Goal: Book appointment/travel/reservation

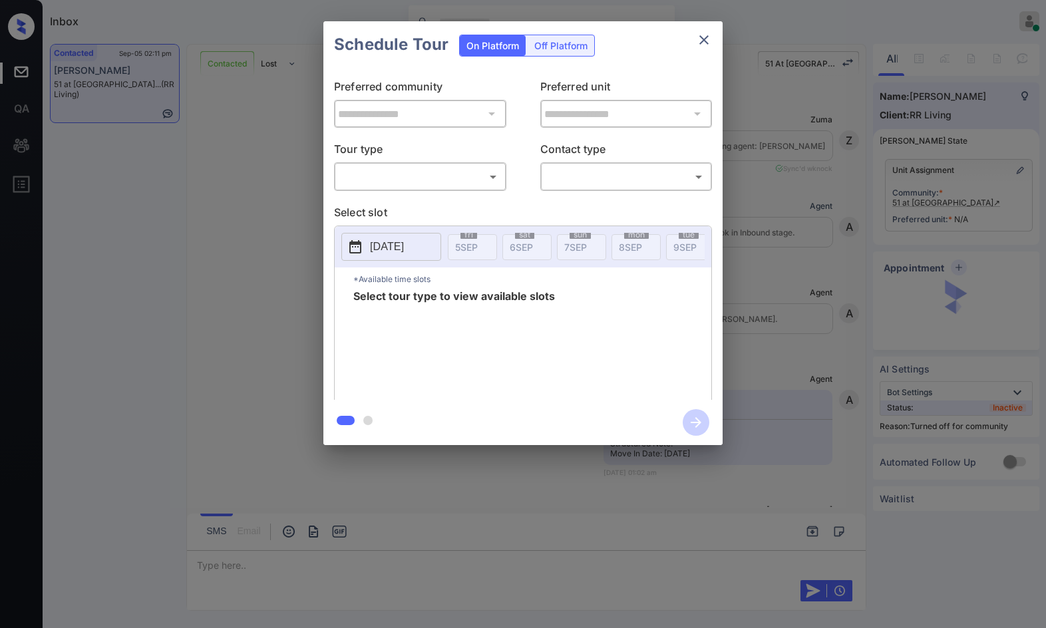
scroll to position [4566, 0]
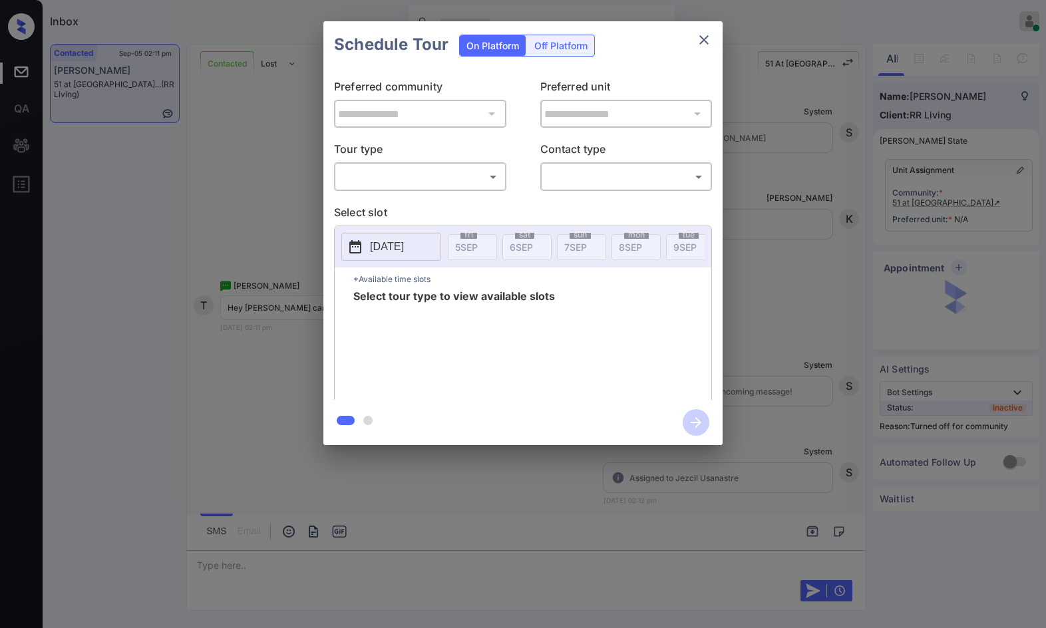
click at [417, 189] on div "​ ​" at bounding box center [420, 176] width 172 height 29
click at [418, 186] on body "Inbox Jezcil Usanastre Online Set yourself offline Set yourself on break Profil…" at bounding box center [523, 314] width 1046 height 628
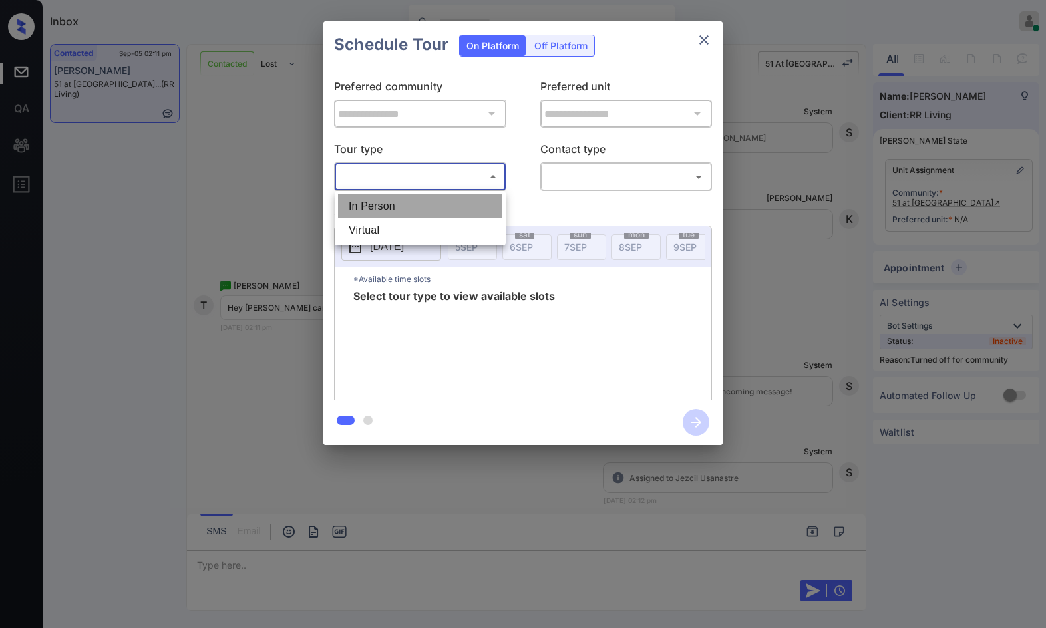
drag, startPoint x: 419, startPoint y: 208, endPoint x: 589, endPoint y: 182, distance: 172.2
click at [421, 208] on li "In Person" at bounding box center [420, 206] width 164 height 24
type input "********"
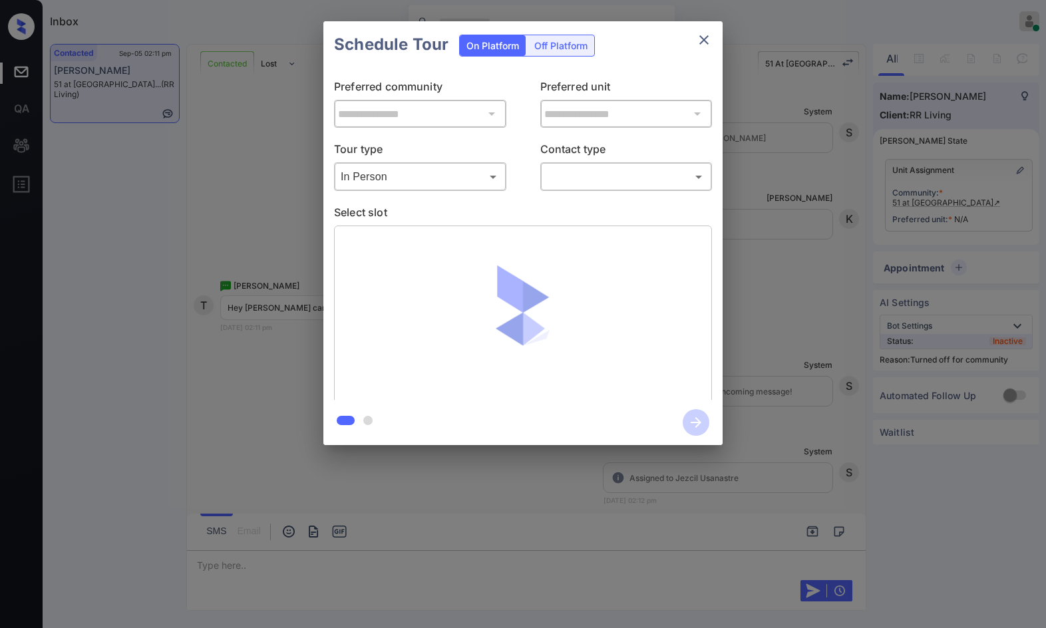
click at [598, 174] on body "Inbox Jezcil Usanastre Online Set yourself offline Set yourself on break Profil…" at bounding box center [523, 314] width 1046 height 628
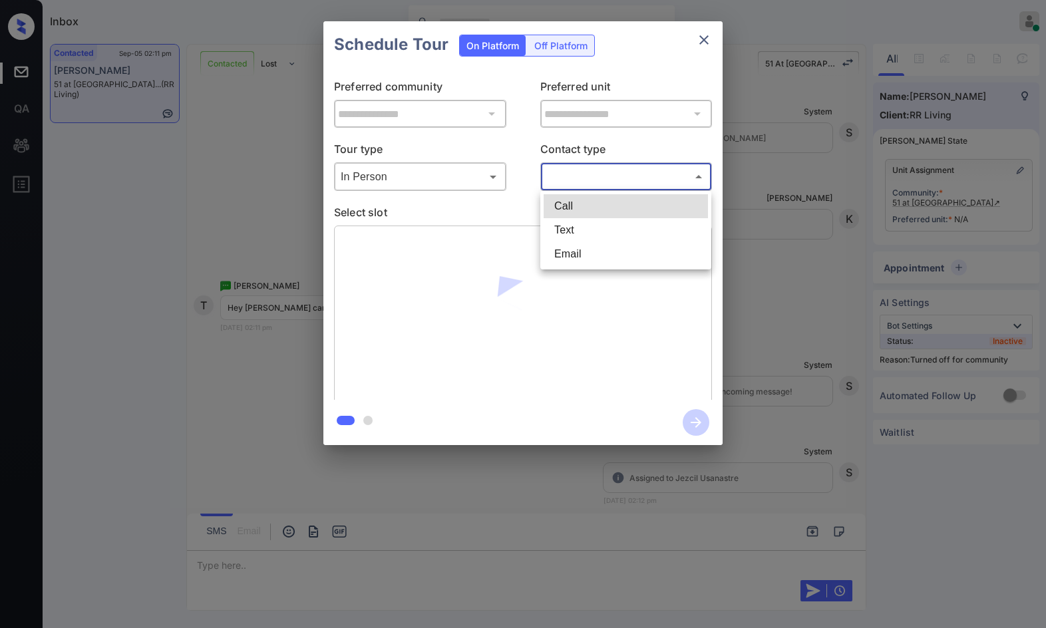
click at [595, 226] on li "Text" at bounding box center [626, 230] width 164 height 24
type input "****"
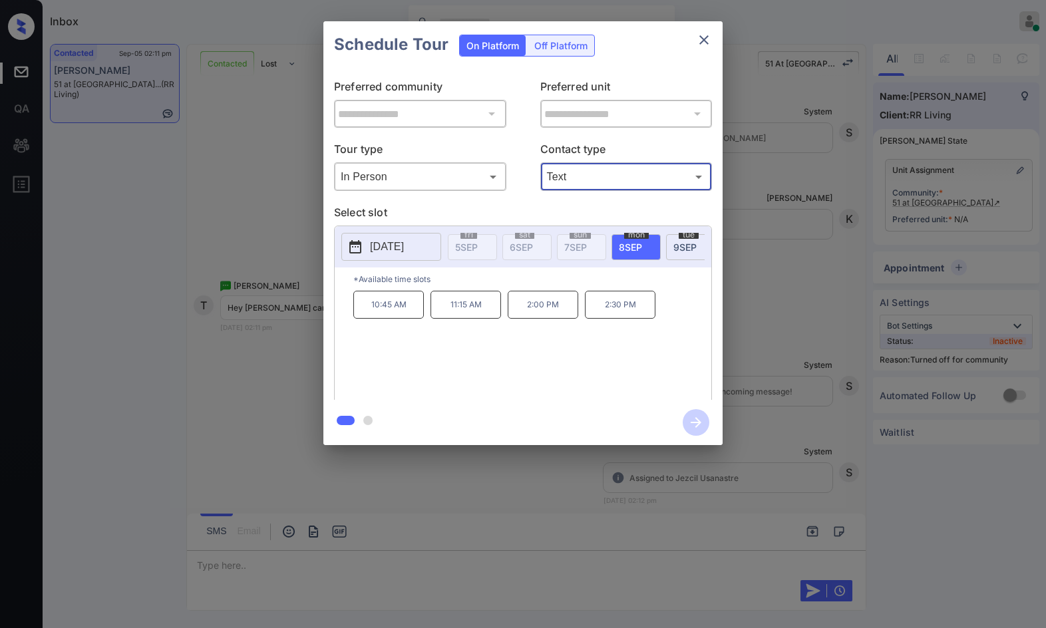
click at [674, 243] on span "9 SEP" at bounding box center [684, 246] width 23 height 11
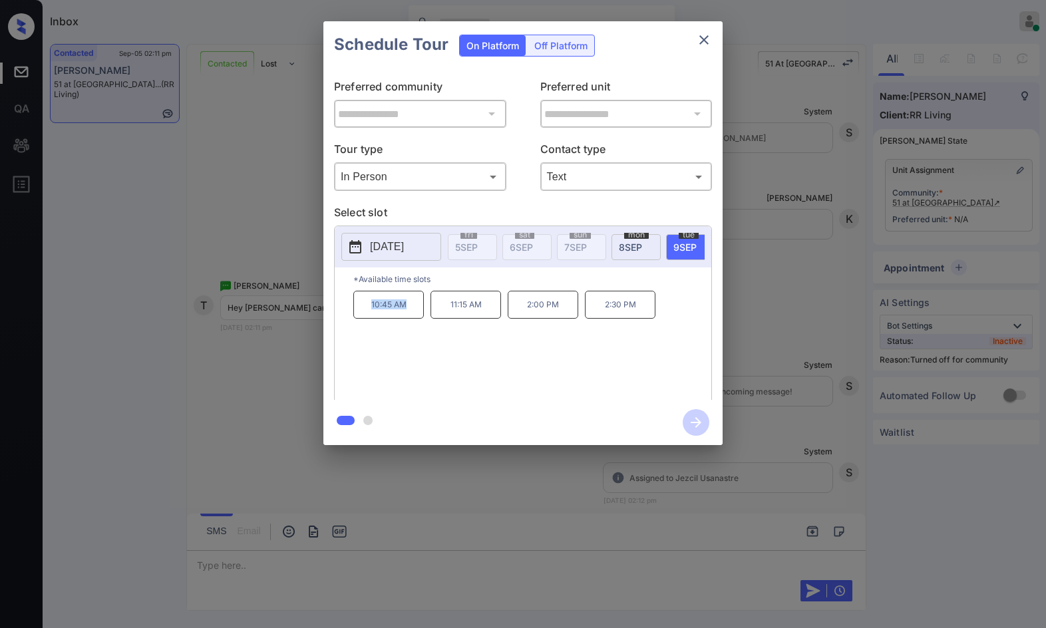
drag, startPoint x: 400, startPoint y: 314, endPoint x: 412, endPoint y: 314, distance: 12.6
click at [412, 314] on p "10:45 AM" at bounding box center [388, 305] width 71 height 28
copy p "10:45 AM"
click at [324, 574] on div at bounding box center [523, 314] width 1046 height 628
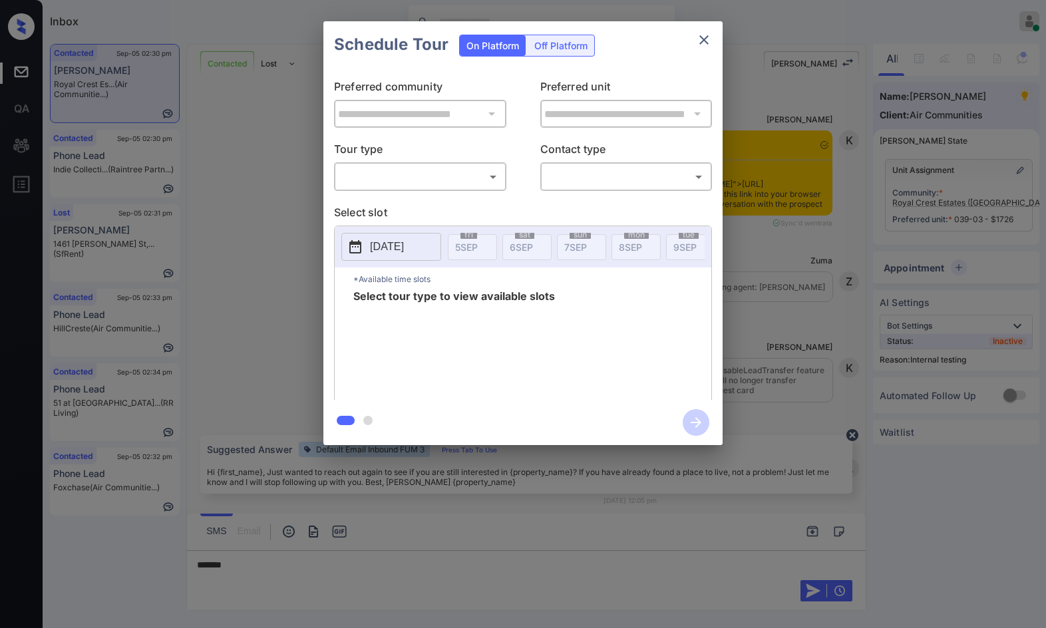
scroll to position [4945, 0]
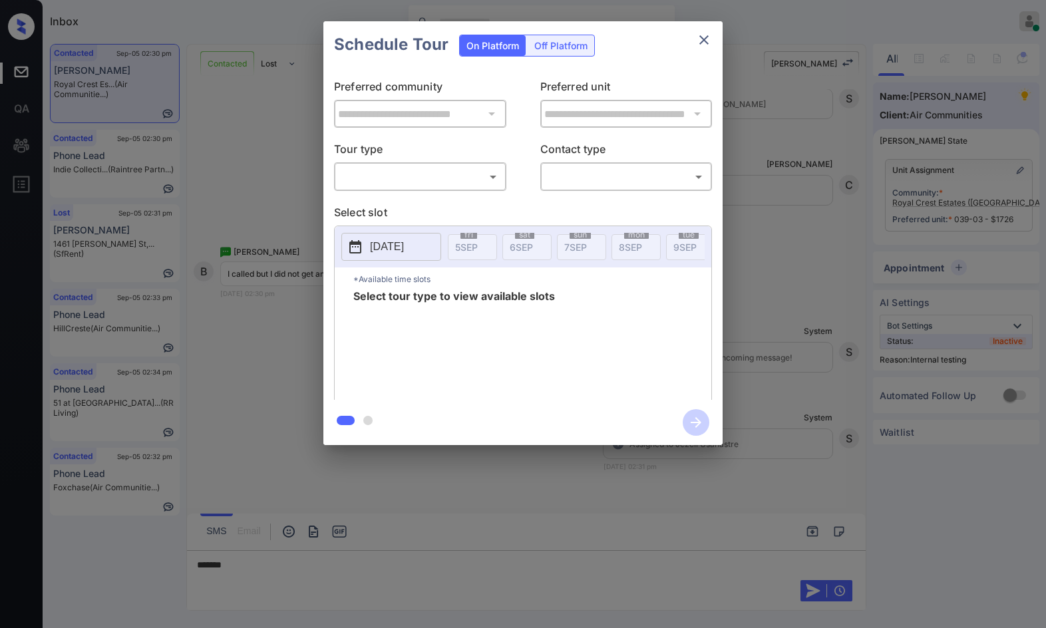
click at [419, 179] on body "Inbox Jezcil Usanastre Online Set yourself offline Set yourself on break Profil…" at bounding box center [523, 314] width 1046 height 628
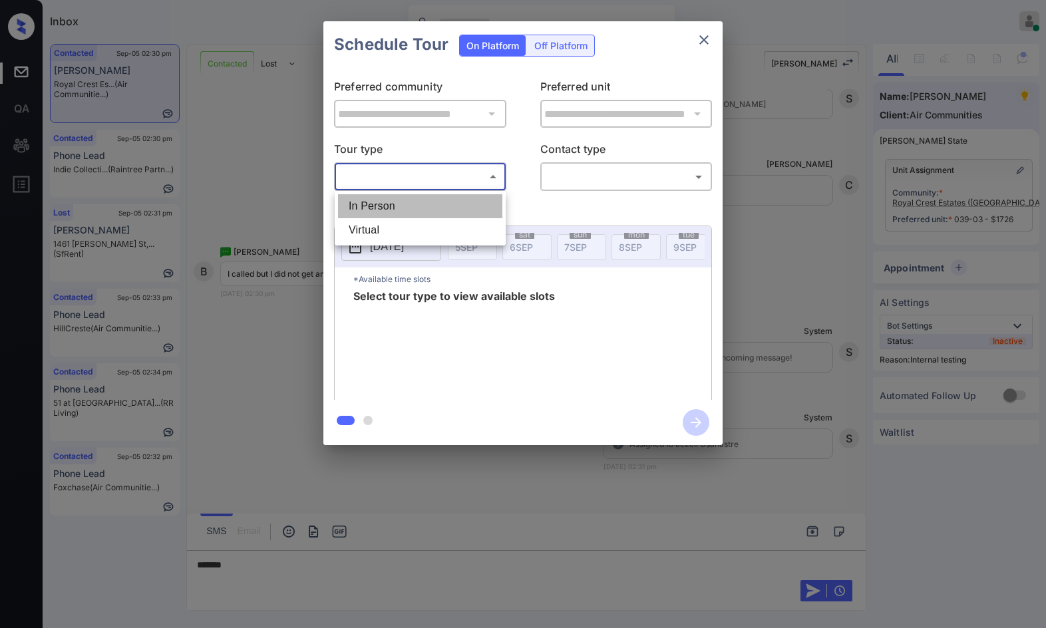
click at [418, 197] on li "In Person" at bounding box center [420, 206] width 164 height 24
type input "********"
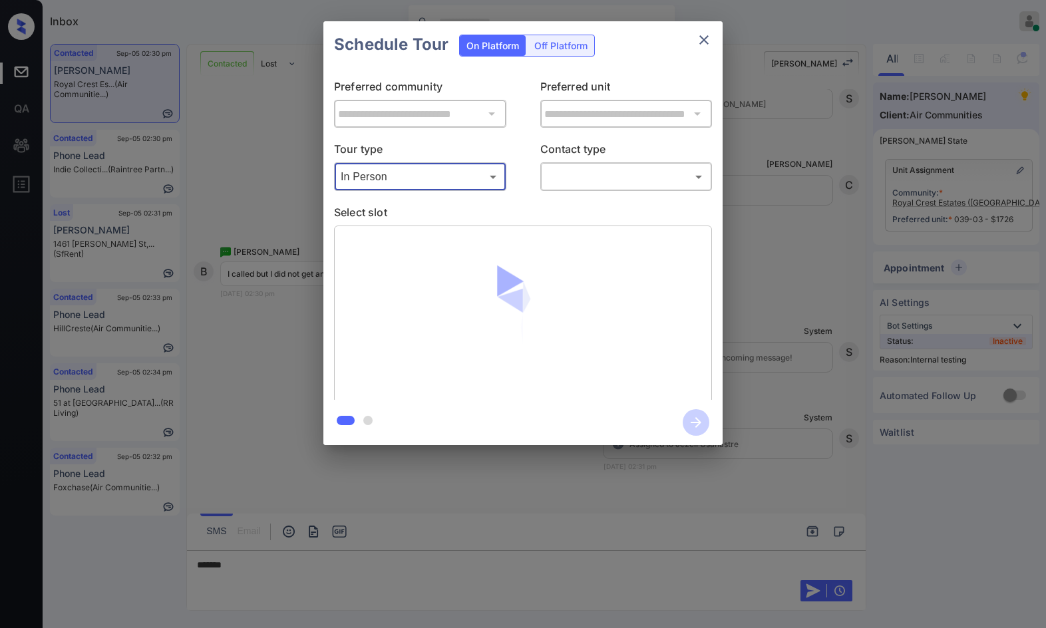
click at [577, 190] on div "​ ​" at bounding box center [626, 176] width 172 height 29
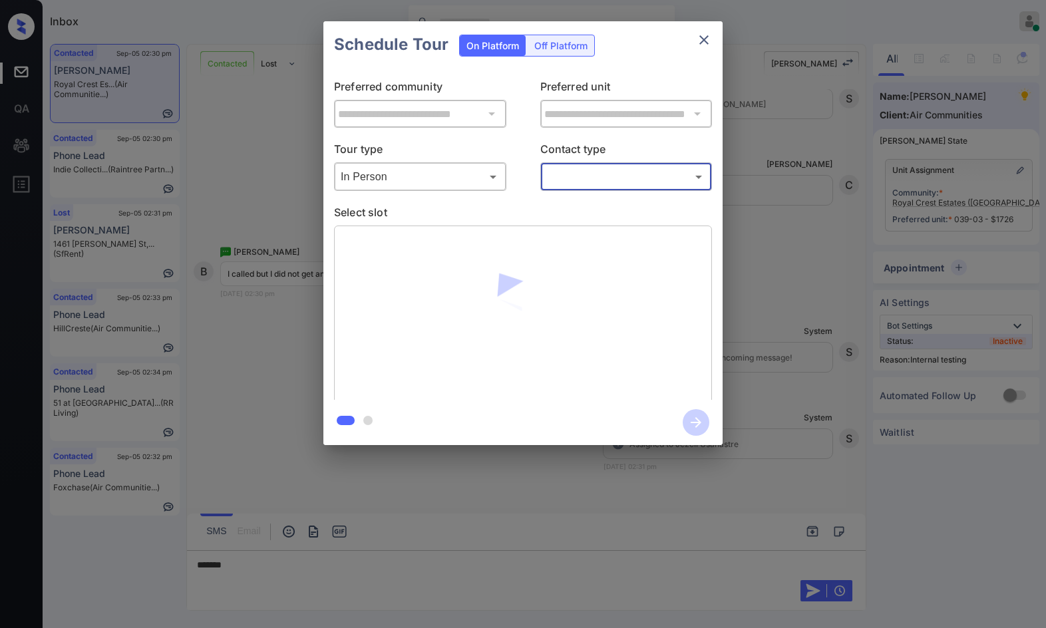
click at [603, 167] on div "​ ​" at bounding box center [626, 176] width 172 height 29
drag, startPoint x: 605, startPoint y: 178, endPoint x: 600, endPoint y: 217, distance: 38.9
click at [605, 180] on body "Inbox Jezcil Usanastre Online Set yourself offline Set yourself on break Profil…" at bounding box center [523, 314] width 1046 height 628
click at [597, 226] on li "Text" at bounding box center [626, 230] width 164 height 24
type input "****"
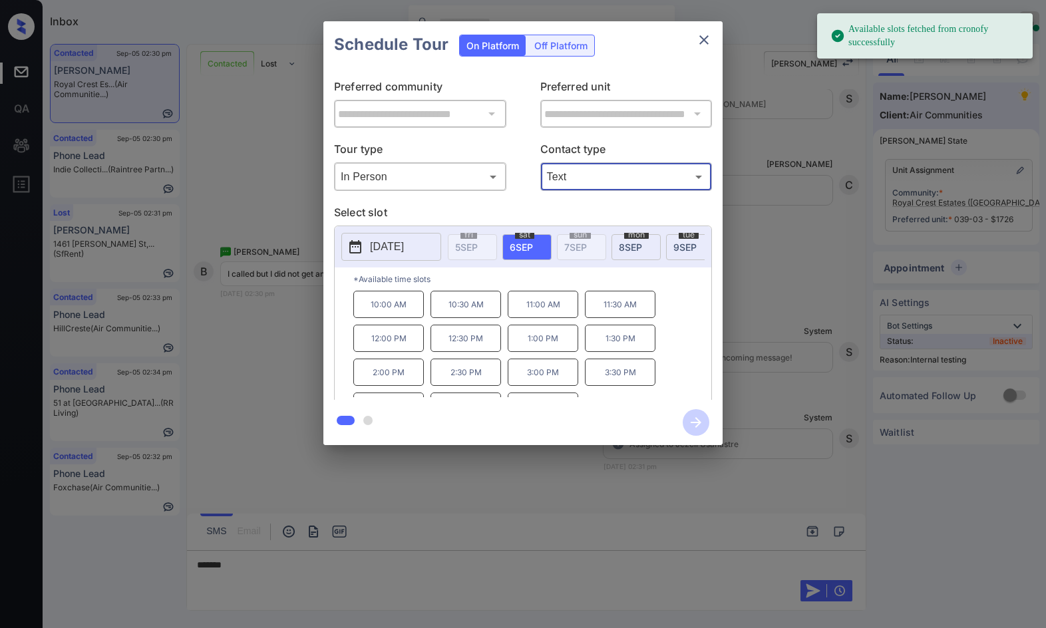
click at [246, 291] on div "**********" at bounding box center [523, 233] width 1046 height 466
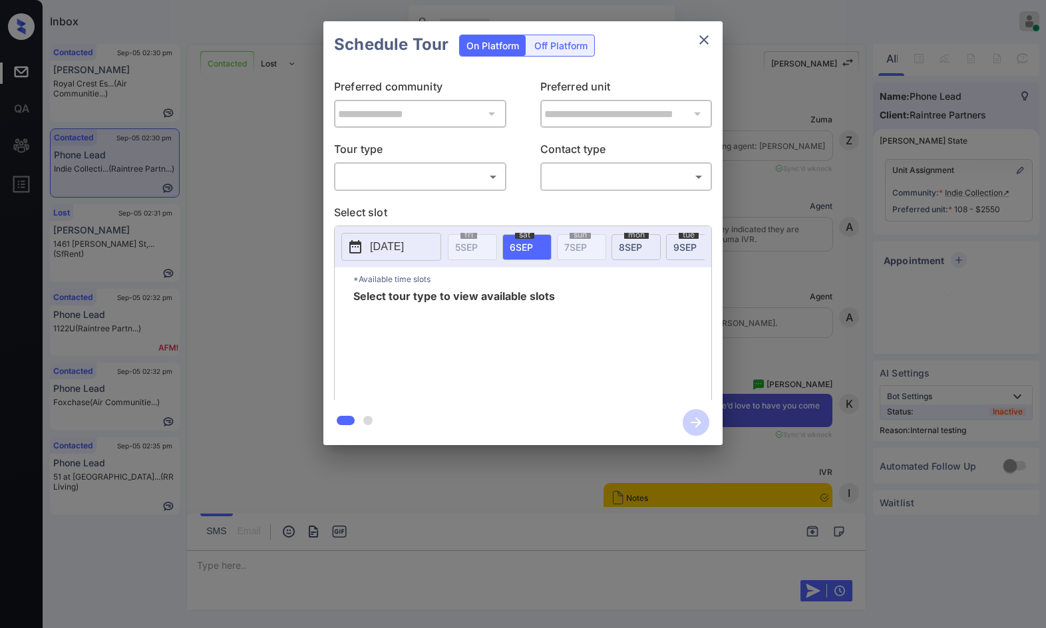
scroll to position [5418, 0]
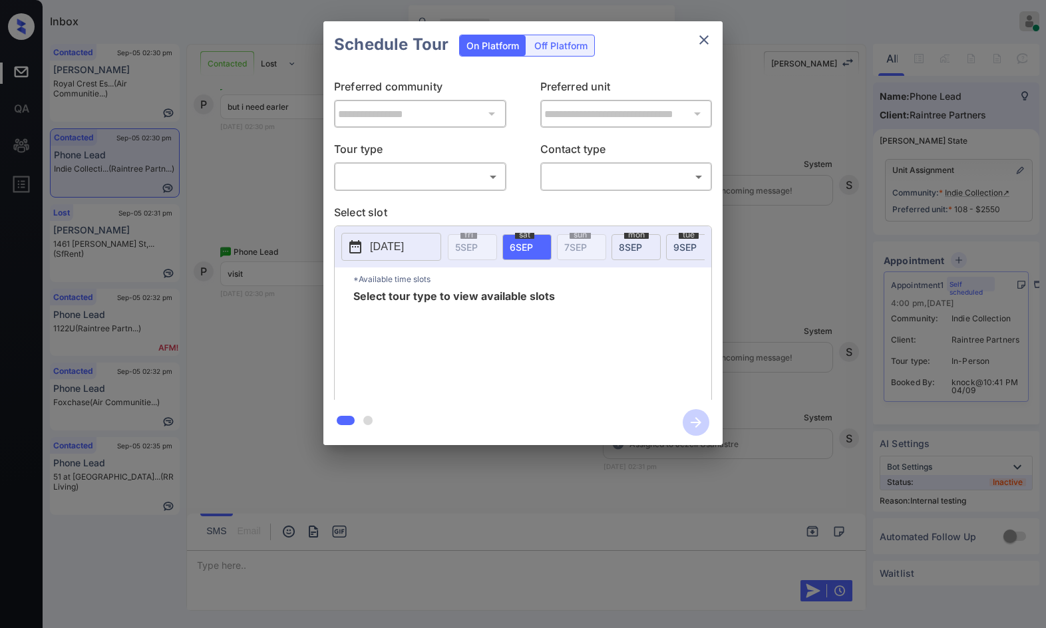
drag, startPoint x: 474, startPoint y: 165, endPoint x: 474, endPoint y: 178, distance: 13.3
click at [474, 166] on div "​ ​" at bounding box center [420, 176] width 172 height 29
click at [472, 185] on body "Inbox Jezcil Usanastre Online Set yourself offline Set yourself on break Profil…" at bounding box center [523, 314] width 1046 height 628
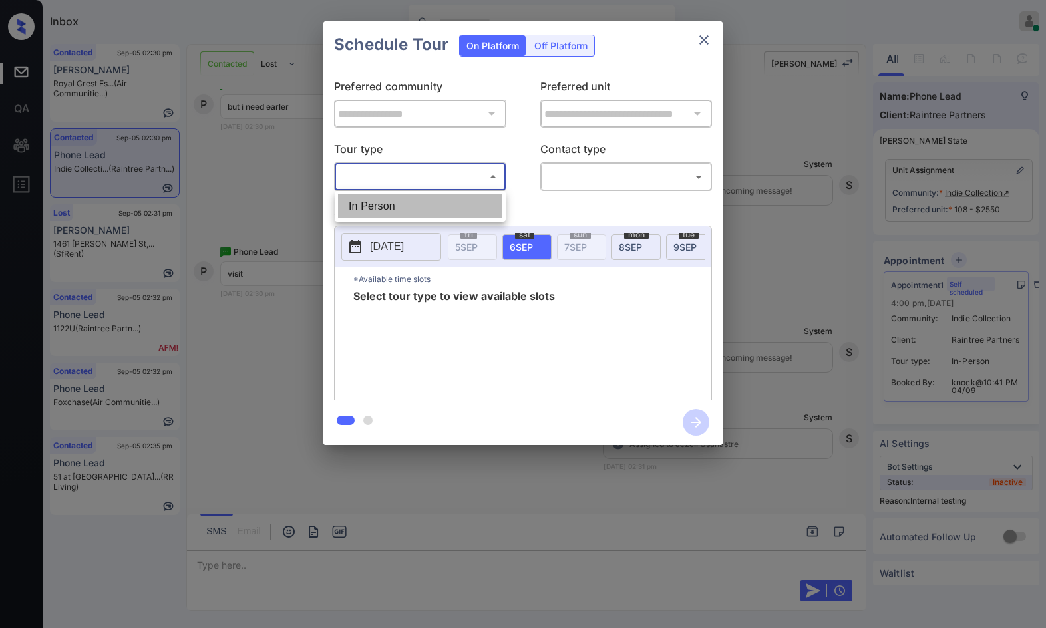
drag, startPoint x: 452, startPoint y: 206, endPoint x: 530, endPoint y: 204, distance: 77.8
click at [451, 206] on li "In Person" at bounding box center [420, 206] width 164 height 24
type input "********"
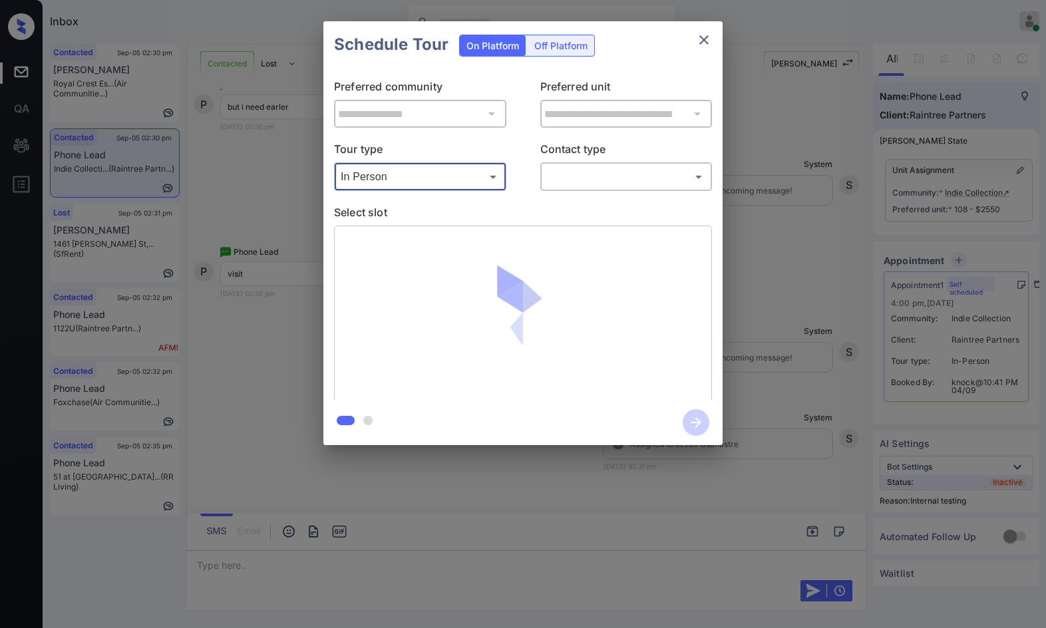
click at [617, 182] on body "Inbox Jezcil Usanastre Online Set yourself offline Set yourself on break Profil…" at bounding box center [523, 314] width 1046 height 628
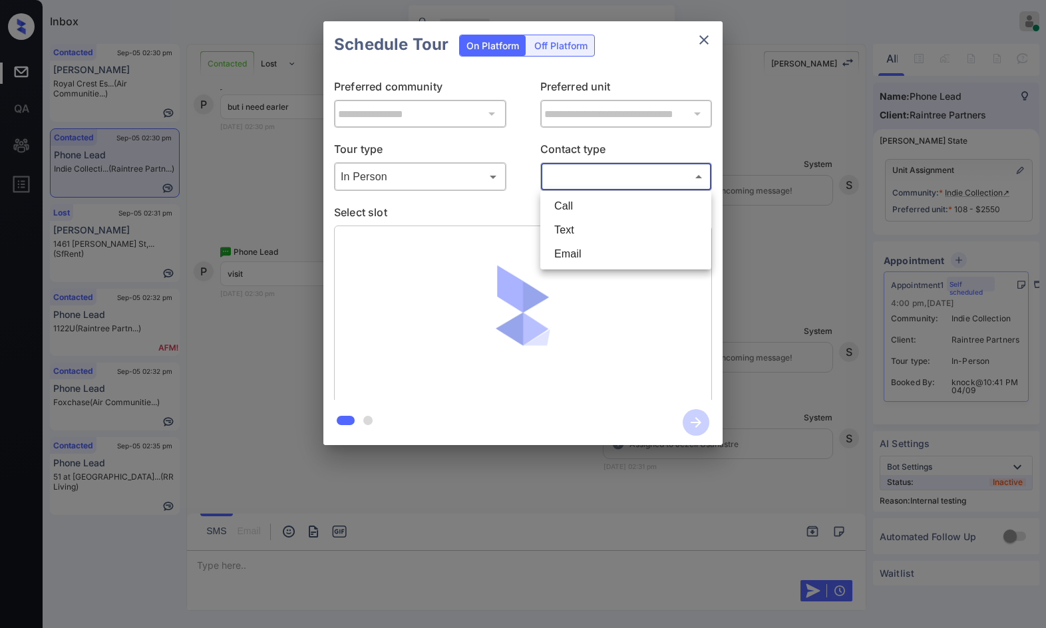
click at [558, 232] on li "Text" at bounding box center [626, 230] width 164 height 24
type input "****"
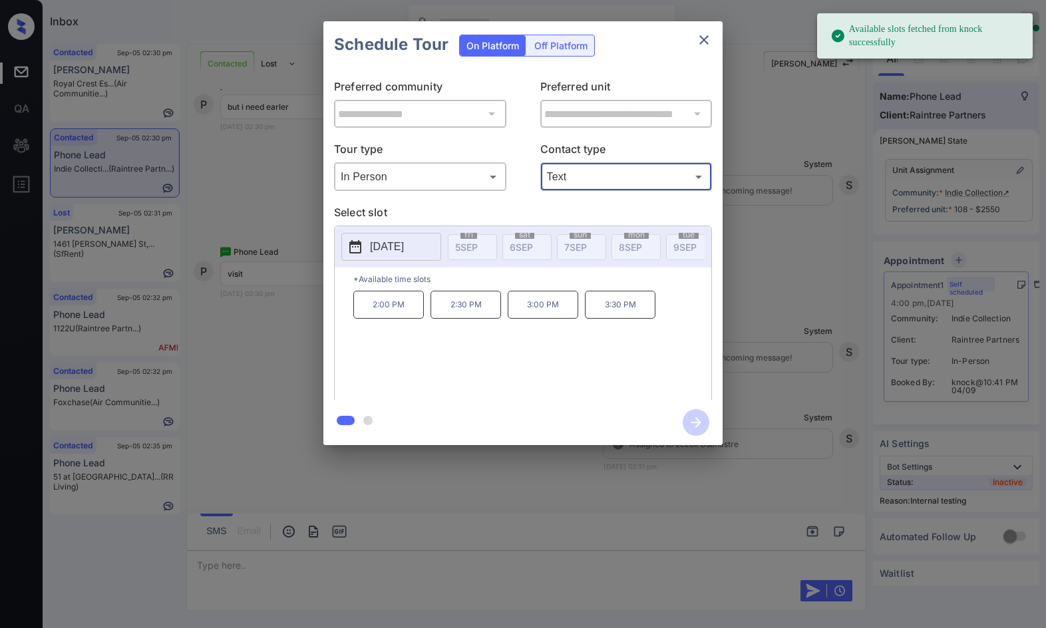
click at [404, 246] on p "2025-09-16" at bounding box center [387, 247] width 34 height 16
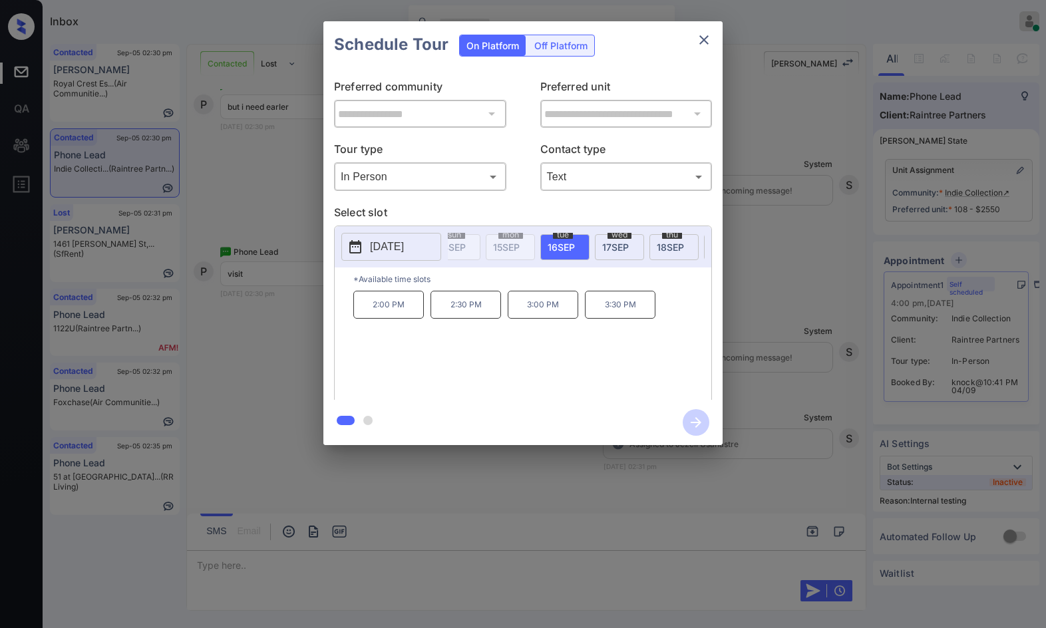
scroll to position [0, 488]
click at [244, 312] on div "**********" at bounding box center [523, 233] width 1046 height 466
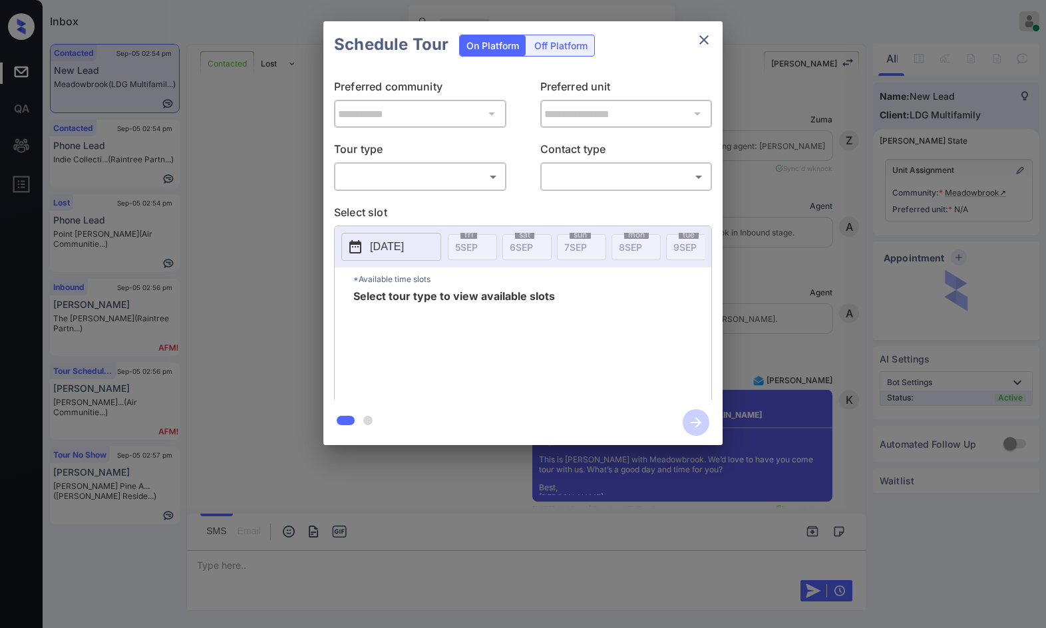
scroll to position [706, 0]
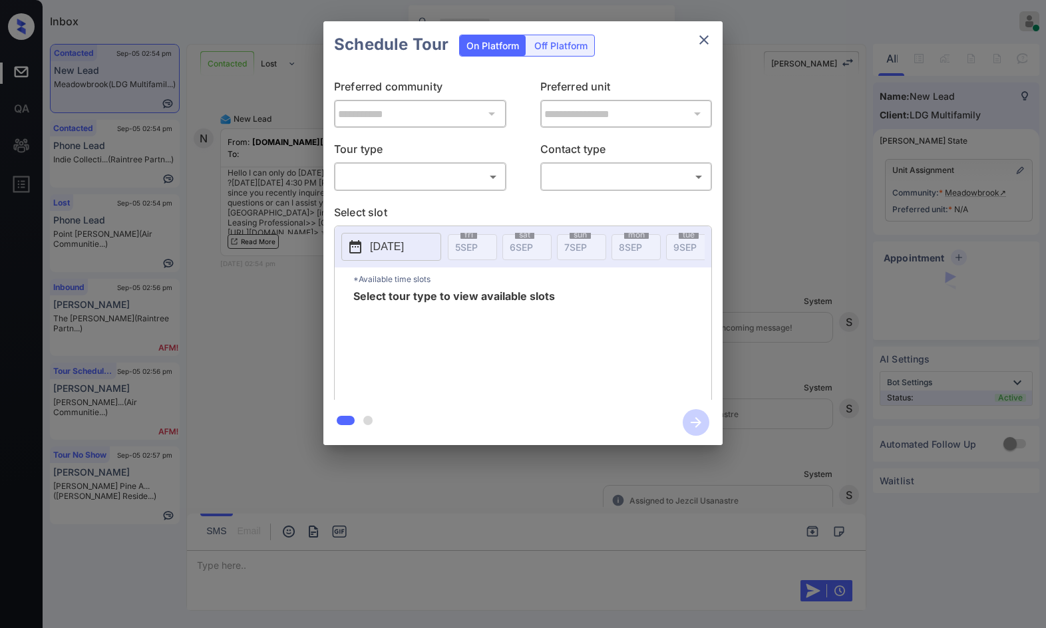
click at [498, 182] on body "Inbox Jezcil Usanastre Online Set yourself offline Set yourself on break Profil…" at bounding box center [523, 314] width 1046 height 628
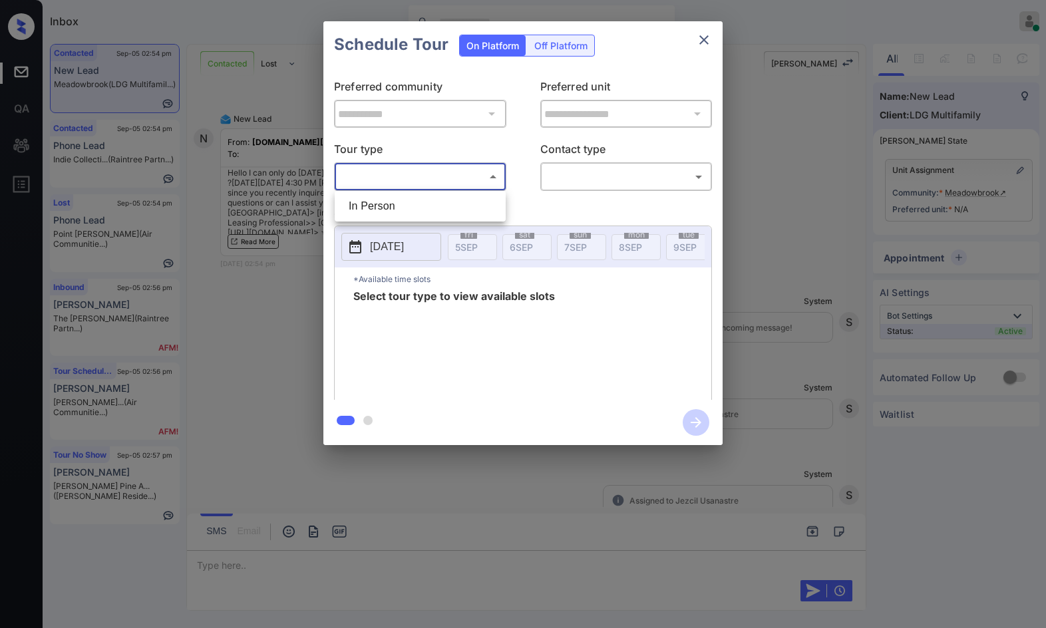
click at [460, 214] on li "In Person" at bounding box center [420, 206] width 164 height 24
type input "********"
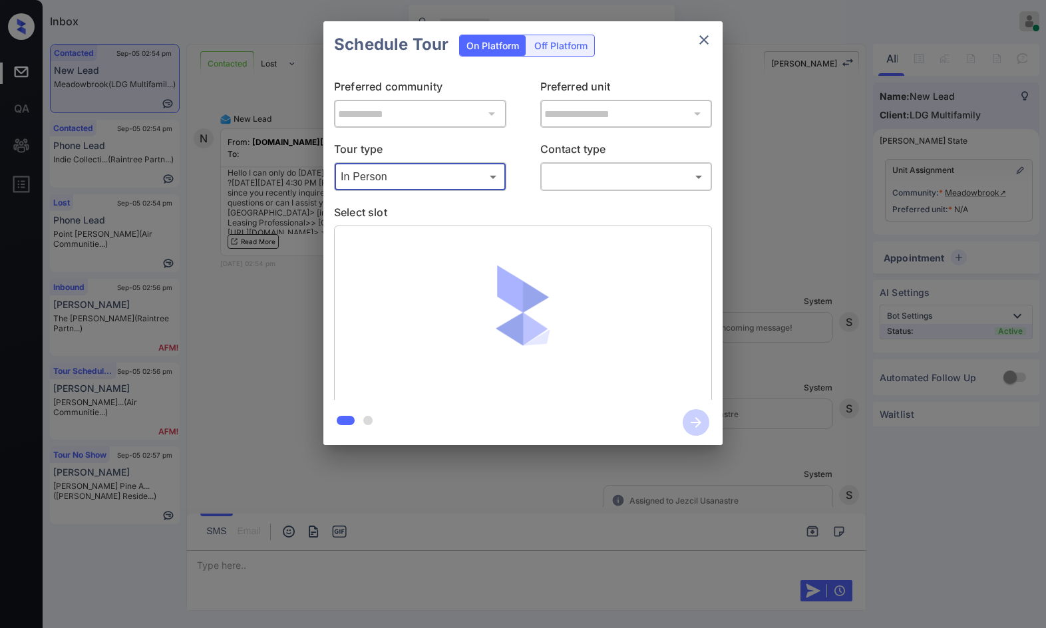
click at [605, 175] on body "Inbox Jezcil Usanastre Online Set yourself offline Set yourself on break Profil…" at bounding box center [523, 314] width 1046 height 628
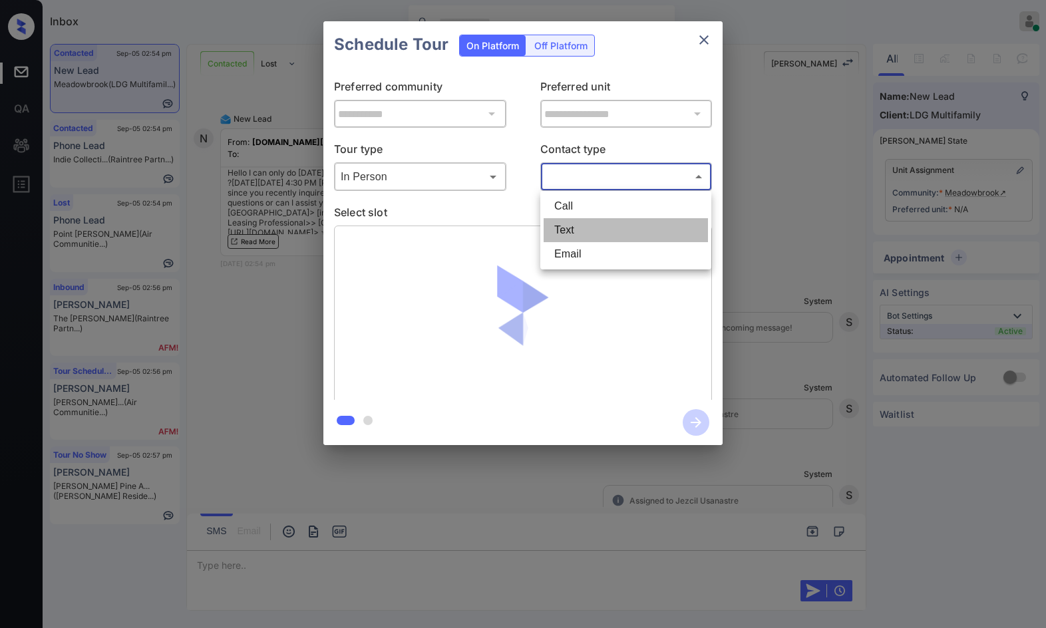
click at [611, 230] on li "Text" at bounding box center [626, 230] width 164 height 24
type input "****"
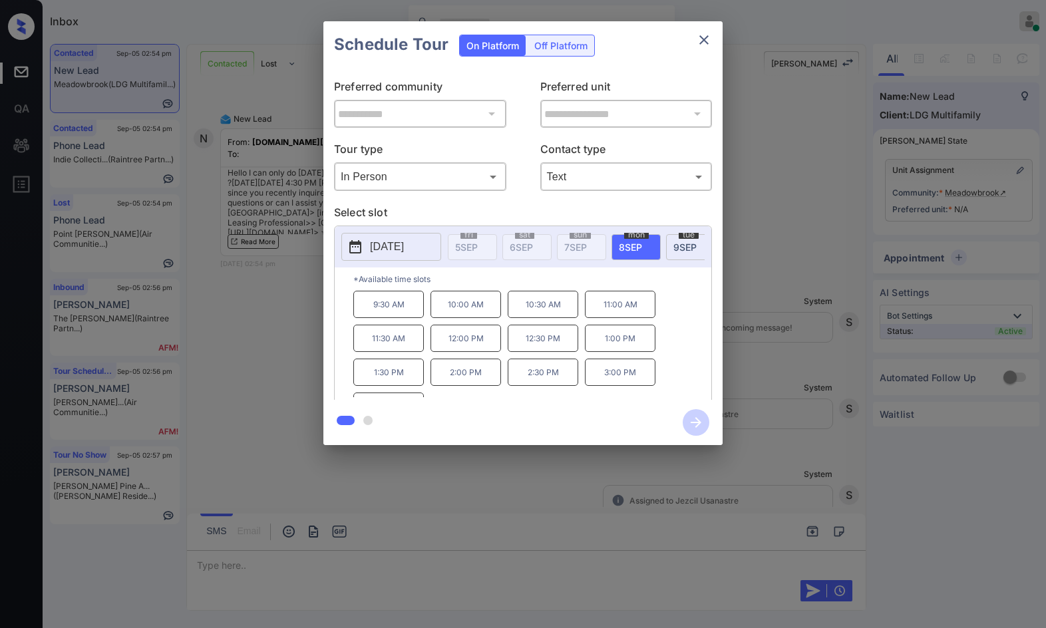
click at [434, 253] on button "[DATE]" at bounding box center [391, 247] width 100 height 28
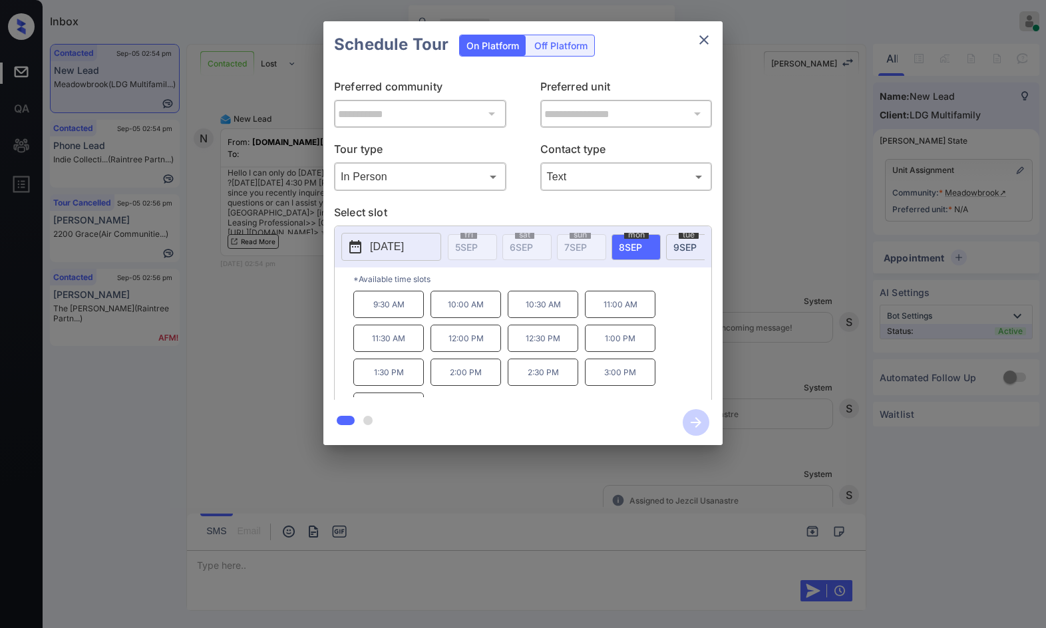
click at [248, 397] on div "**********" at bounding box center [523, 233] width 1046 height 466
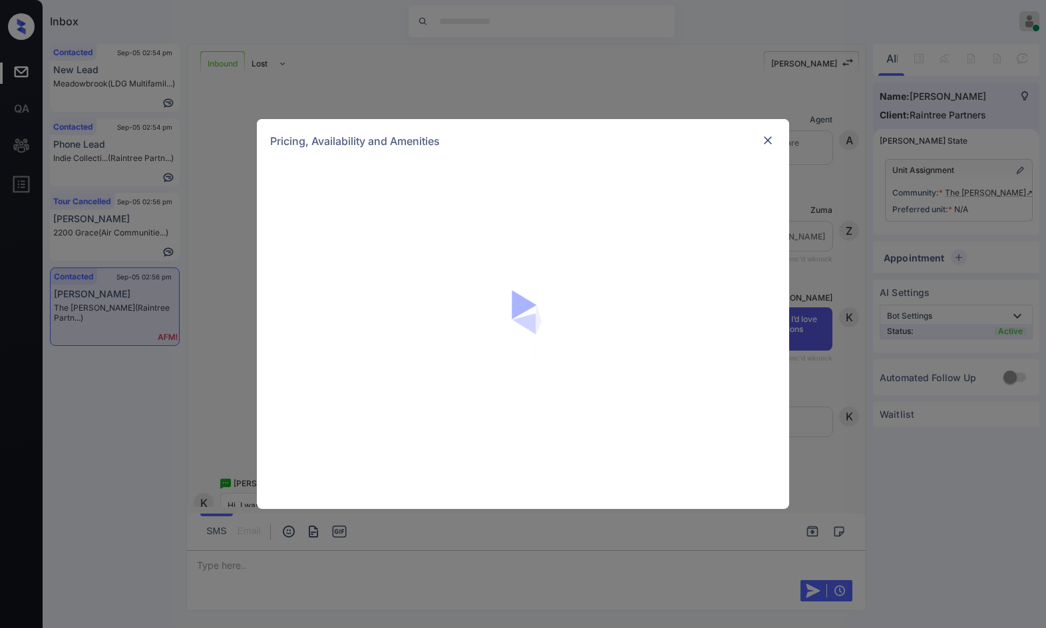
scroll to position [4101, 0]
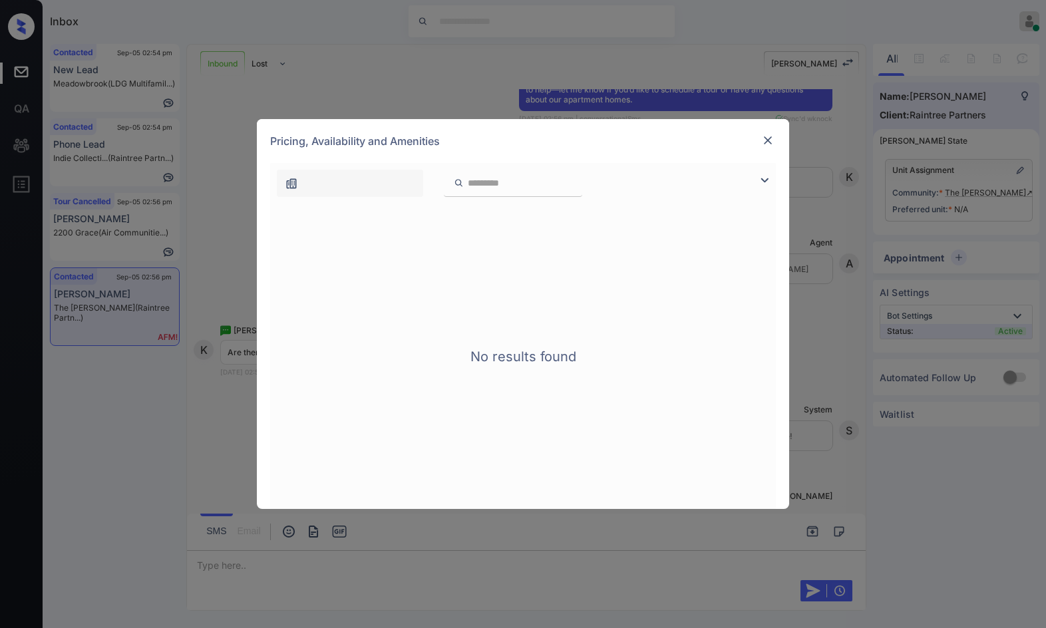
click at [765, 179] on img at bounding box center [764, 180] width 16 height 16
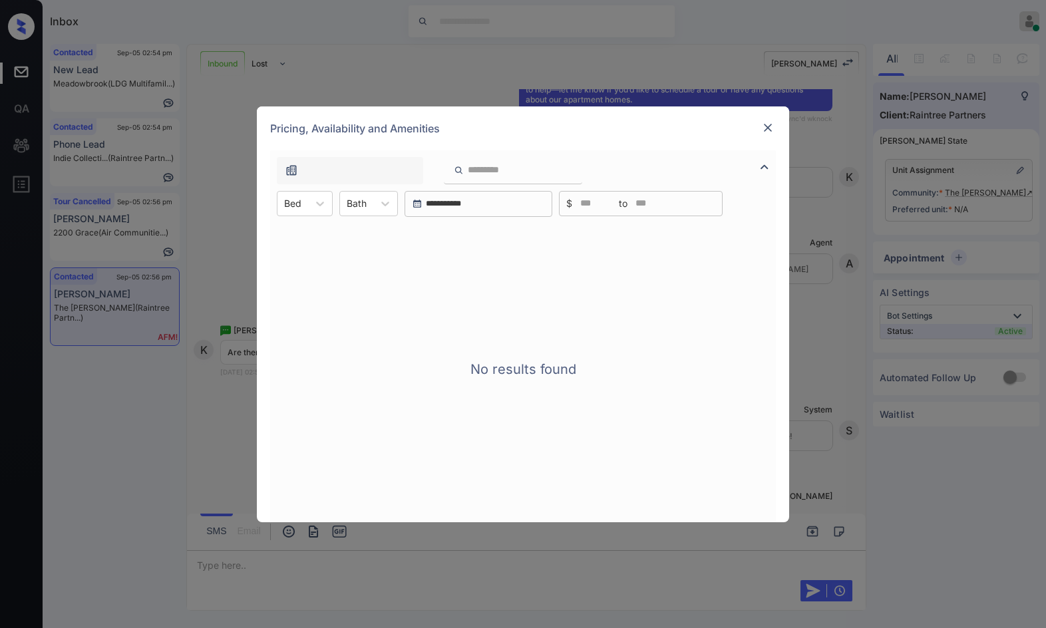
click at [768, 132] on img at bounding box center [767, 127] width 13 height 13
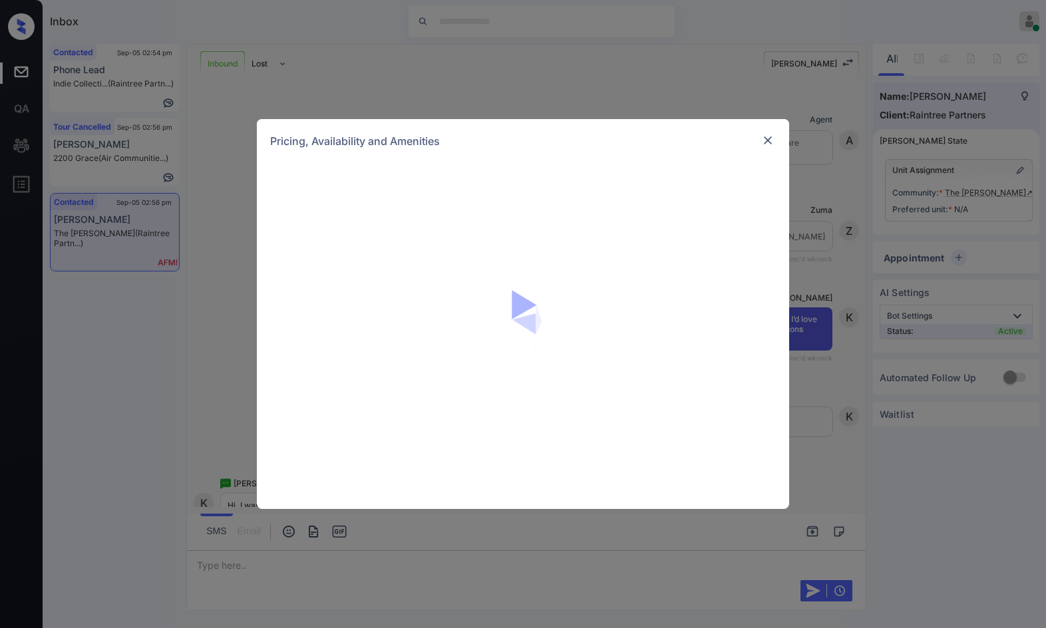
scroll to position [4301, 0]
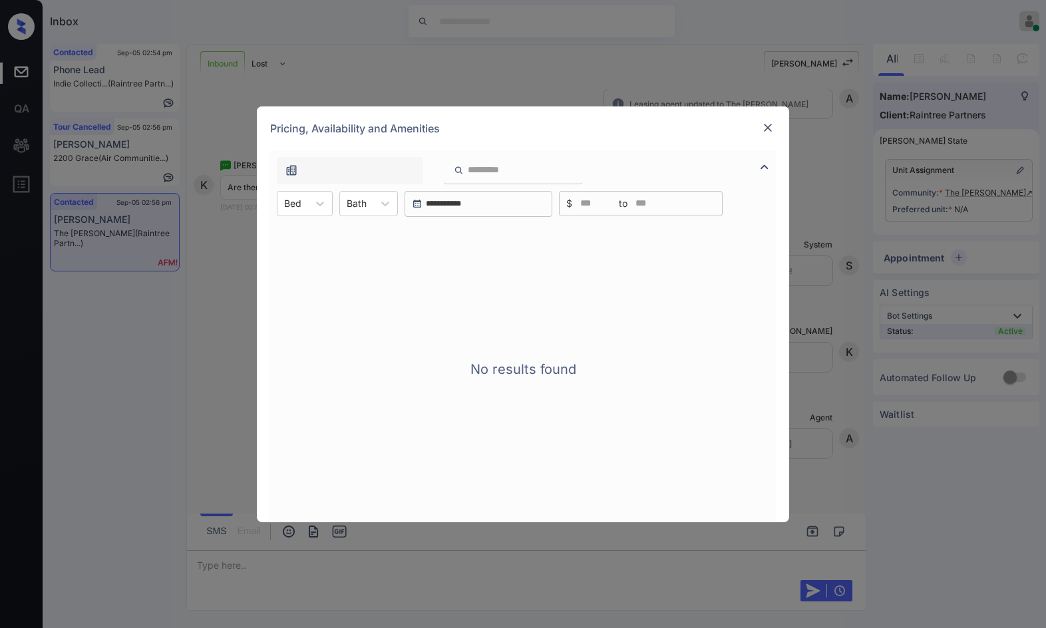
click at [757, 130] on div "Pricing, Availability and Amenities" at bounding box center [523, 128] width 532 height 44
click at [772, 126] on img at bounding box center [767, 127] width 13 height 13
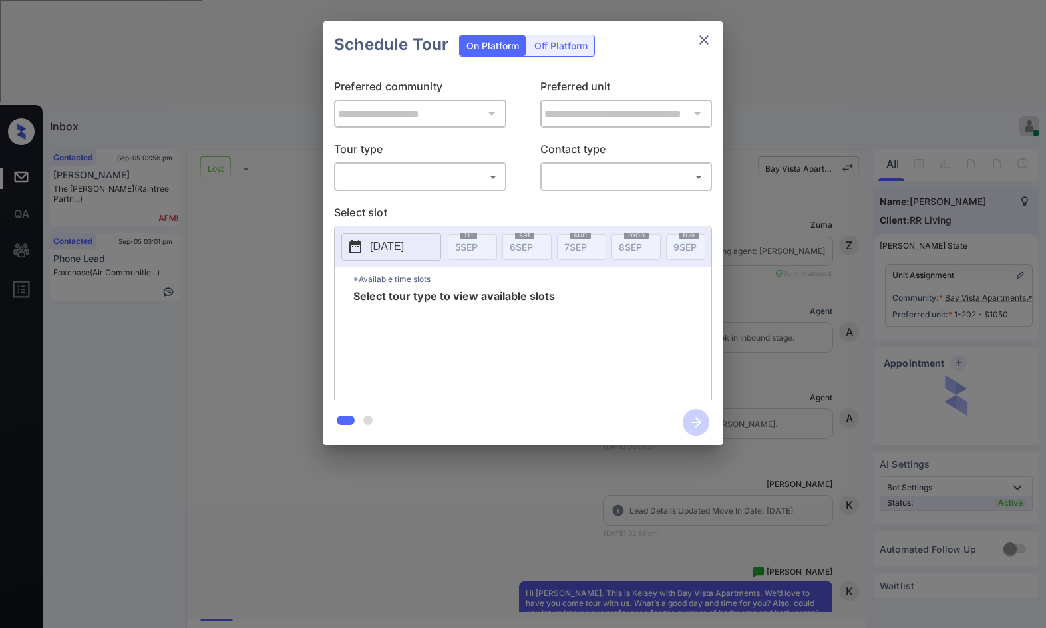
scroll to position [4205, 0]
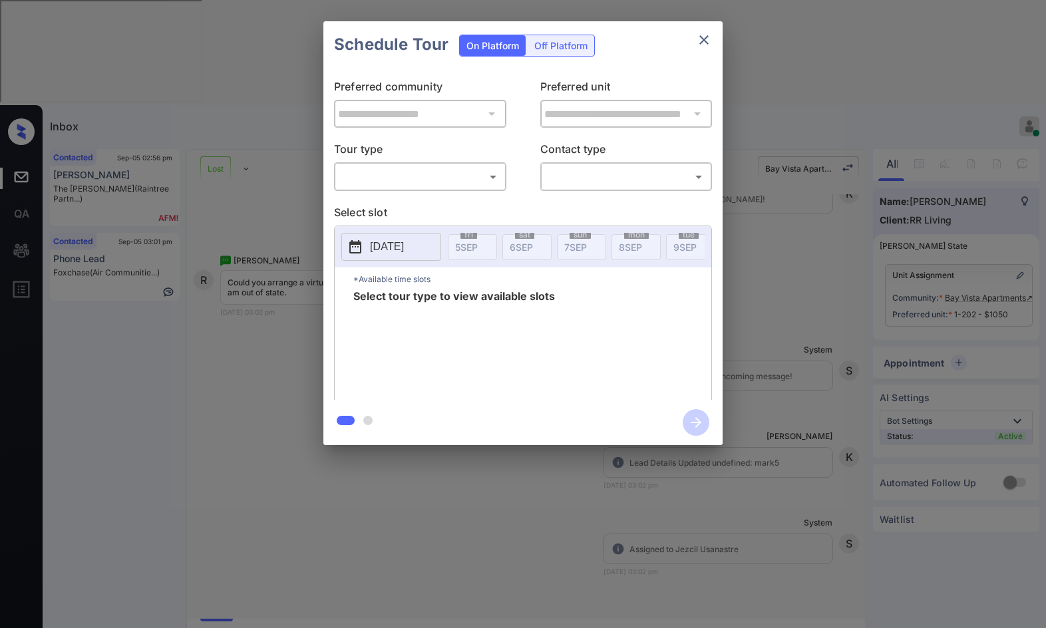
click at [198, 98] on div "**********" at bounding box center [523, 233] width 1046 height 466
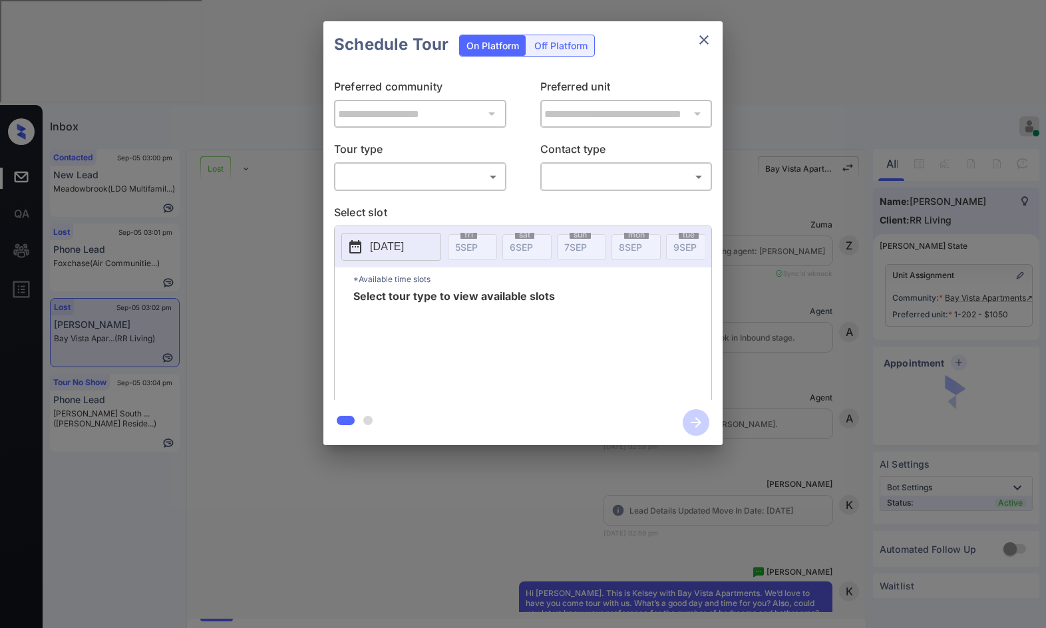
scroll to position [4072, 0]
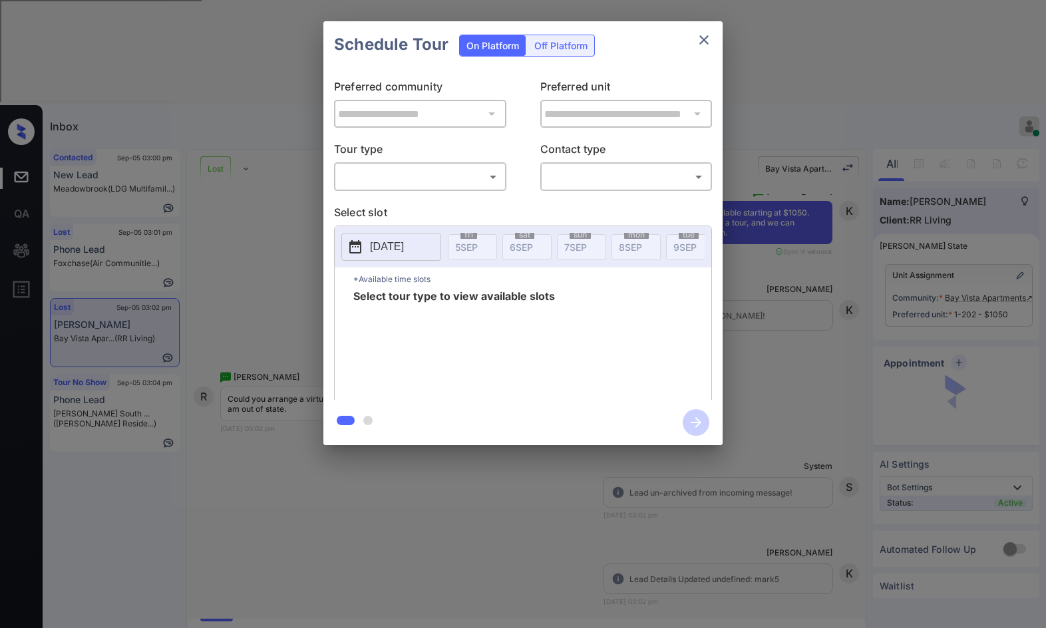
click at [407, 164] on div "​ ​" at bounding box center [420, 176] width 172 height 29
click at [408, 174] on body "Inbox Jezcil Usanastre Online Set yourself offline Set yourself on break Profil…" at bounding box center [523, 314] width 1046 height 628
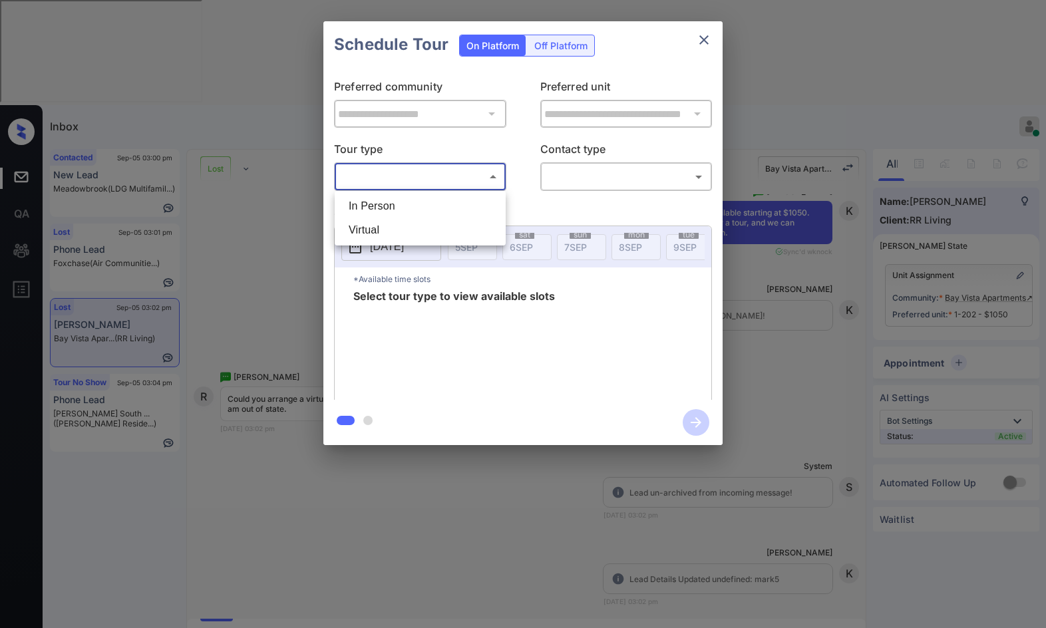
click at [277, 204] on div at bounding box center [523, 314] width 1046 height 628
click at [448, 446] on div "**********" at bounding box center [523, 233] width 1046 height 466
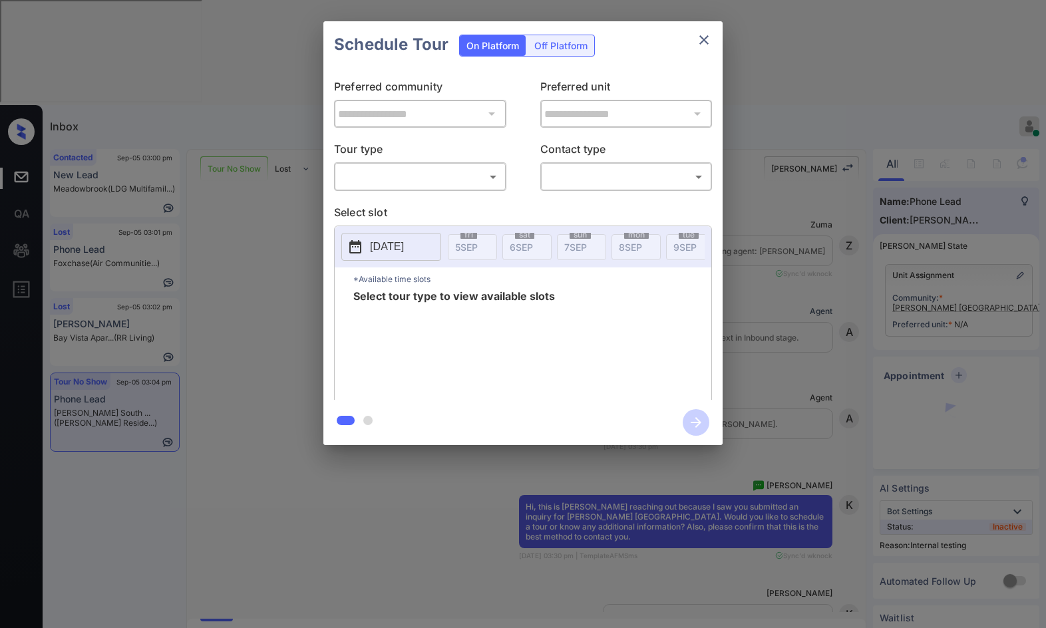
scroll to position [4616, 0]
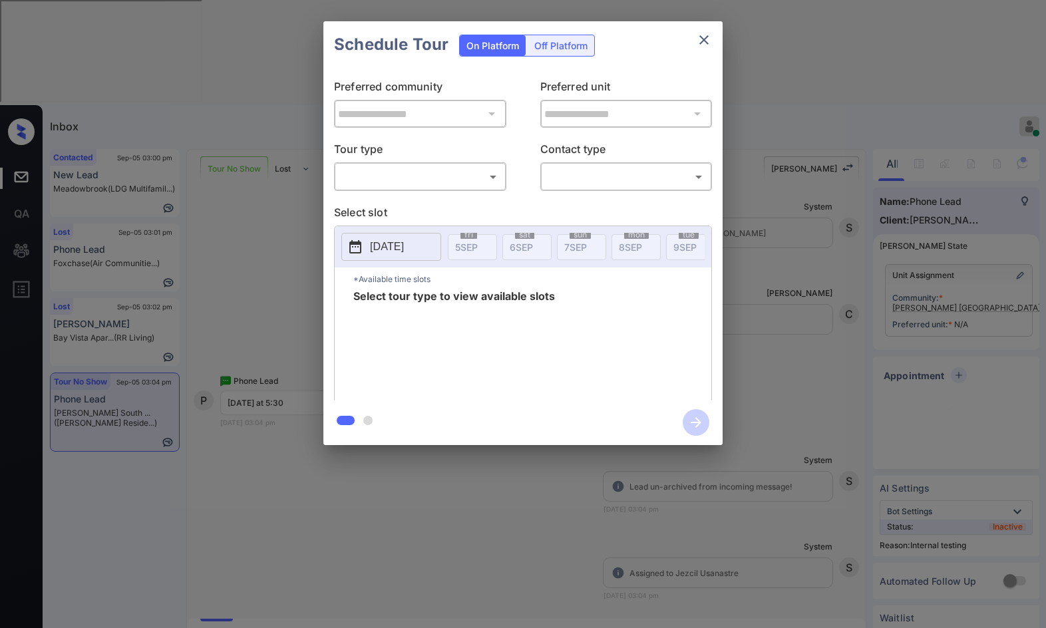
click at [400, 177] on body "Inbox Jezcil Usanastre Online Set yourself offline Set yourself on break Profil…" at bounding box center [523, 314] width 1046 height 628
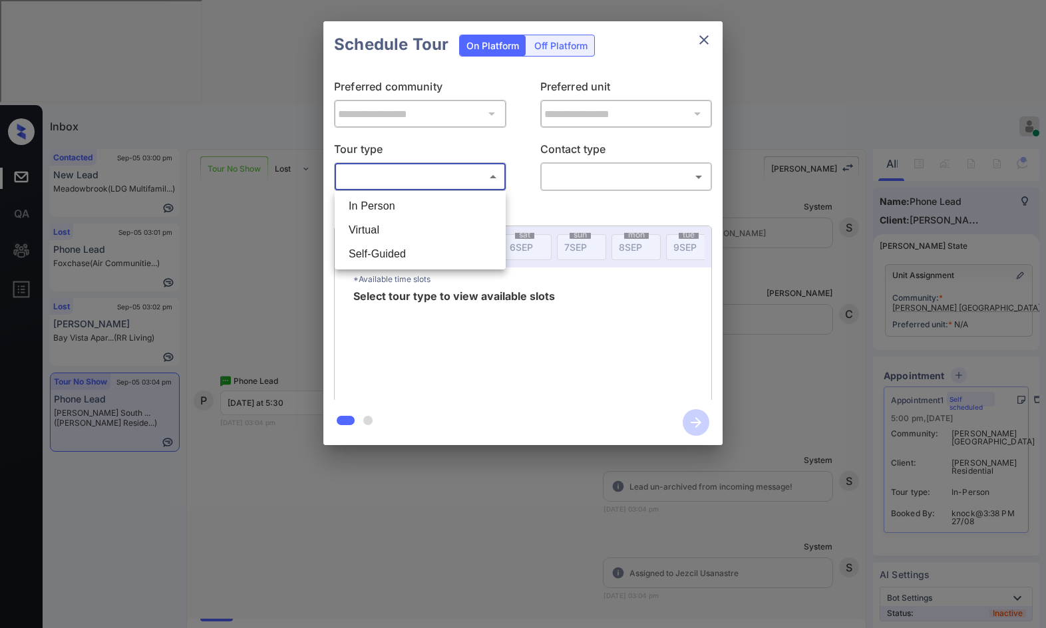
click at [396, 199] on li "In Person" at bounding box center [420, 206] width 164 height 24
type input "********"
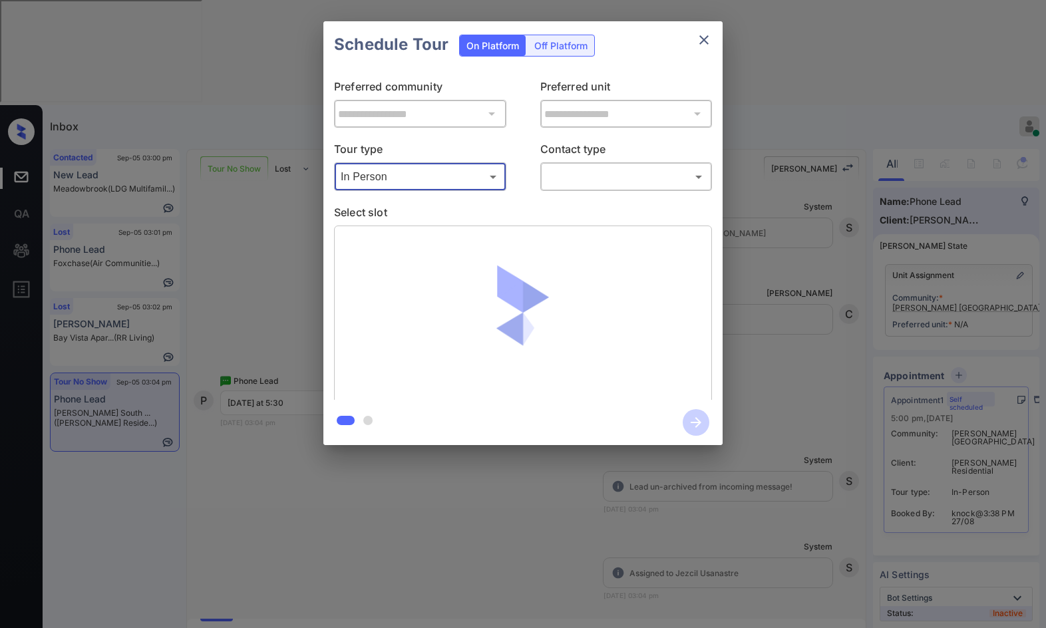
click at [593, 174] on body "Inbox Jezcil Usanastre Online Set yourself offline Set yourself on break Profil…" at bounding box center [523, 314] width 1046 height 628
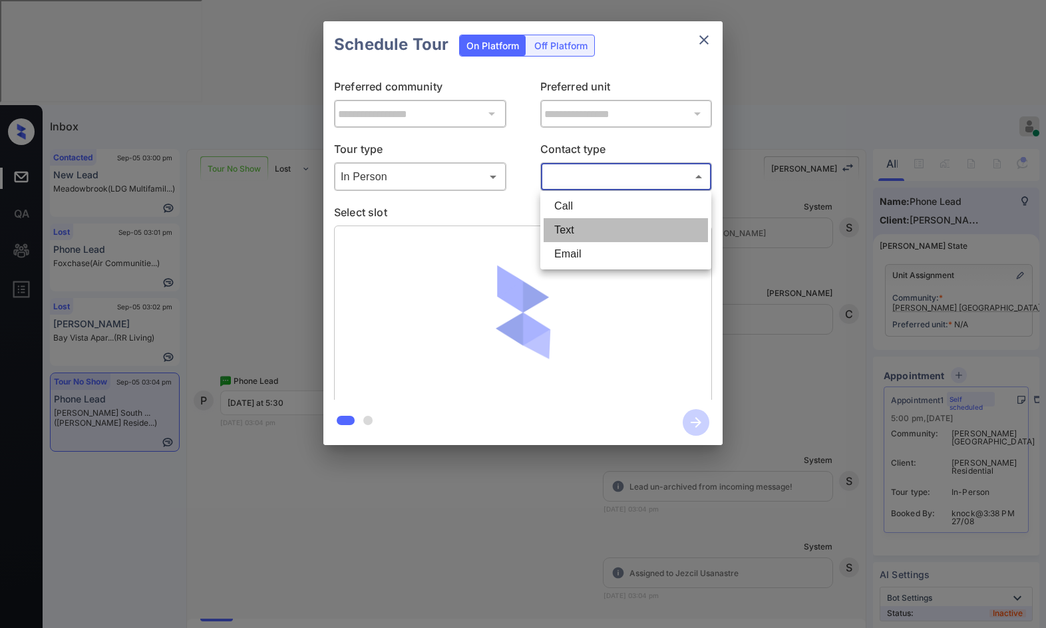
click at [581, 232] on li "Text" at bounding box center [626, 230] width 164 height 24
type input "****"
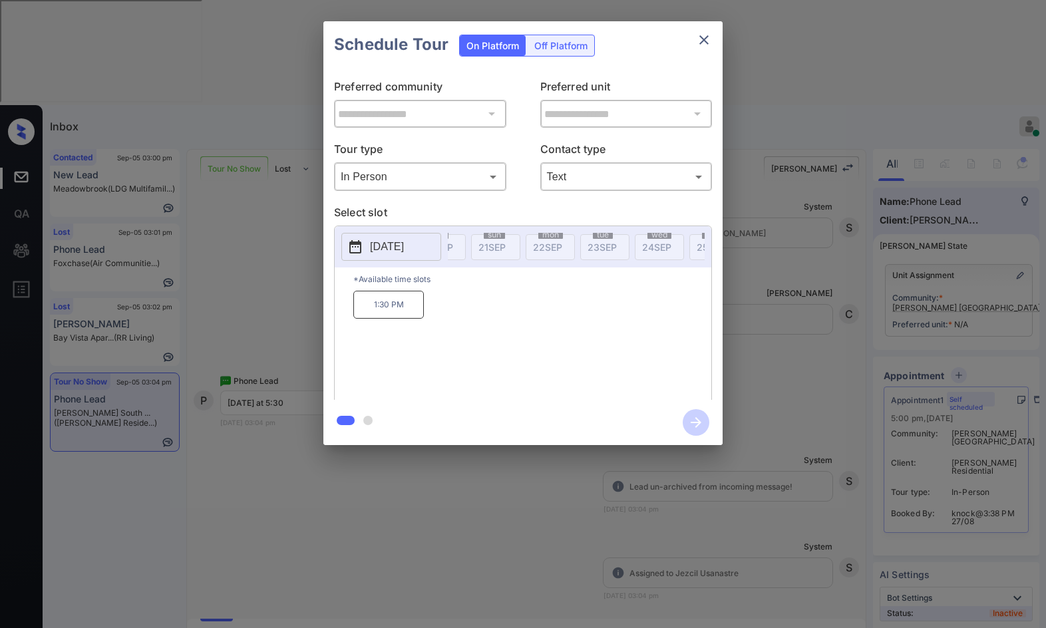
scroll to position [0, 840]
click at [432, 234] on button "[DATE]" at bounding box center [391, 247] width 100 height 28
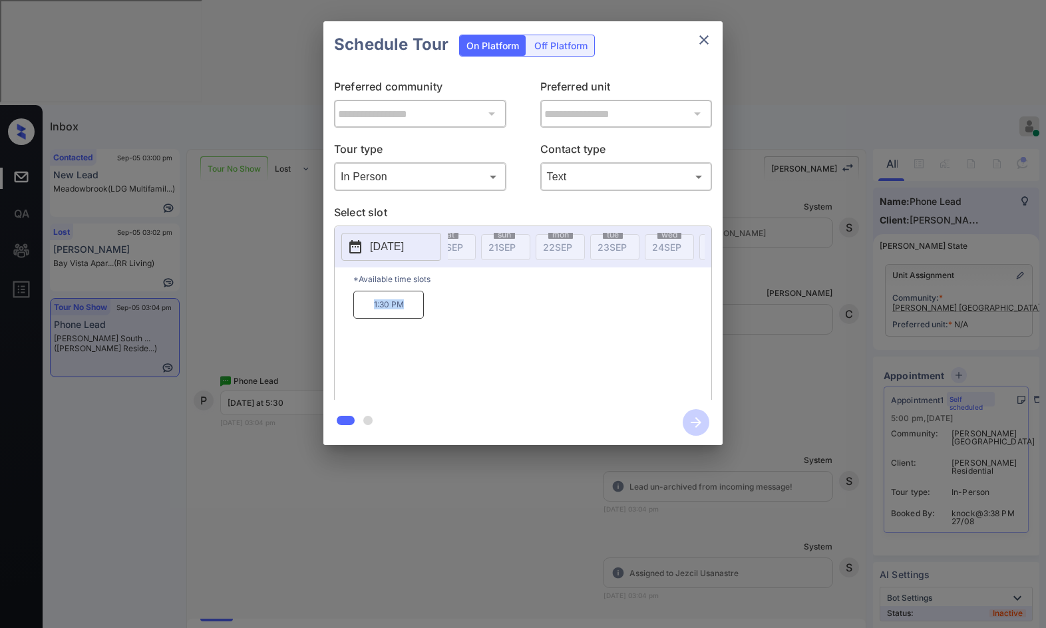
drag, startPoint x: 392, startPoint y: 326, endPoint x: 418, endPoint y: 331, distance: 25.7
click at [418, 331] on div "1:30 PM" at bounding box center [532, 344] width 358 height 106
copy p "1:30 PM"
click at [254, 418] on div "**********" at bounding box center [523, 233] width 1046 height 466
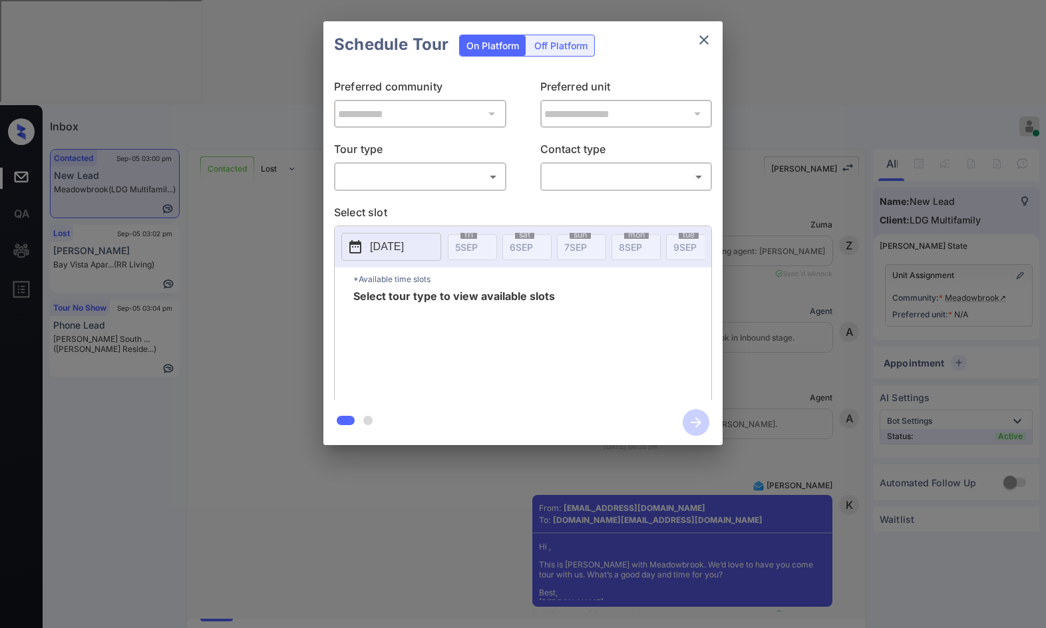
scroll to position [1470, 0]
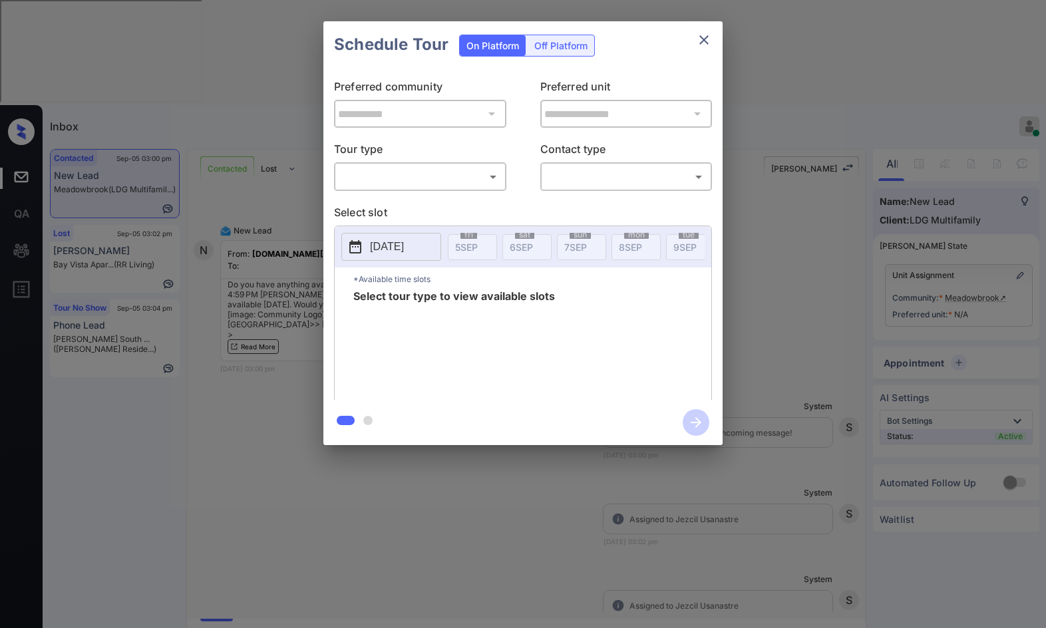
click at [476, 172] on body "Inbox Jezcil Usanastre Online Set yourself offline Set yourself on break Profil…" at bounding box center [523, 314] width 1046 height 628
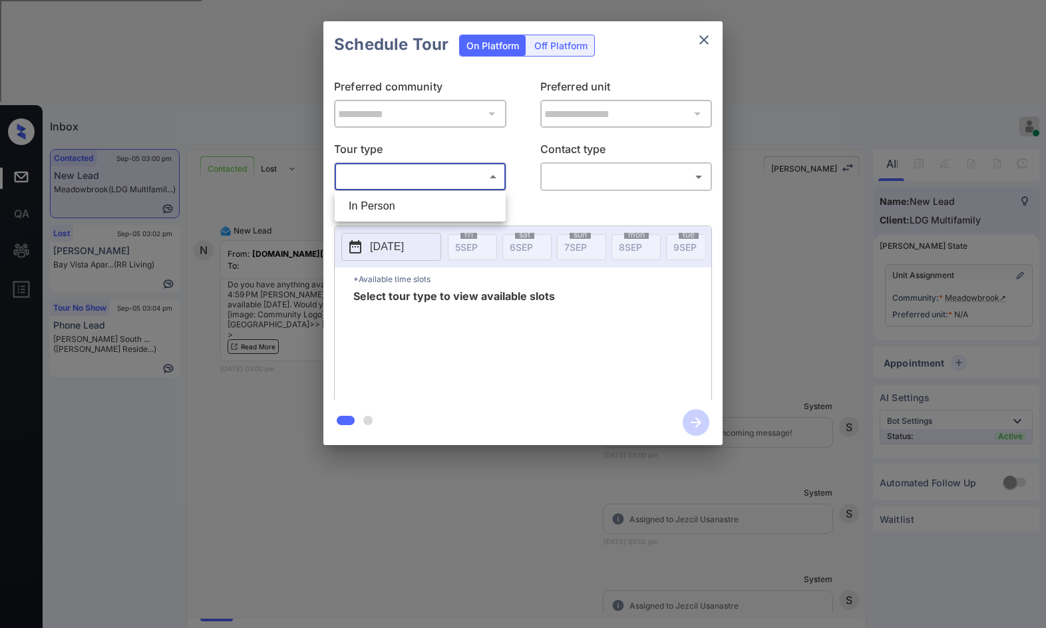
click at [458, 208] on li "In Person" at bounding box center [420, 206] width 164 height 24
type input "********"
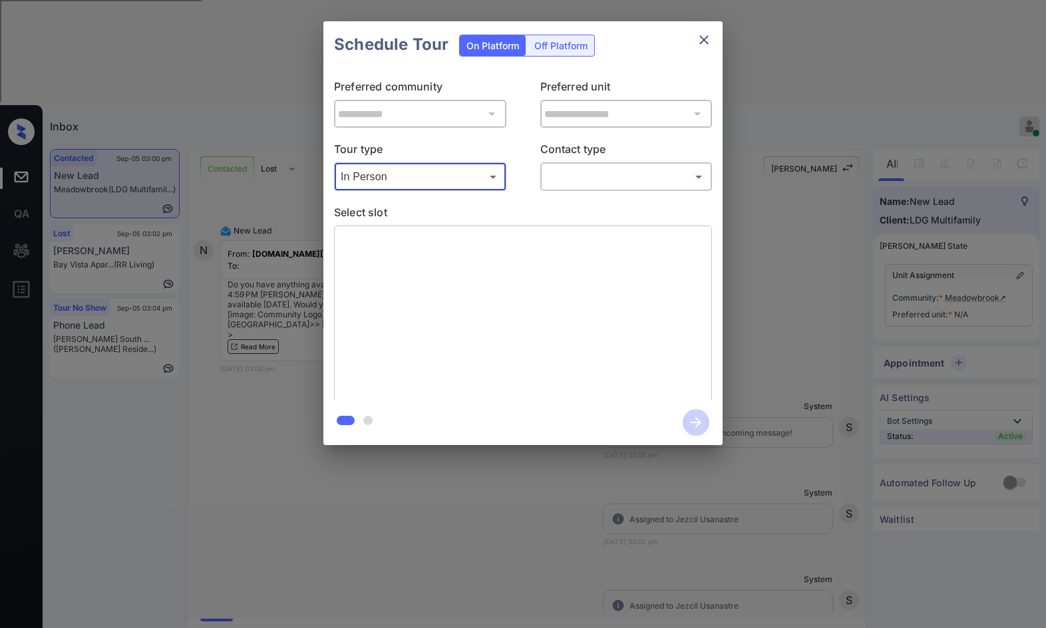
click at [593, 171] on body "Inbox Jezcil Usanastre Online Set yourself offline Set yourself on break Profil…" at bounding box center [523, 314] width 1046 height 628
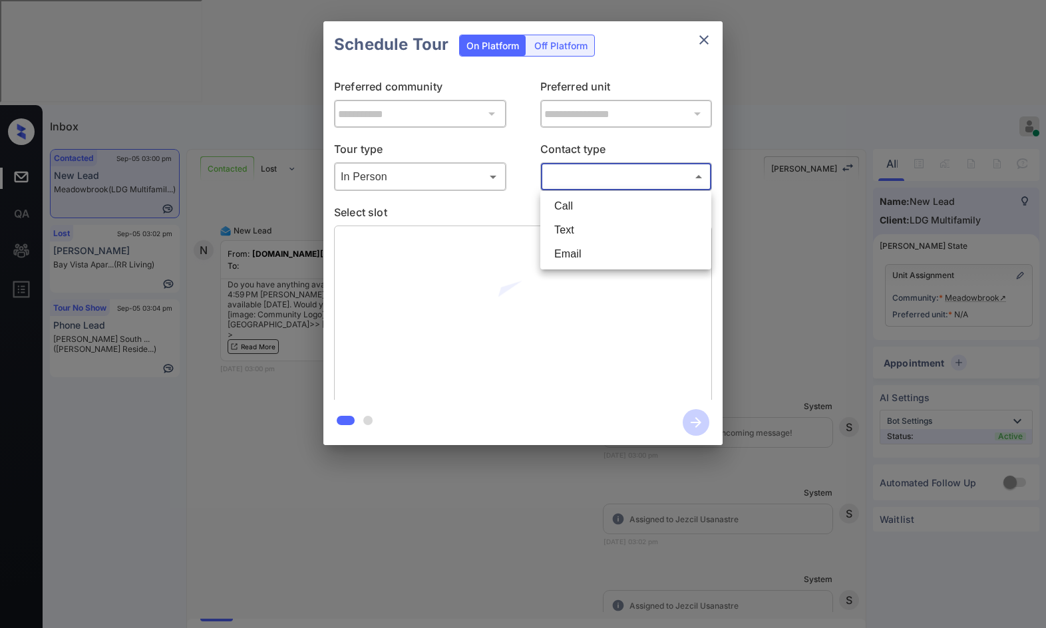
click at [595, 225] on li "Text" at bounding box center [626, 230] width 164 height 24
type input "****"
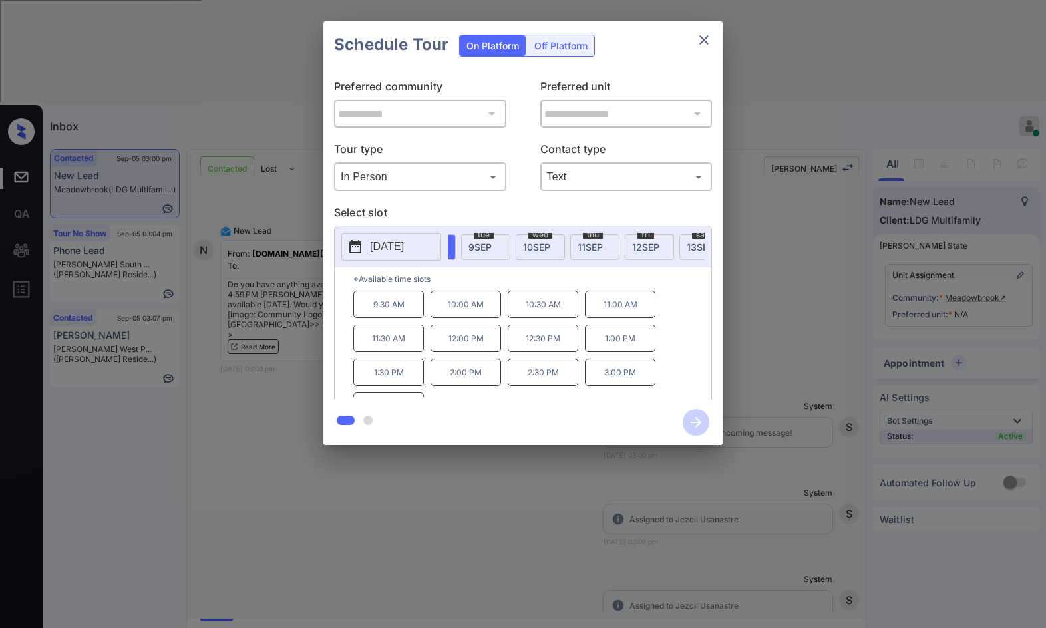
scroll to position [0, 215]
click at [588, 245] on span "11 SEP" at bounding box center [579, 246] width 25 height 11
drag, startPoint x: 391, startPoint y: 316, endPoint x: 406, endPoint y: 316, distance: 15.3
click at [408, 317] on div "*Available time slots 9:30 AM 10:00 AM 10:30 AM 11:00 AM 11:30 AM 12:00 PM 12:3…" at bounding box center [523, 335] width 377 height 136
copy p "9:30 AM"
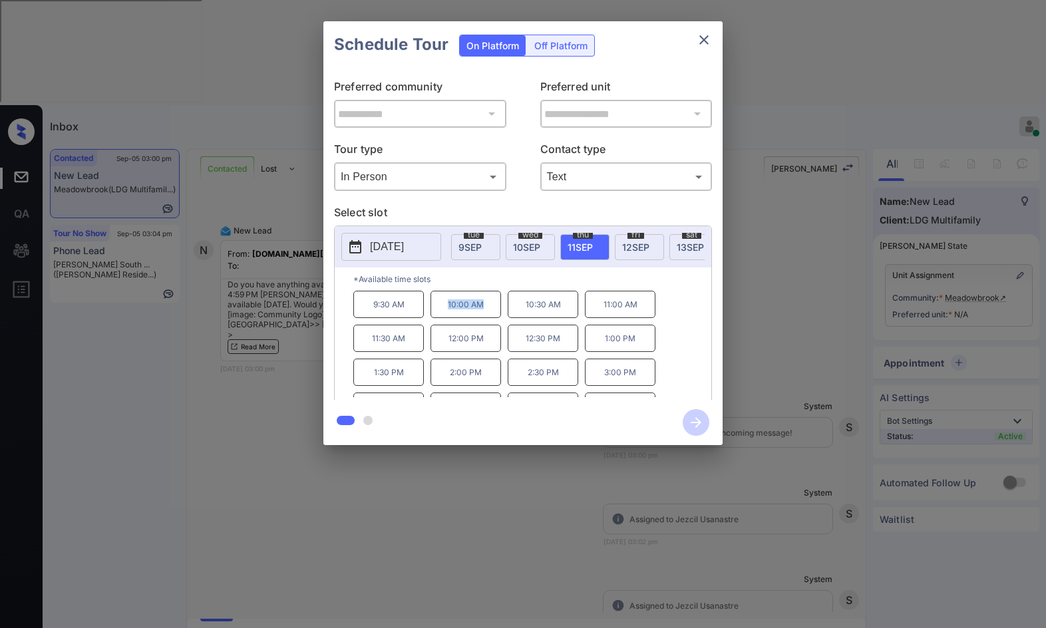
drag, startPoint x: 446, startPoint y: 318, endPoint x: 471, endPoint y: 322, distance: 24.9
click at [486, 318] on p "10:00 AM" at bounding box center [465, 304] width 71 height 27
copy p "10:00 AM"
drag, startPoint x: 525, startPoint y: 314, endPoint x: 568, endPoint y: 313, distance: 43.2
click at [568, 313] on p "10:30 AM" at bounding box center [543, 304] width 71 height 27
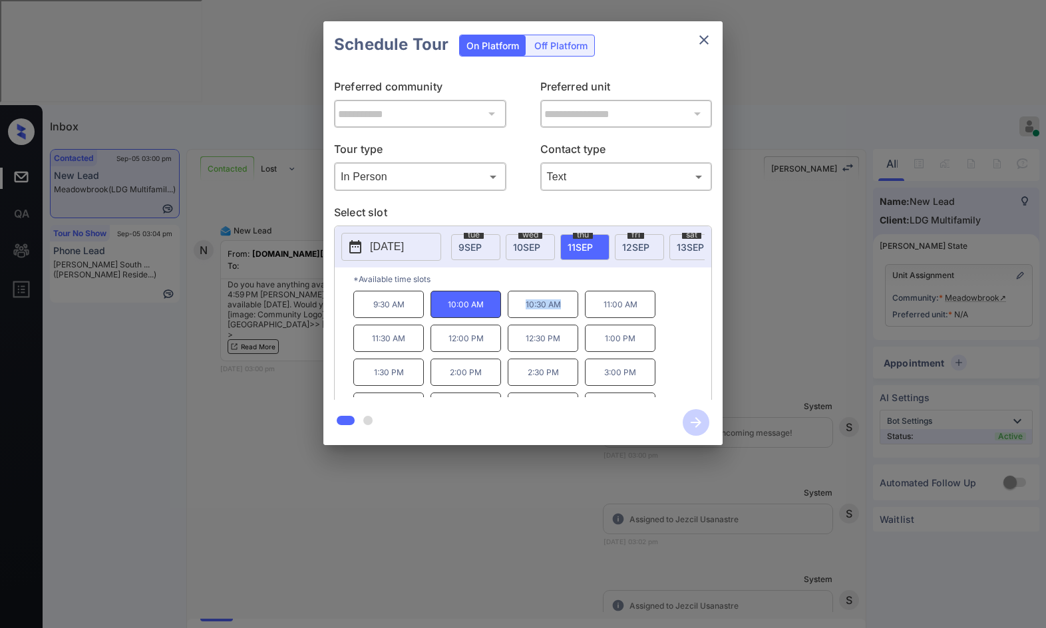
copy p "10:30 AM"
click at [261, 425] on div "**********" at bounding box center [523, 233] width 1046 height 466
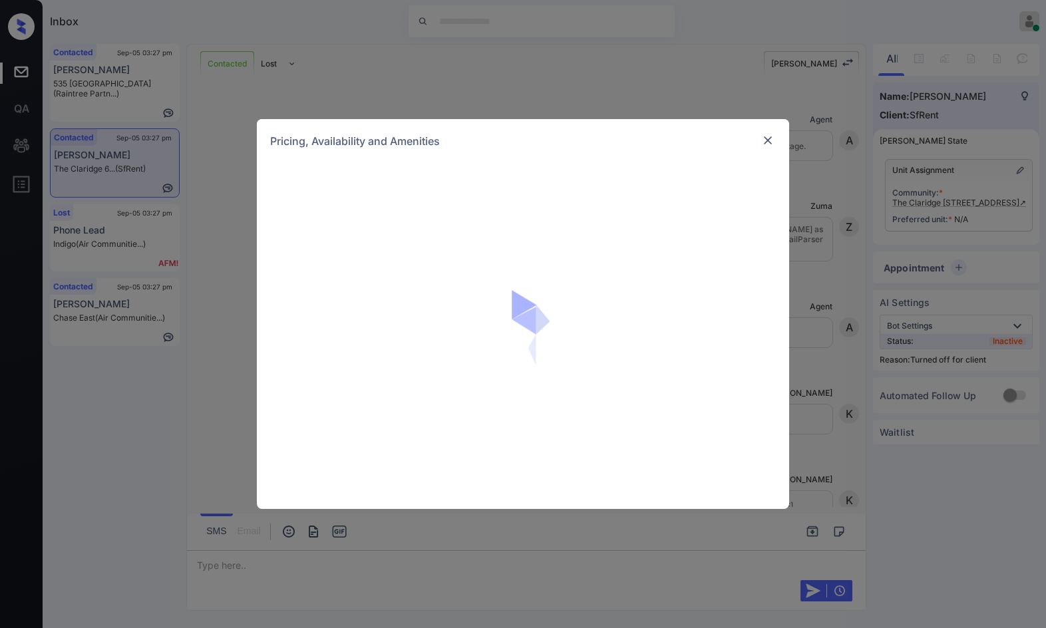
scroll to position [3384, 0]
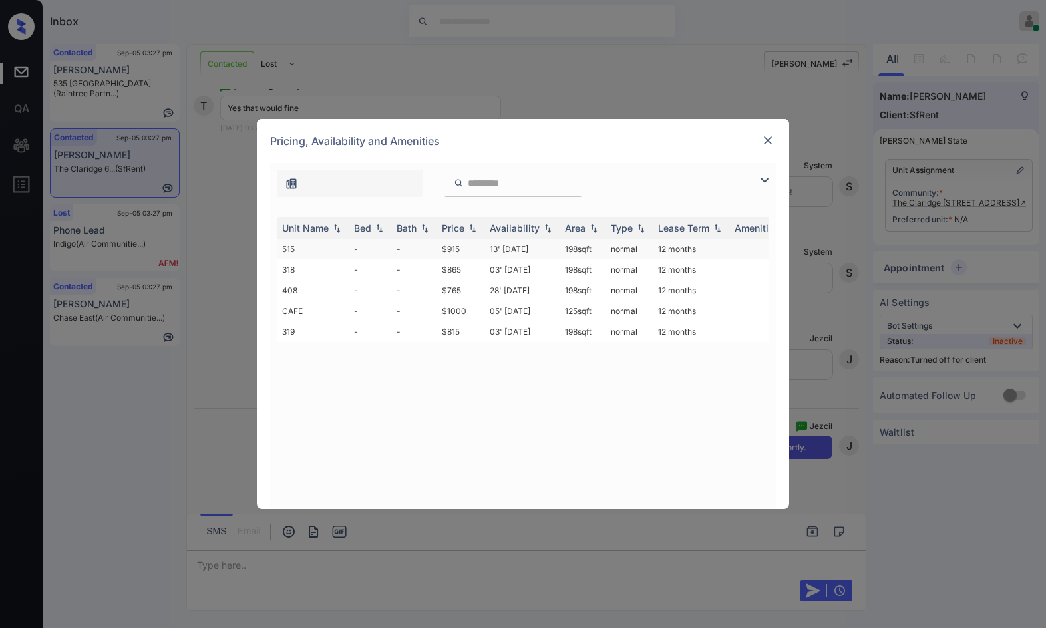
click at [516, 253] on td "13' May 20" at bounding box center [521, 249] width 75 height 21
click at [517, 253] on td "13' May 20" at bounding box center [521, 249] width 75 height 21
click at [514, 248] on td "13' May 20" at bounding box center [521, 249] width 75 height 21
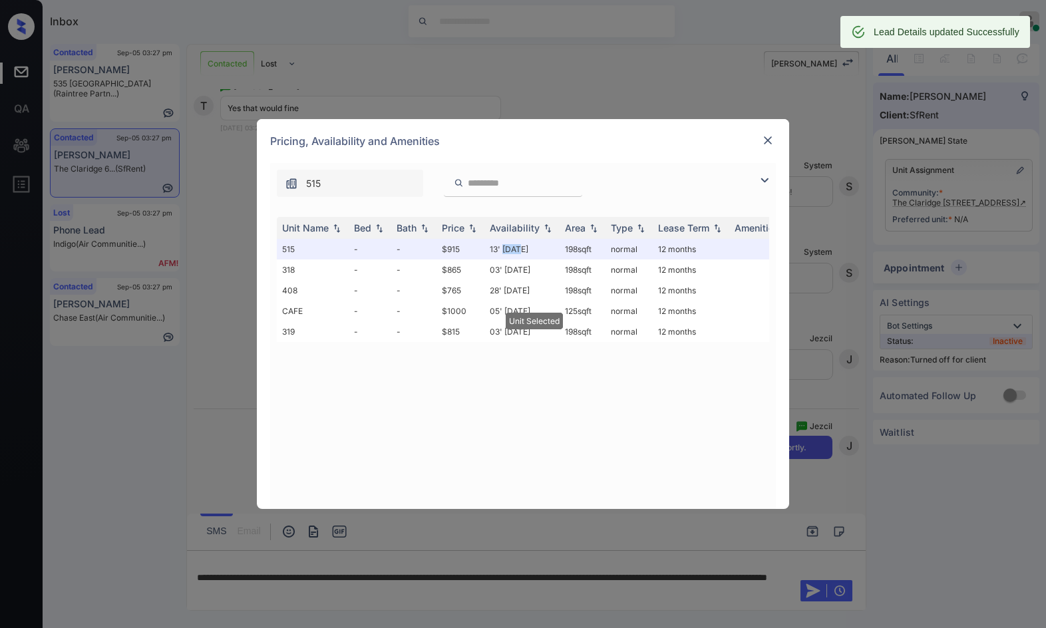
click at [766, 141] on img at bounding box center [767, 140] width 13 height 13
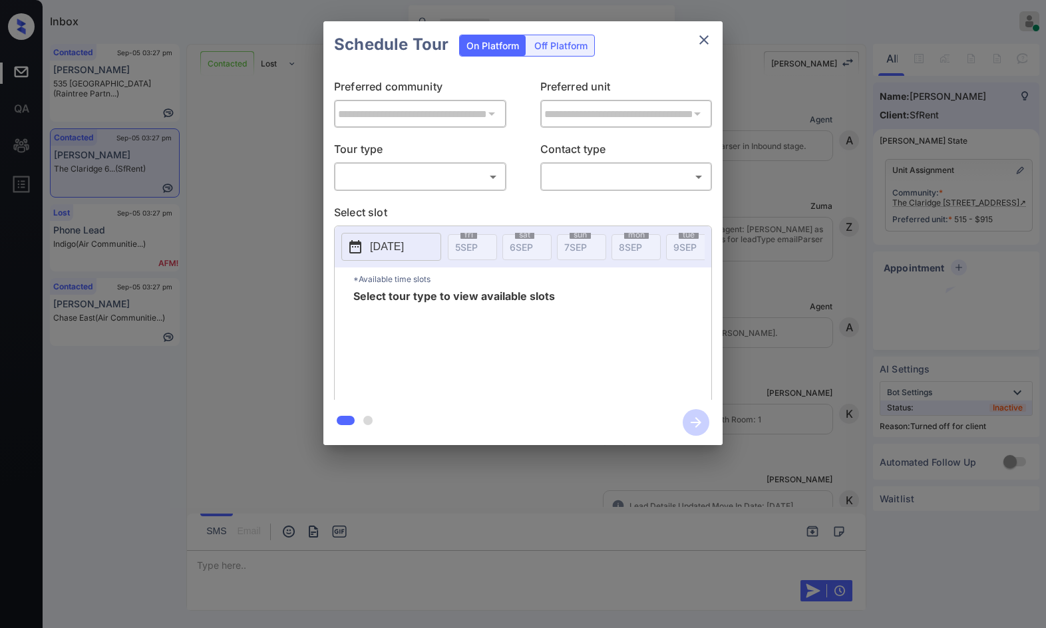
scroll to position [3471, 0]
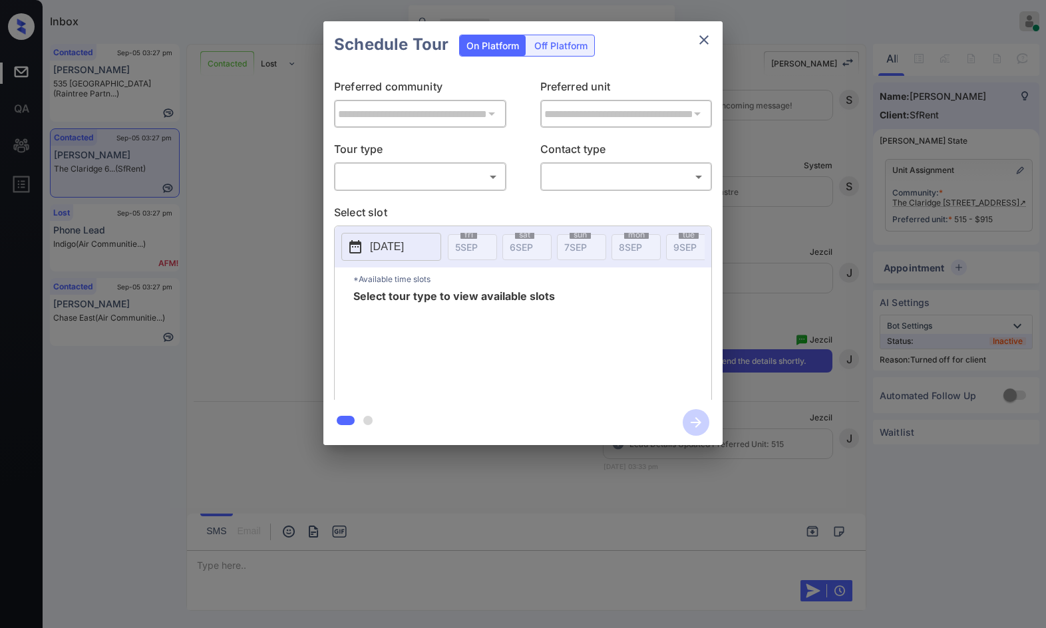
click at [578, 57] on div "On Platform Off Platform" at bounding box center [527, 44] width 136 height 47
click at [579, 50] on div "Off Platform" at bounding box center [561, 45] width 67 height 21
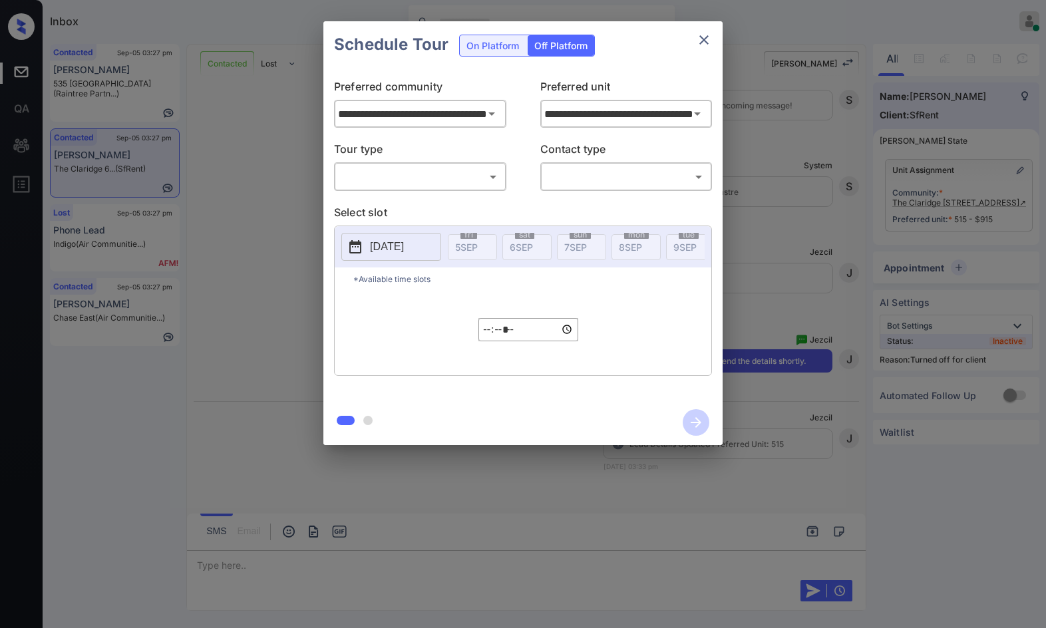
click at [460, 184] on body "Inbox Jezcil Usanastre Online Set yourself offline Set yourself on break Profil…" at bounding box center [523, 314] width 1046 height 628
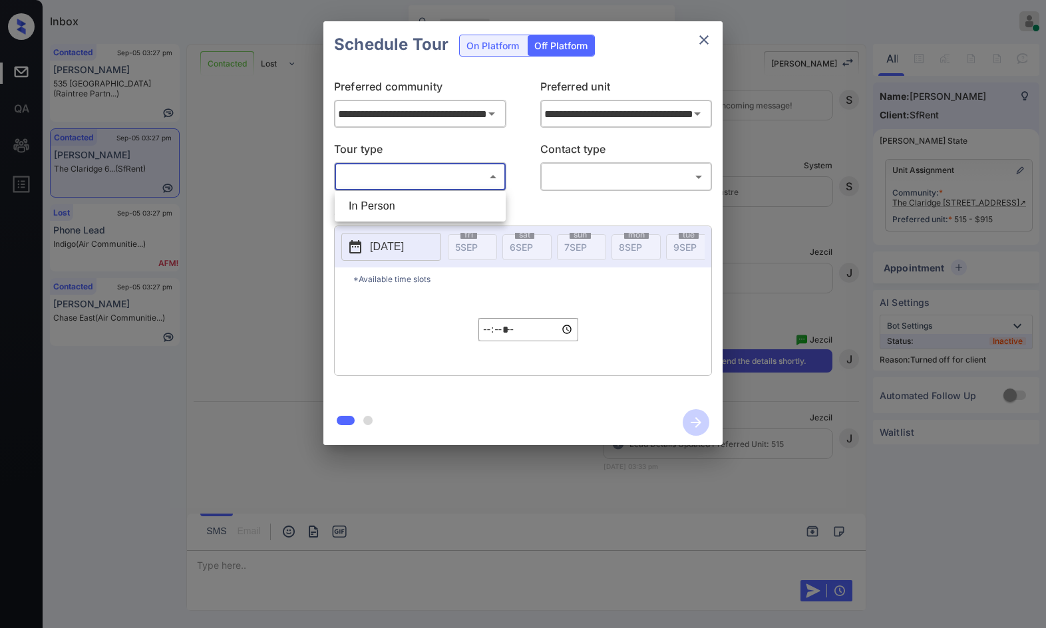
click at [456, 206] on li "In Person" at bounding box center [420, 206] width 164 height 24
type input "********"
drag, startPoint x: 544, startPoint y: 189, endPoint x: 561, endPoint y: 177, distance: 21.6
click at [544, 189] on div "​ ​" at bounding box center [626, 176] width 172 height 29
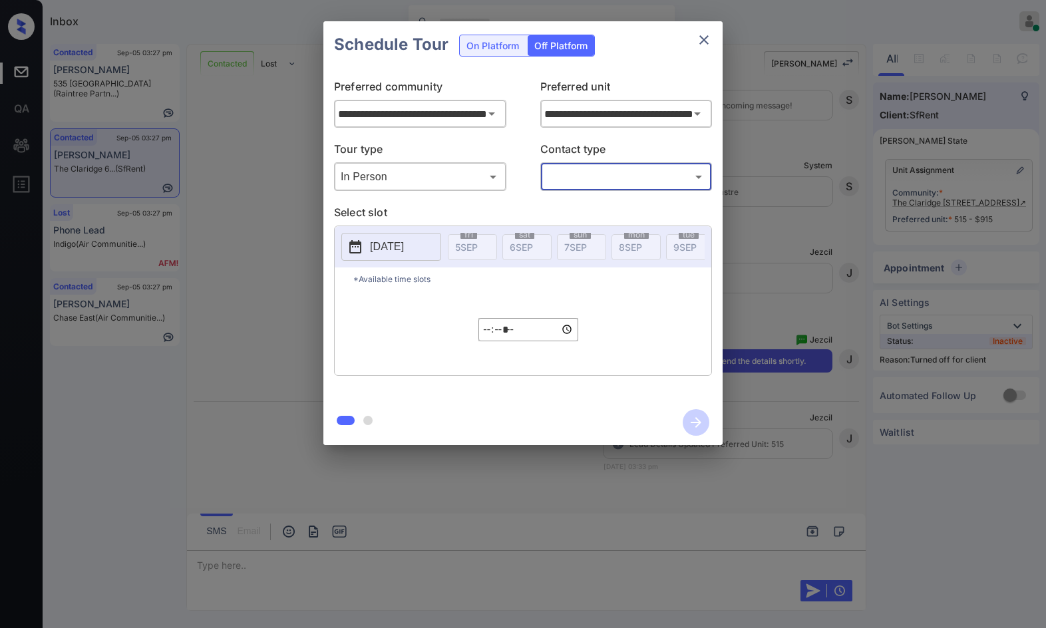
click at [561, 177] on body "Inbox Jezcil Usanastre Online Set yourself offline Set yourself on break Profil…" at bounding box center [523, 314] width 1046 height 628
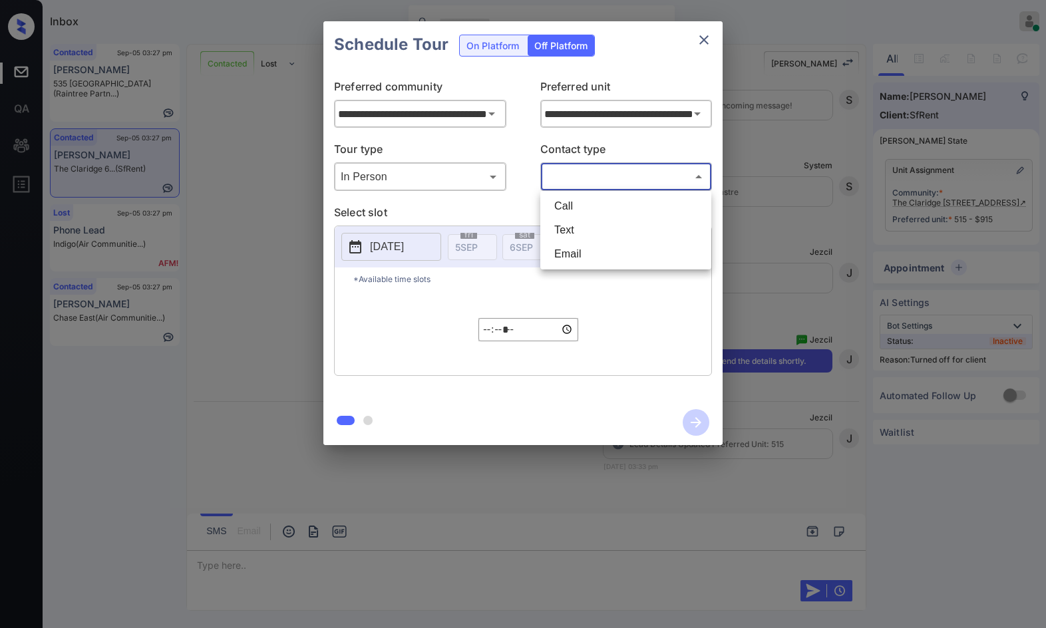
click at [584, 238] on li "Text" at bounding box center [626, 230] width 164 height 24
type input "****"
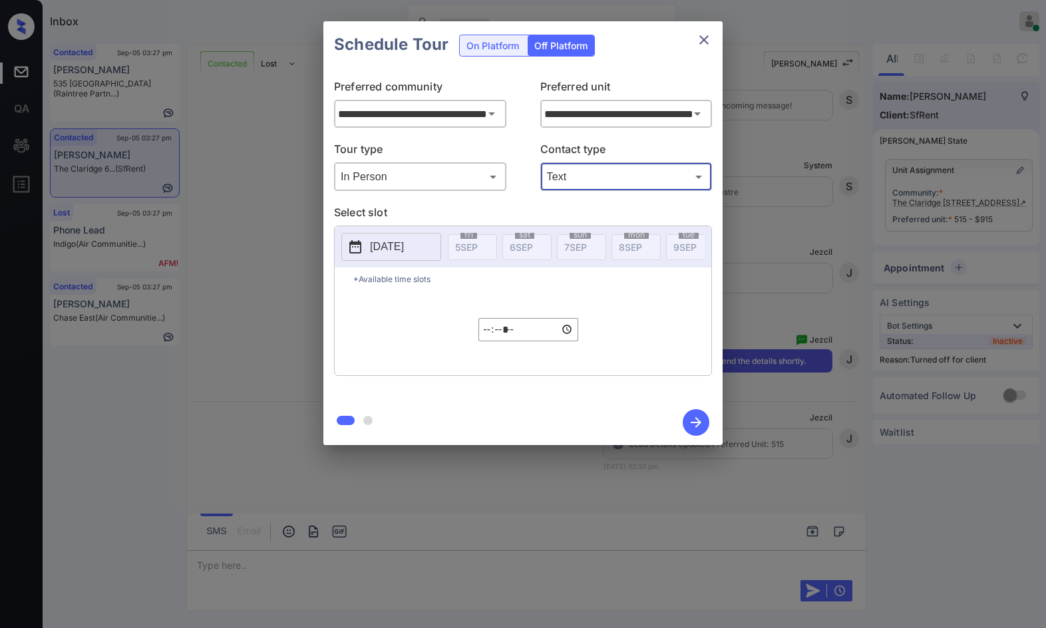
click at [430, 257] on button "2025-09-05" at bounding box center [391, 247] width 100 height 28
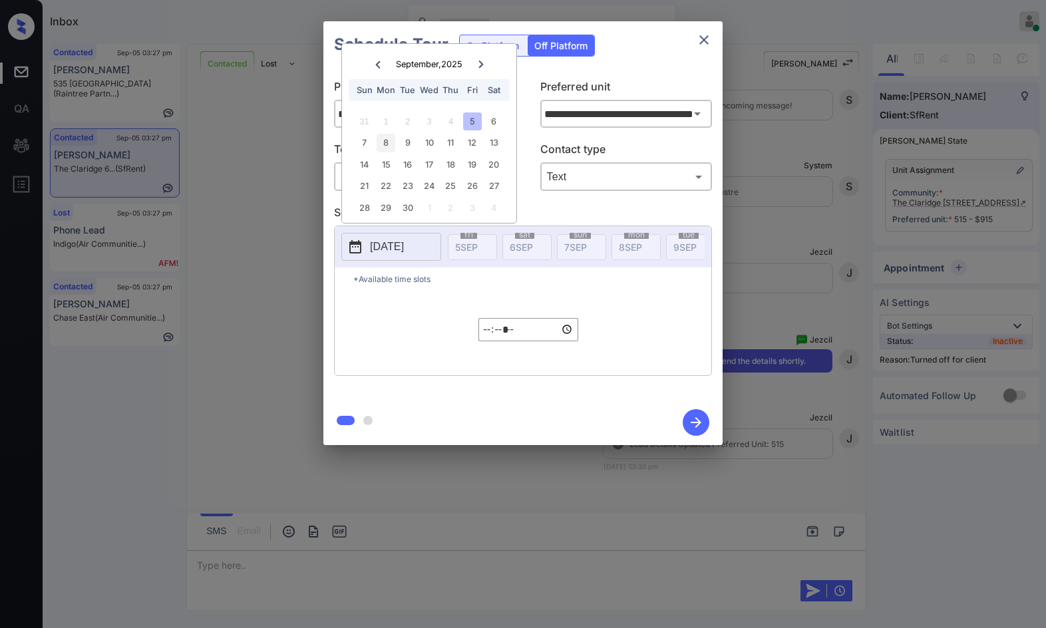
click at [387, 141] on div "8" at bounding box center [386, 143] width 18 height 18
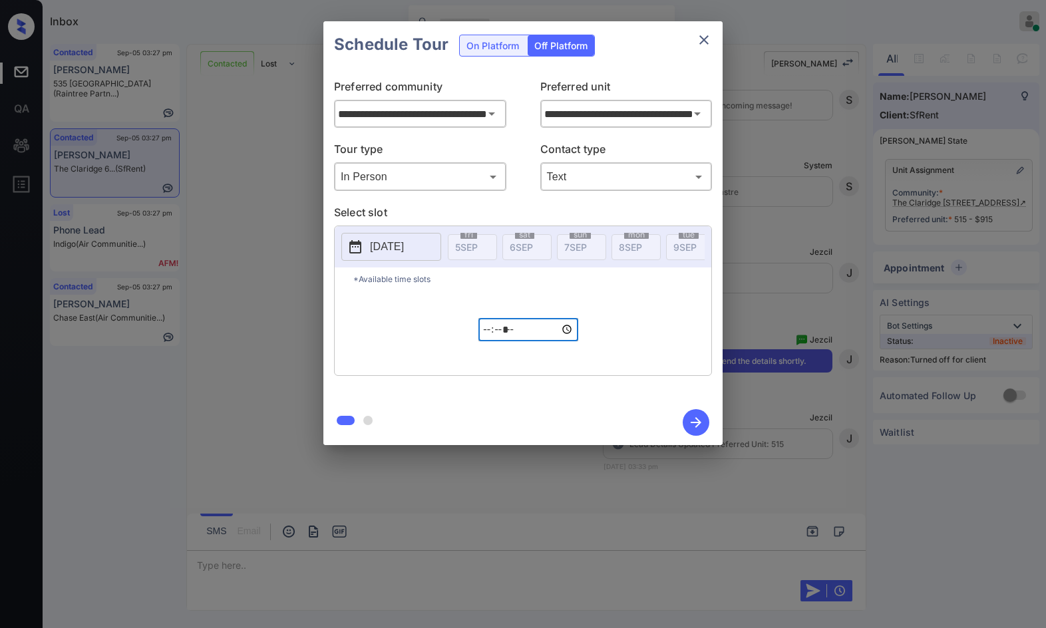
click at [497, 337] on input "*****" at bounding box center [528, 329] width 100 height 23
type input "*****"
click at [693, 425] on icon "button" at bounding box center [696, 422] width 27 height 27
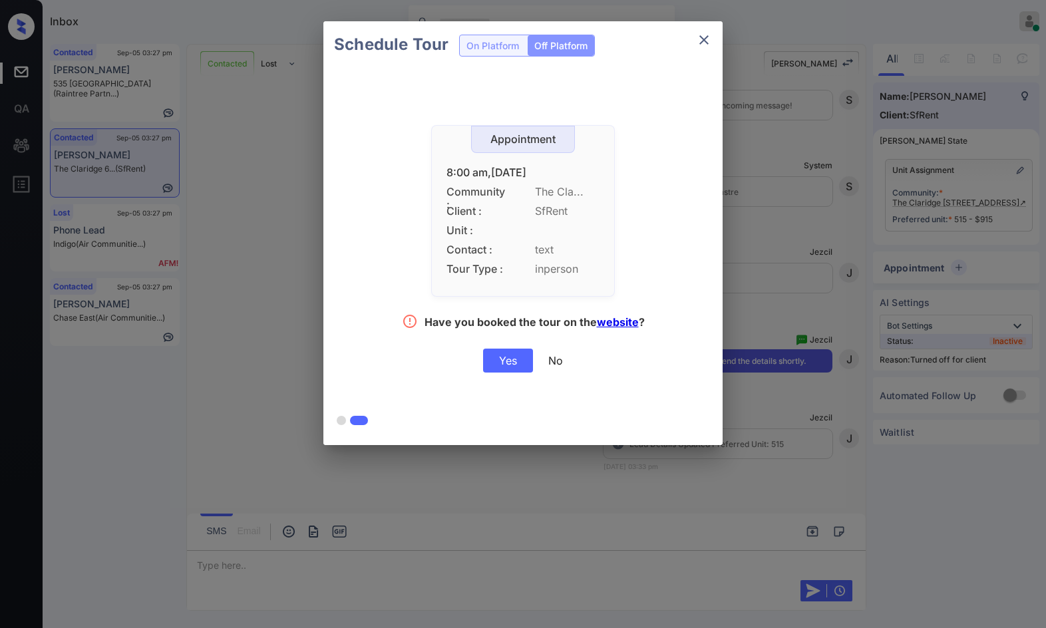
click at [523, 367] on div "Yes" at bounding box center [508, 361] width 50 height 24
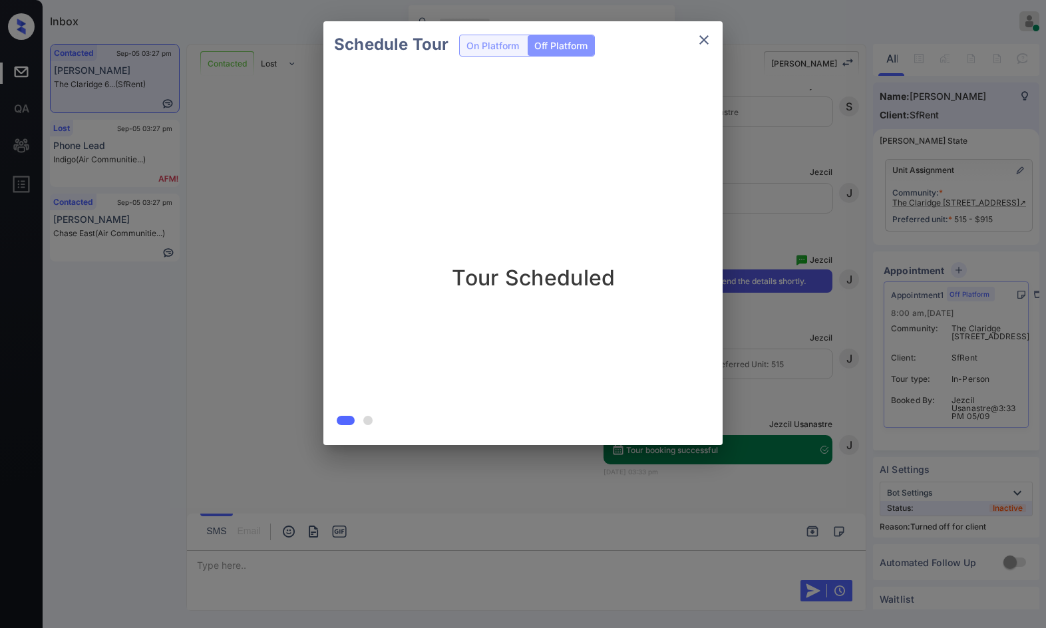
scroll to position [3556, 0]
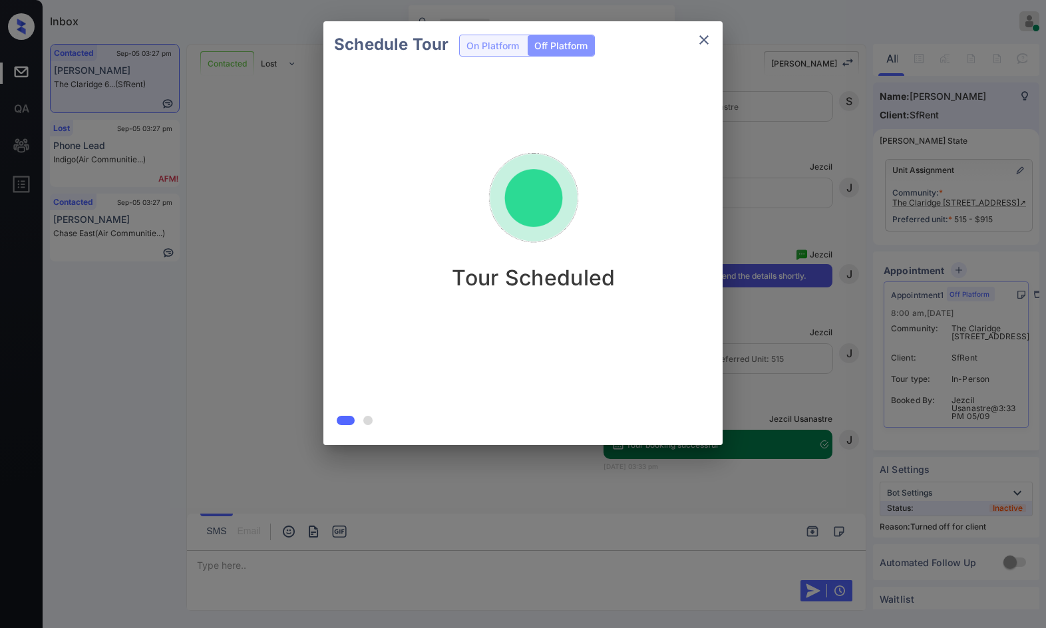
click at [160, 206] on div "Schedule Tour On Platform Off Platform Tour Scheduled" at bounding box center [523, 233] width 1046 height 466
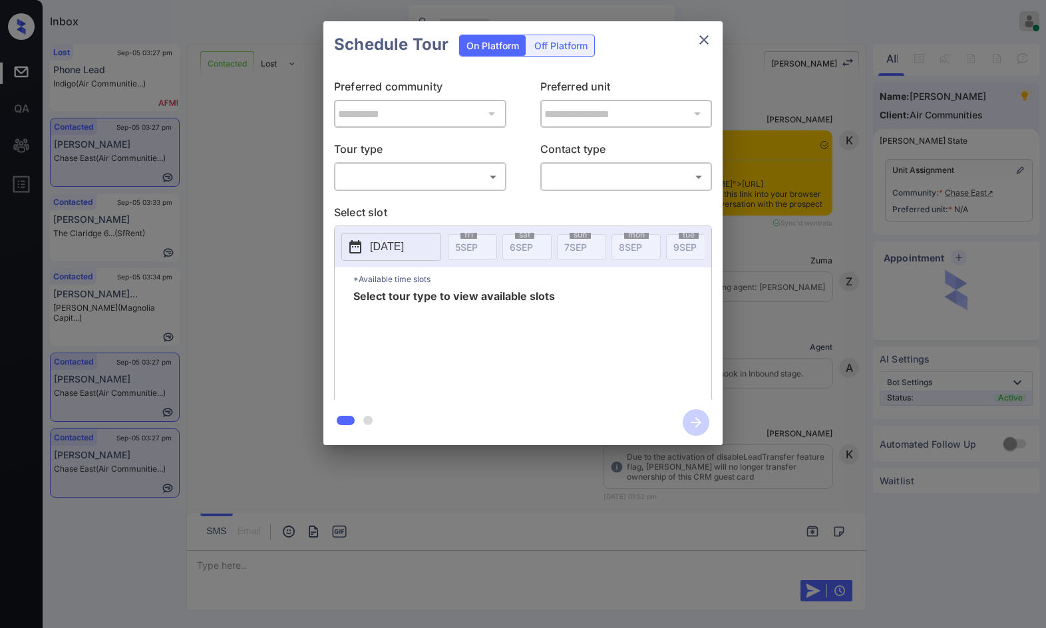
scroll to position [4260, 0]
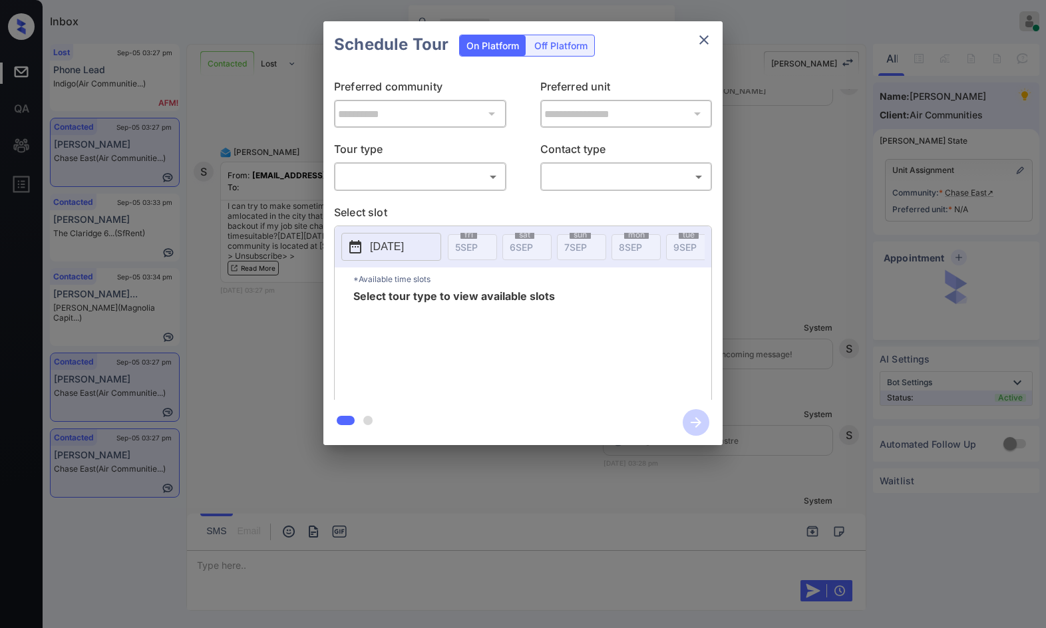
click at [437, 183] on body "Inbox Jezcil Usanastre Online Set yourself offline Set yourself on break Profil…" at bounding box center [523, 314] width 1046 height 628
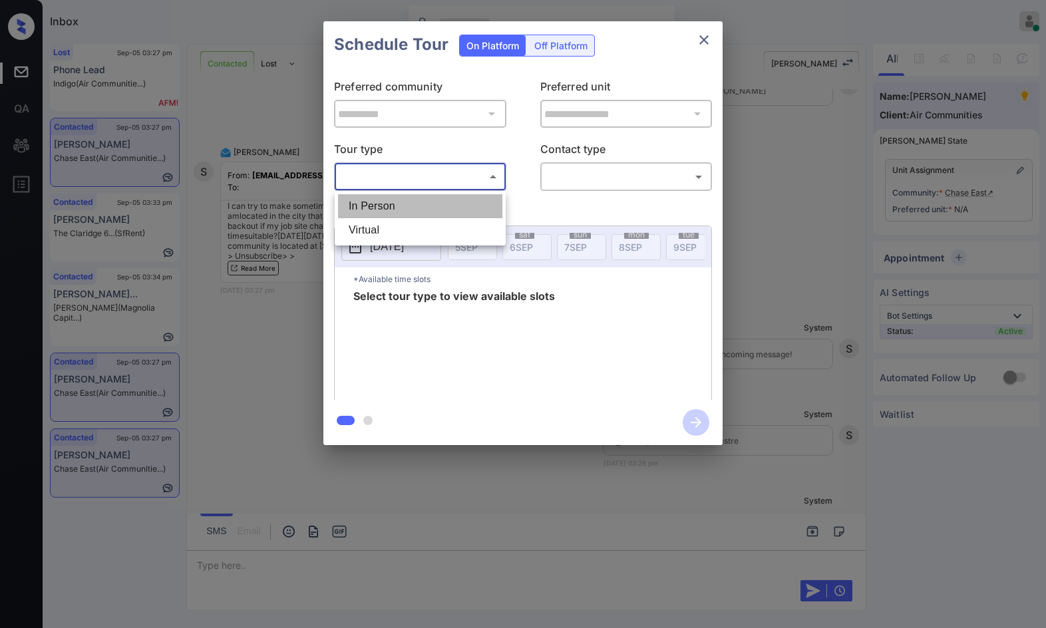
click at [444, 196] on li "In Person" at bounding box center [420, 206] width 164 height 24
type input "********"
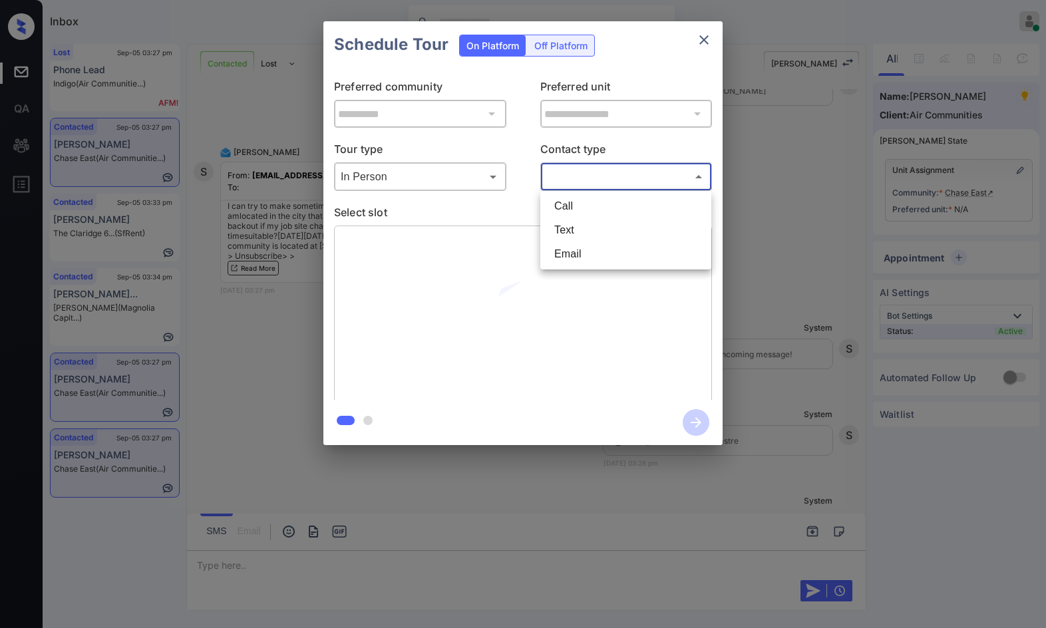
click at [579, 188] on body "Inbox Jezcil Usanastre Online Set yourself offline Set yourself on break Profil…" at bounding box center [523, 314] width 1046 height 628
click at [576, 226] on li "Text" at bounding box center [626, 230] width 164 height 24
type input "****"
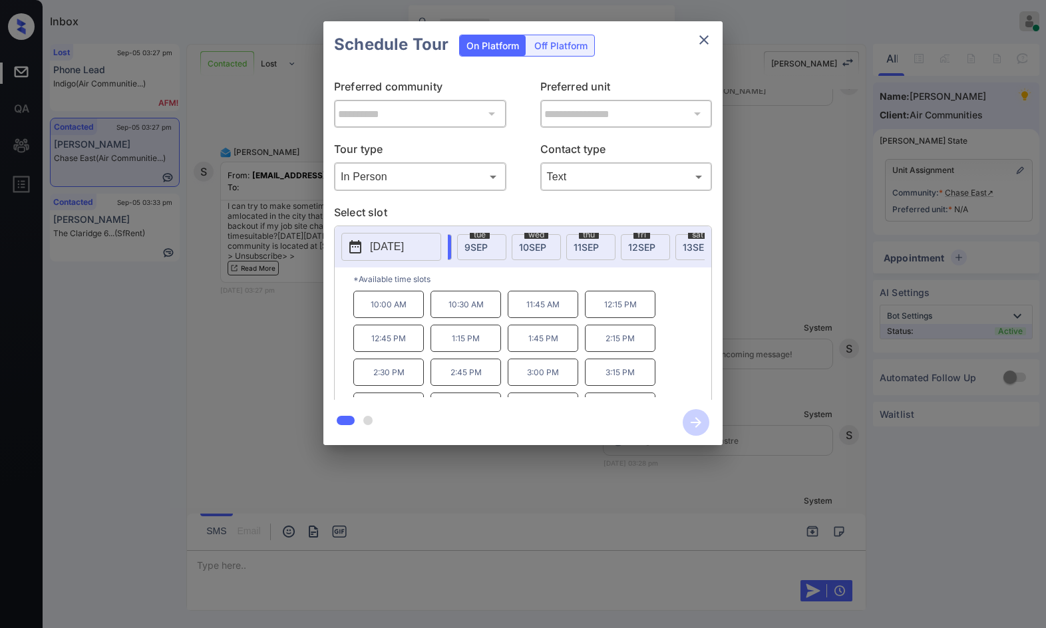
scroll to position [0, 216]
click at [516, 248] on span "10 SEP" at bounding box center [525, 246] width 27 height 11
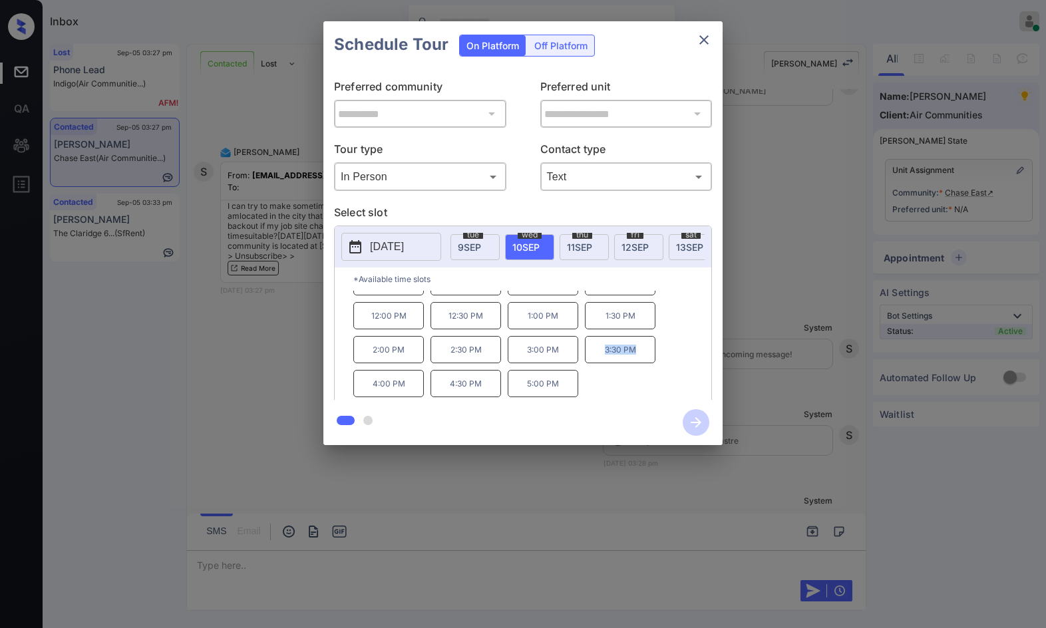
drag, startPoint x: 605, startPoint y: 363, endPoint x: 639, endPoint y: 361, distance: 34.7
click at [640, 361] on p "3:30 PM" at bounding box center [620, 349] width 71 height 27
copy p "3:30 PM"
drag, startPoint x: 437, startPoint y: 391, endPoint x: 494, endPoint y: 385, distance: 57.5
click at [494, 385] on p "4:30 PM" at bounding box center [465, 383] width 71 height 27
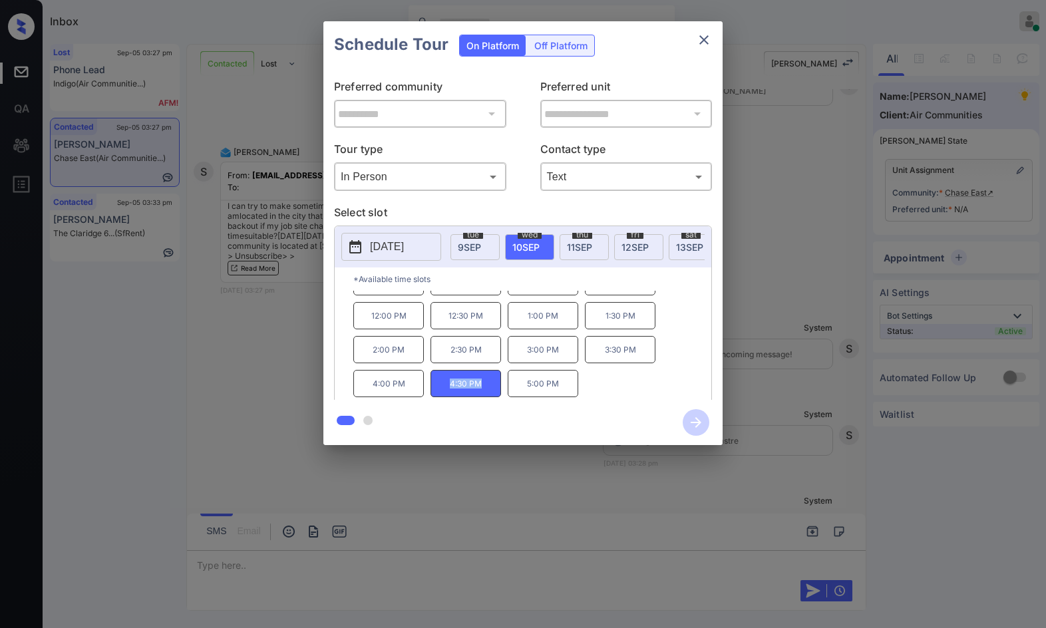
copy p "4:30 PM"
drag, startPoint x: 529, startPoint y: 392, endPoint x: 247, endPoint y: 319, distance: 291.6
click at [596, 392] on div "10:00 AM 10:30 AM 11:00 AM 11:30 AM 12:00 PM 12:30 PM 1:00 PM 1:30 PM 2:00 PM 2…" at bounding box center [532, 344] width 358 height 106
copy p "5:00 PM"
click at [297, 387] on div "**********" at bounding box center [523, 233] width 1046 height 466
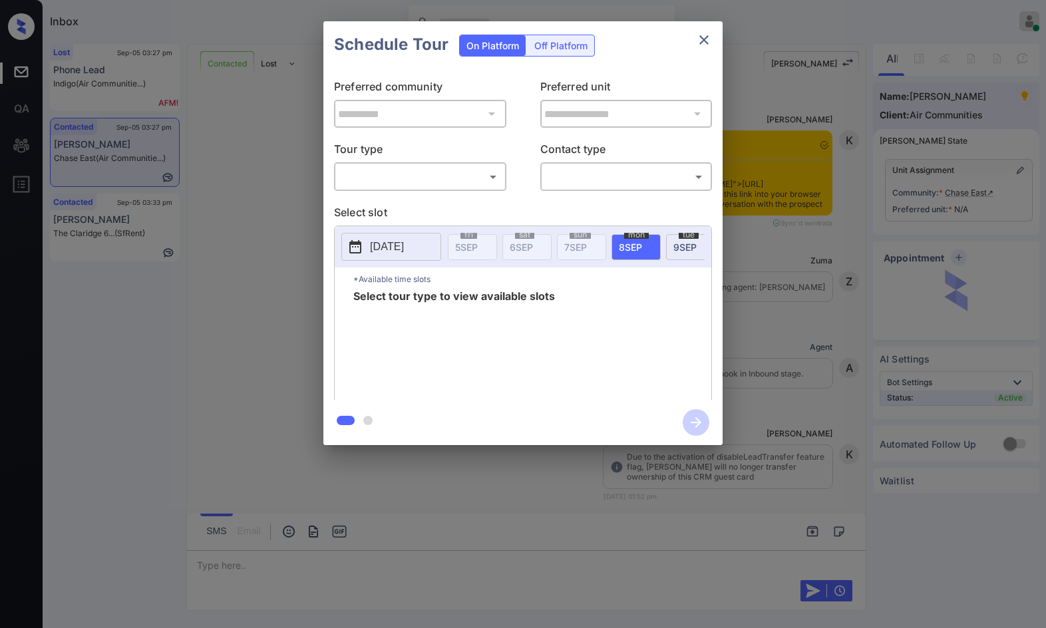
scroll to position [4260, 0]
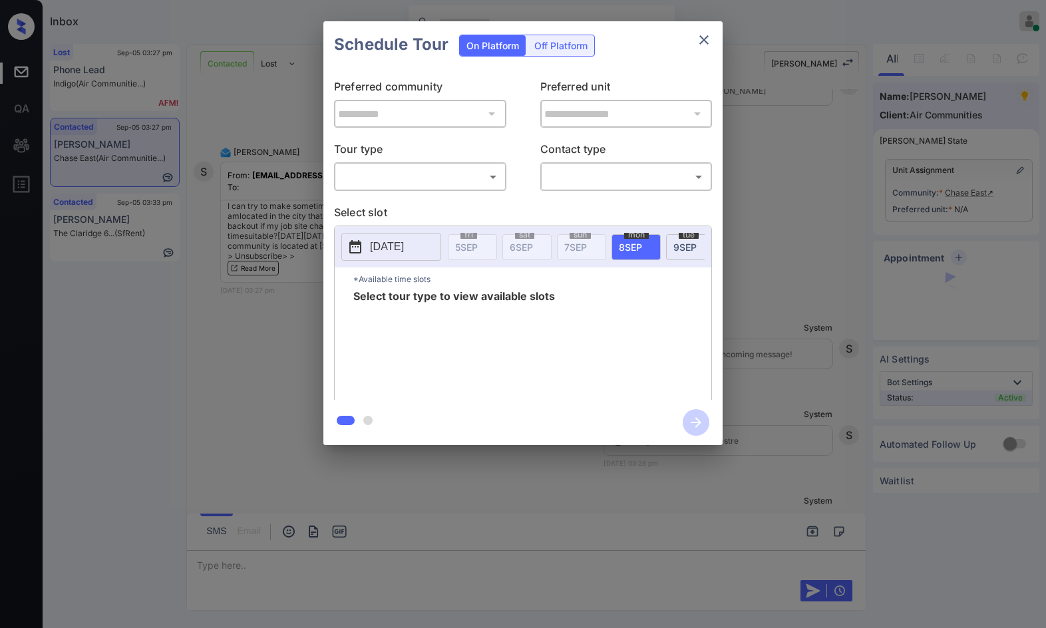
click at [406, 170] on body "Inbox Jezcil Usanastre Online Set yourself offline Set yourself on break Profil…" at bounding box center [523, 314] width 1046 height 628
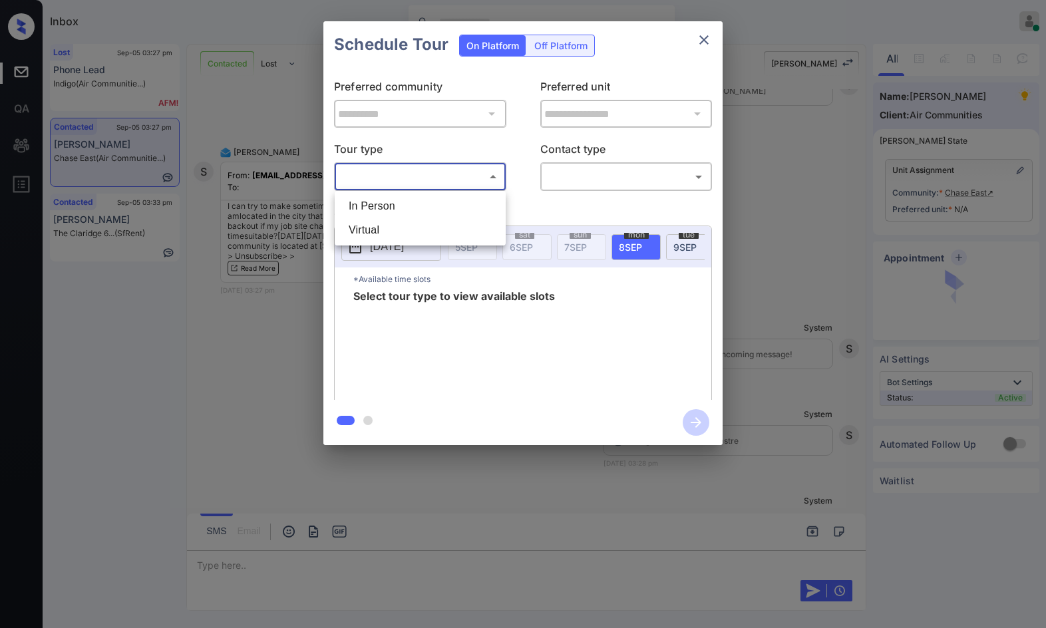
click at [400, 207] on li "In Person" at bounding box center [420, 206] width 164 height 24
type input "********"
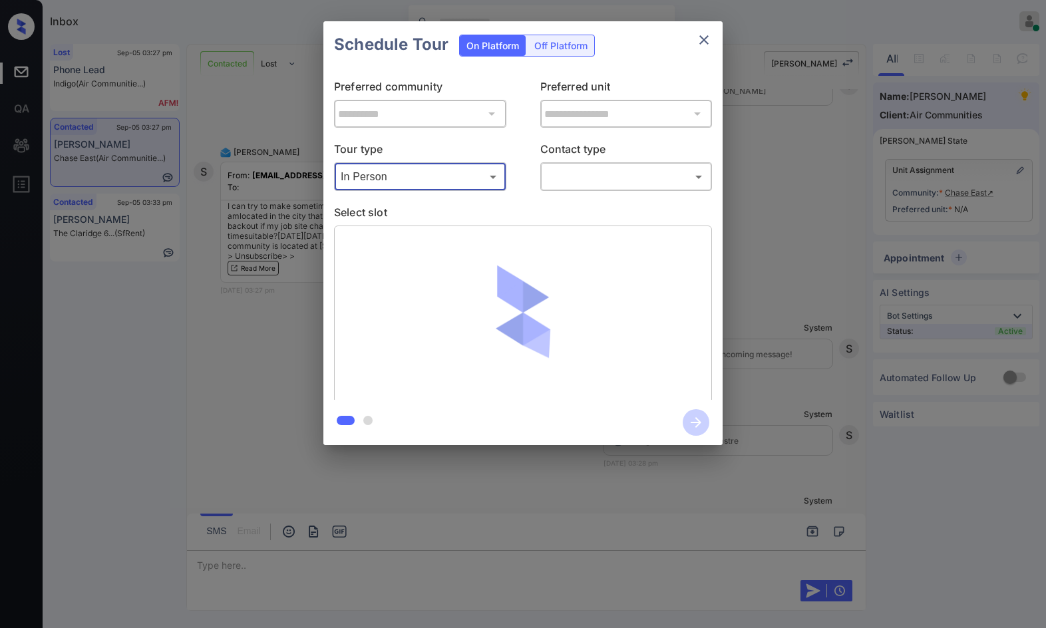
click at [624, 174] on body "Inbox Jezcil Usanastre Online Set yourself offline Set yourself on break Profil…" at bounding box center [523, 314] width 1046 height 628
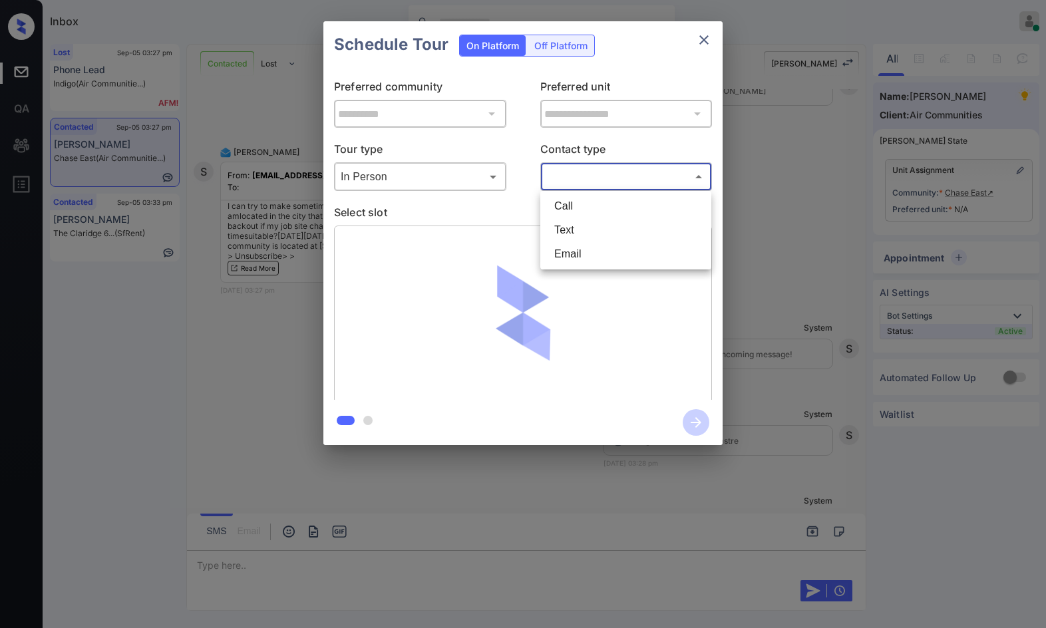
click at [615, 228] on li "Text" at bounding box center [626, 230] width 164 height 24
type input "****"
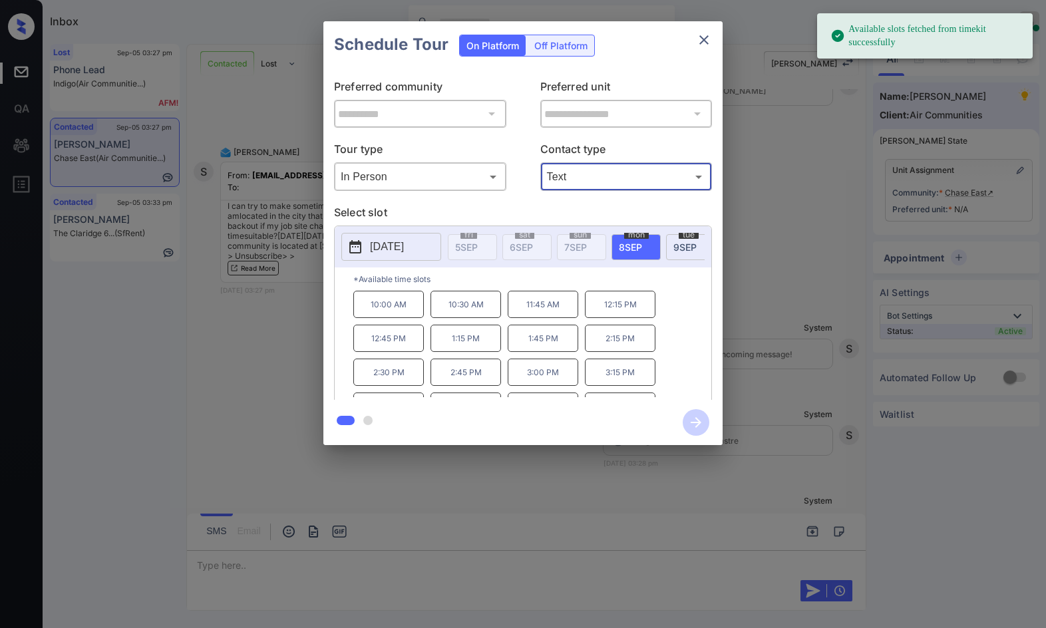
click at [689, 239] on div "[DATE]" at bounding box center [690, 247] width 49 height 26
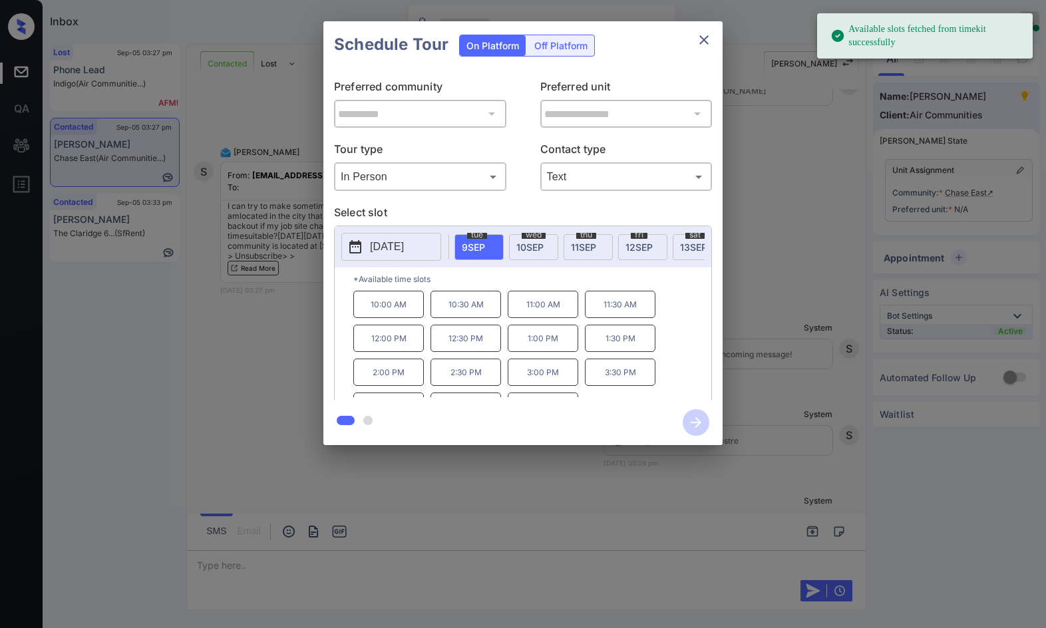
scroll to position [0, 216]
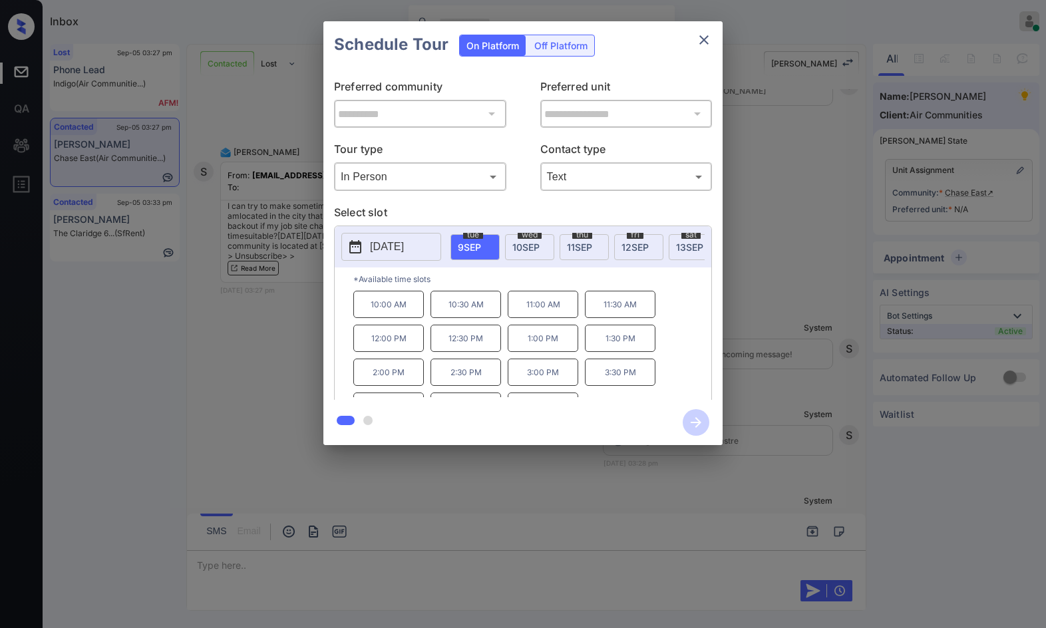
click at [549, 245] on div "[DATE]" at bounding box center [529, 247] width 49 height 26
drag, startPoint x: 450, startPoint y: 385, endPoint x: 557, endPoint y: 383, distance: 107.1
click at [557, 383] on div "10:00 AM 10:30 AM 11:00 AM 11:30 AM 12:00 PM 12:30 PM 1:00 PM 1:30 PM 2:00 PM 2…" at bounding box center [532, 344] width 358 height 106
copy div "2:30 PM 3:00 PM"
click at [561, 386] on p "3:00 PM" at bounding box center [543, 372] width 71 height 27
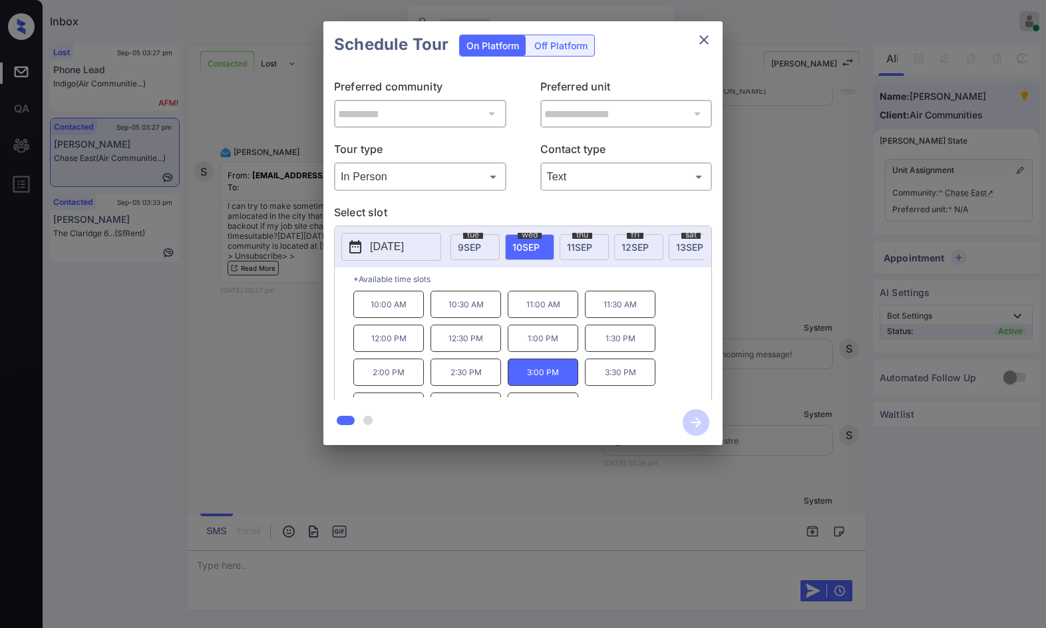
click at [237, 387] on div "**********" at bounding box center [523, 233] width 1046 height 466
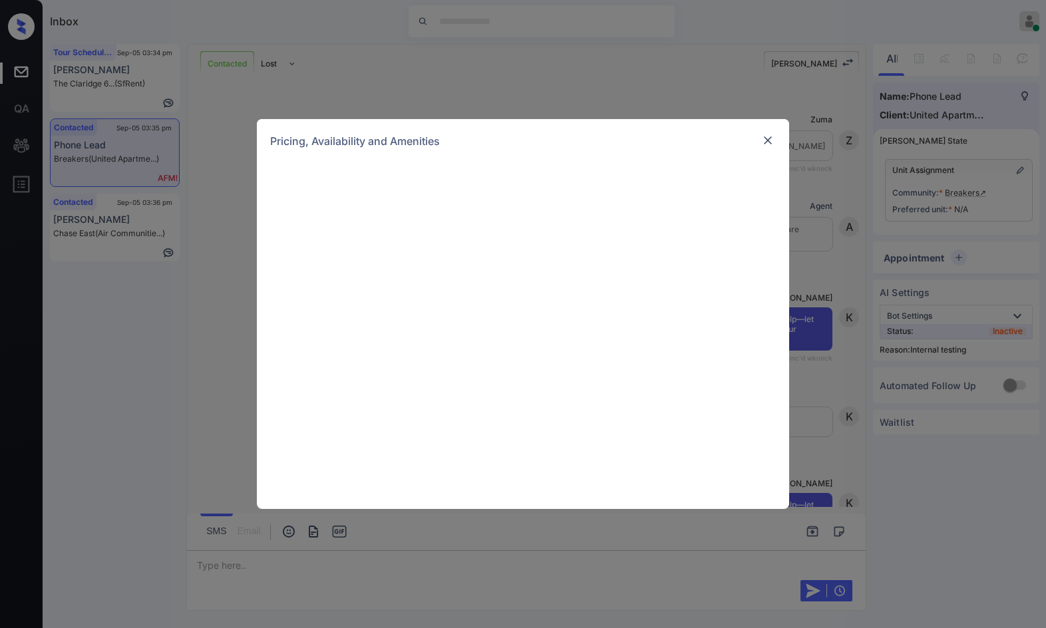
scroll to position [2156, 0]
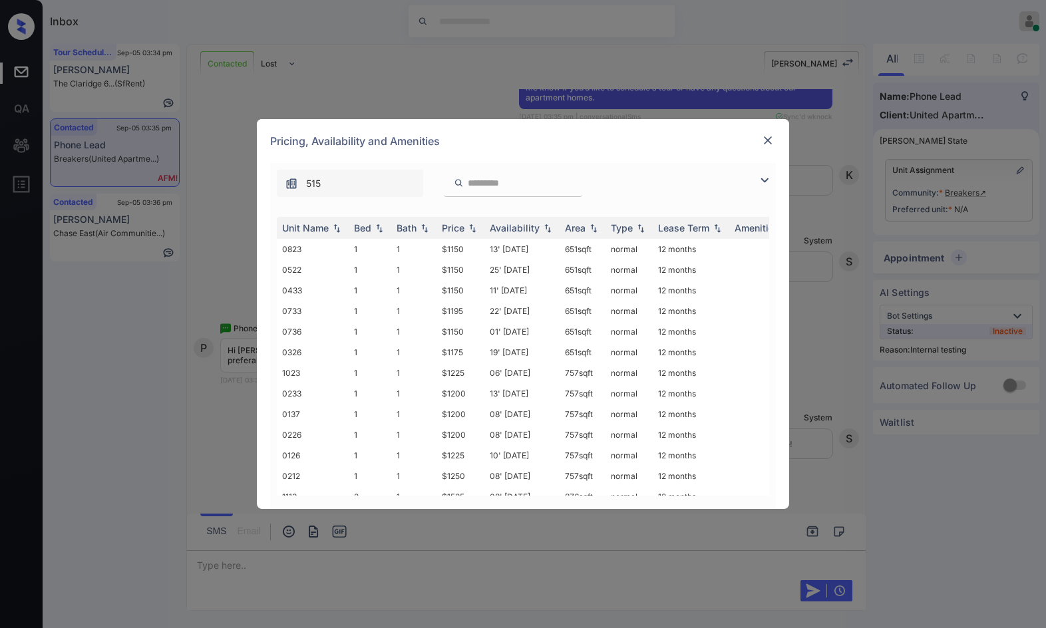
drag, startPoint x: 774, startPoint y: 174, endPoint x: 763, endPoint y: 177, distance: 11.0
click at [772, 174] on div at bounding box center [768, 180] width 16 height 16
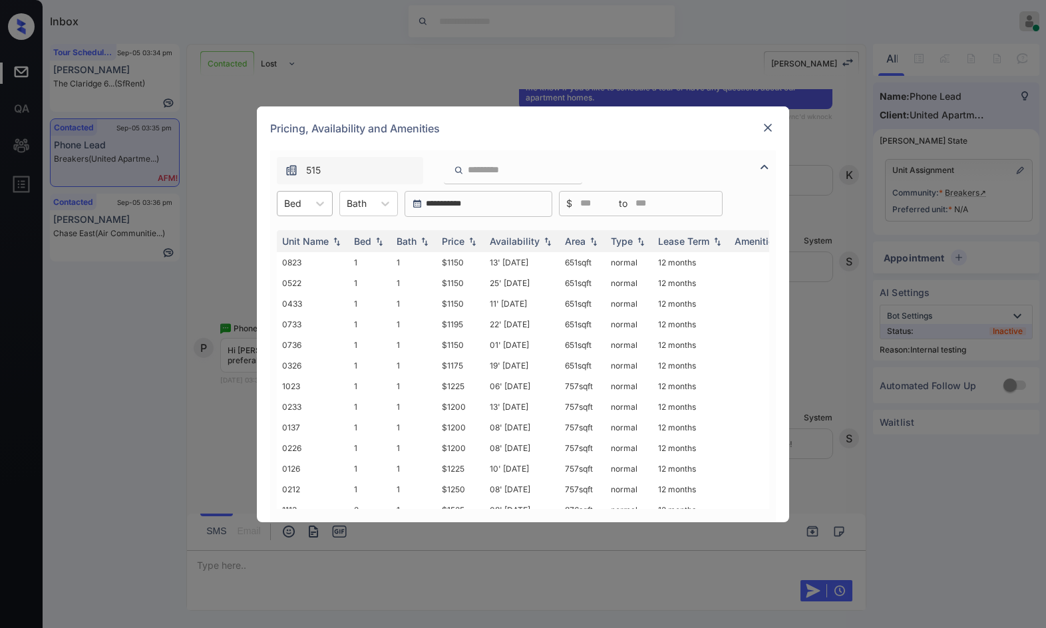
click at [301, 191] on div "Bed" at bounding box center [305, 203] width 56 height 25
click at [304, 234] on div "1" at bounding box center [305, 236] width 56 height 24
click at [476, 237] on img at bounding box center [472, 240] width 13 height 9
click at [476, 237] on img at bounding box center [472, 241] width 13 height 10
drag, startPoint x: 440, startPoint y: 263, endPoint x: 483, endPoint y: 263, distance: 42.6
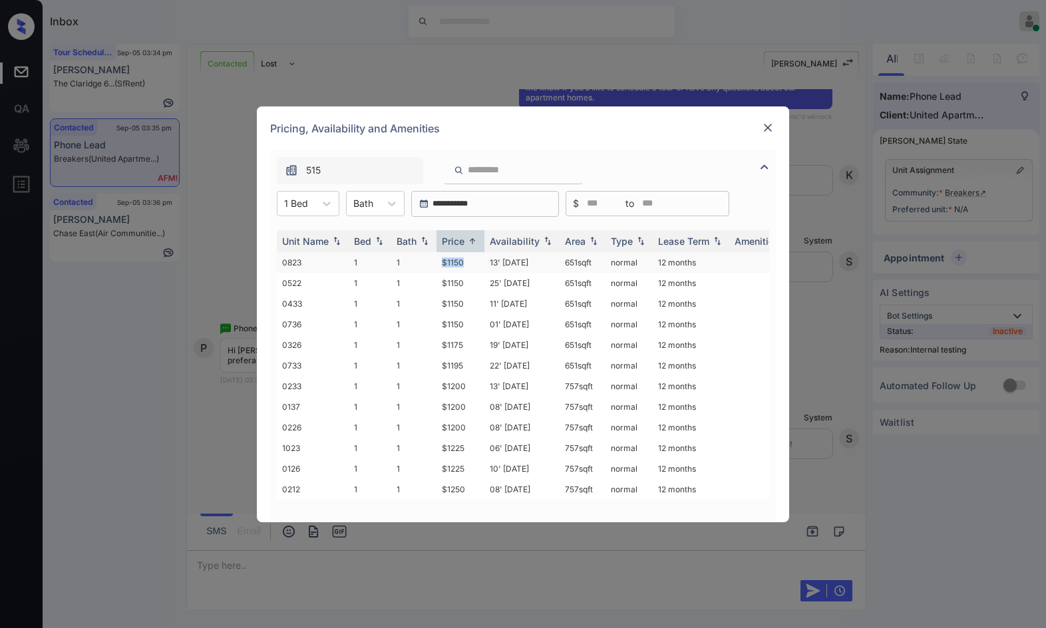
click at [483, 263] on td "$1150" at bounding box center [460, 262] width 48 height 21
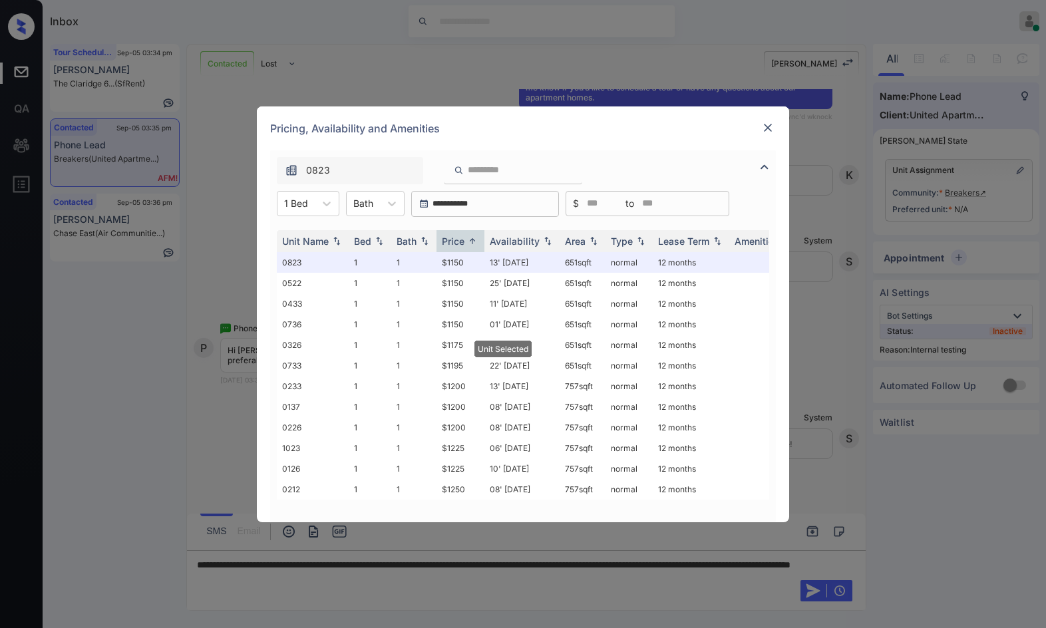
click at [768, 129] on img at bounding box center [767, 127] width 13 height 13
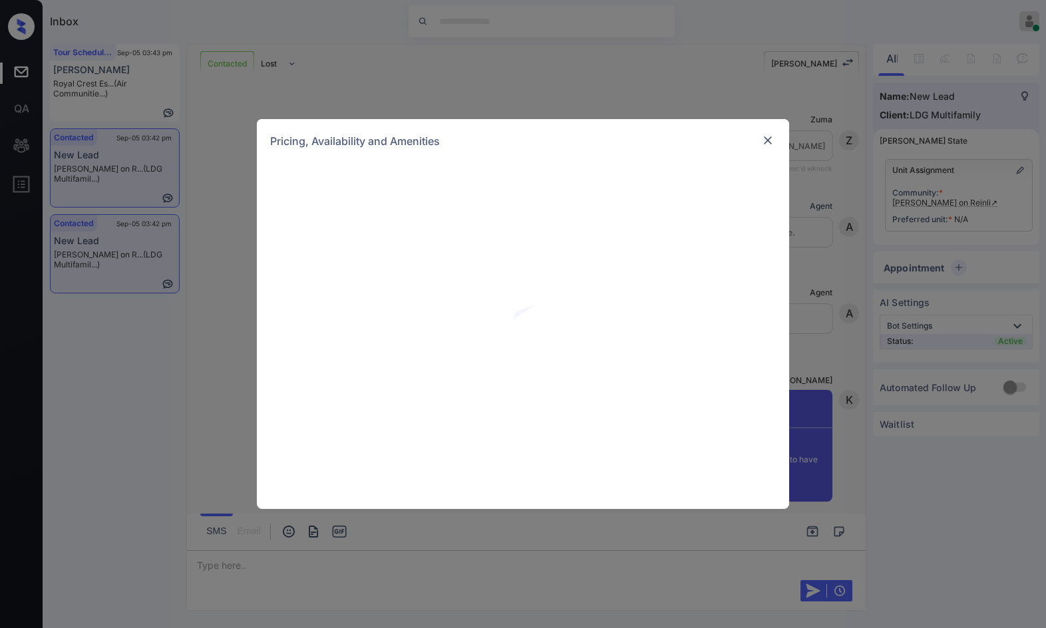
scroll to position [946, 0]
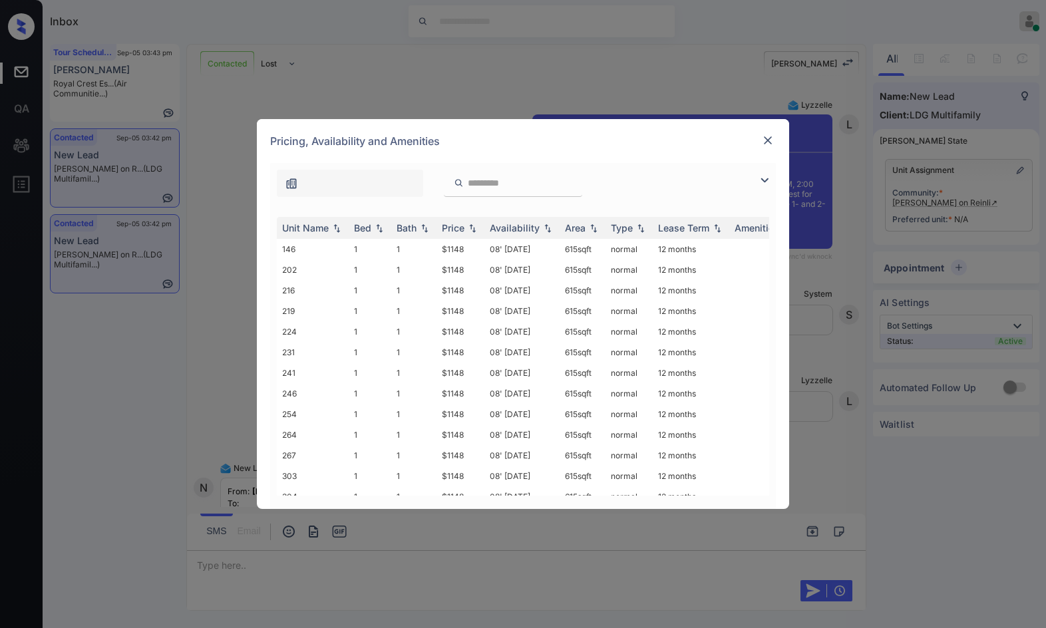
click at [764, 182] on img at bounding box center [764, 180] width 16 height 16
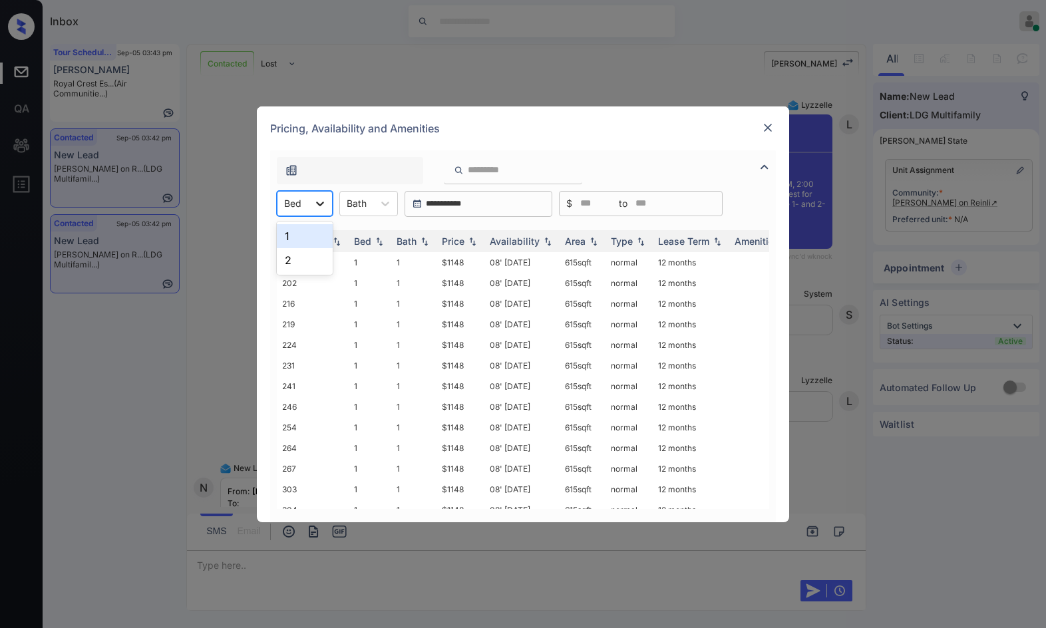
click at [309, 212] on div at bounding box center [320, 204] width 24 height 24
drag, startPoint x: 307, startPoint y: 238, endPoint x: 339, endPoint y: 236, distance: 32.0
click at [306, 237] on div "1" at bounding box center [305, 236] width 56 height 24
click at [473, 240] on img at bounding box center [472, 240] width 13 height 9
drag, startPoint x: 473, startPoint y: 240, endPoint x: 467, endPoint y: 252, distance: 13.4
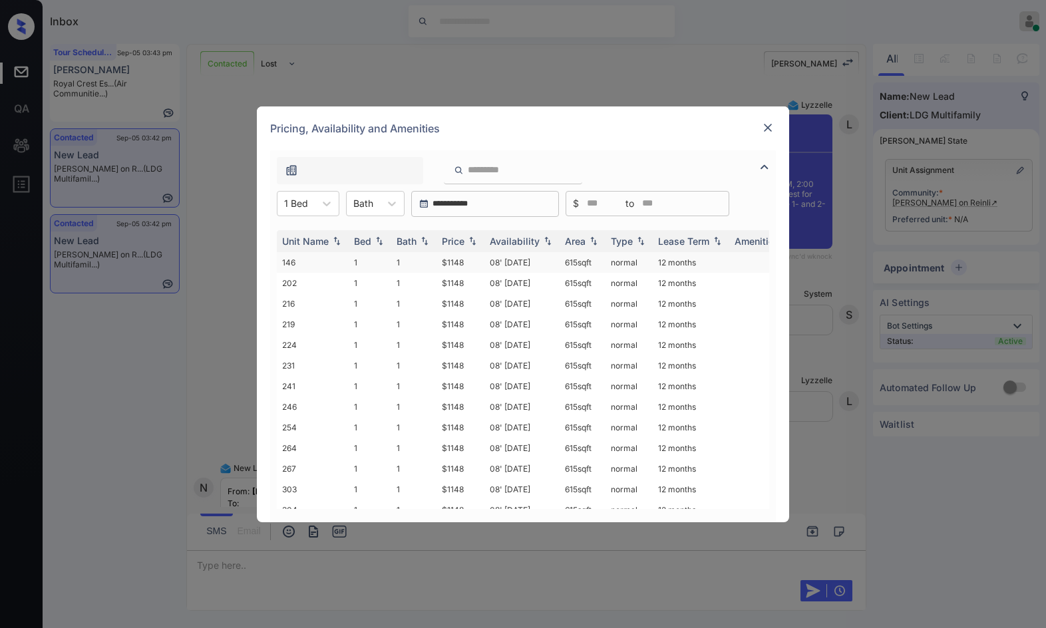
click at [473, 241] on img at bounding box center [472, 240] width 13 height 9
drag, startPoint x: 466, startPoint y: 262, endPoint x: 498, endPoint y: 262, distance: 31.9
click at [498, 262] on tr "146 1 1 $1148 08' Jun 24 615 sqft normal 12 months" at bounding box center [624, 262] width 695 height 21
click at [496, 263] on td "08' Jun 24" at bounding box center [521, 262] width 75 height 21
click at [496, 262] on td "08' Jun 24" at bounding box center [521, 262] width 75 height 21
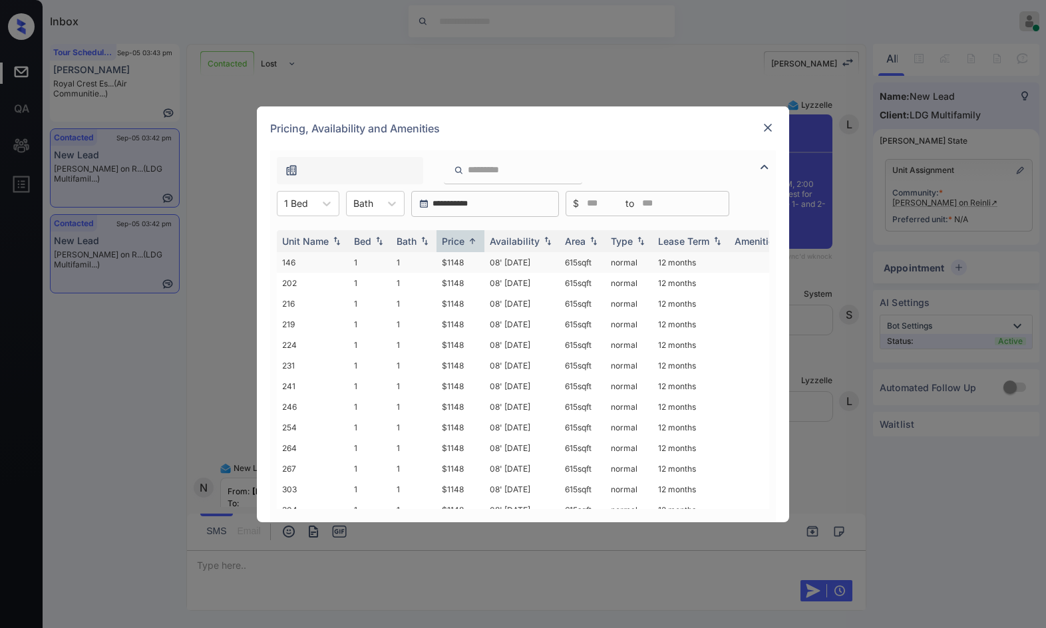
click at [508, 259] on td "08' Jun 24" at bounding box center [521, 262] width 75 height 21
drag, startPoint x: 508, startPoint y: 259, endPoint x: 524, endPoint y: 255, distance: 15.8
click at [510, 259] on td "08' Jun 24" at bounding box center [521, 262] width 75 height 21
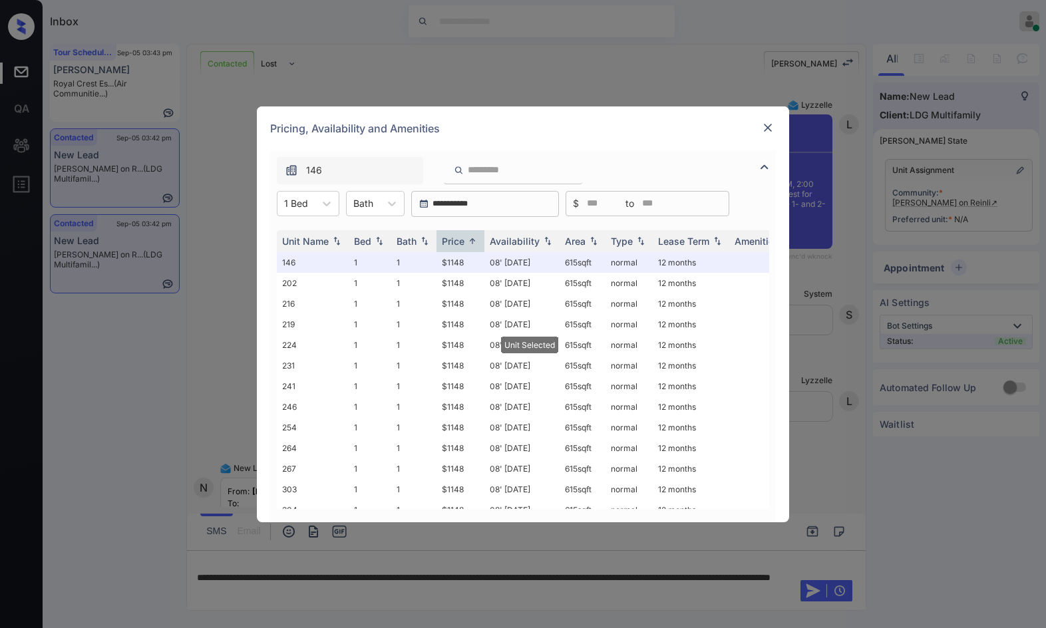
click at [759, 125] on div "Pricing, Availability and Amenities" at bounding box center [523, 128] width 532 height 44
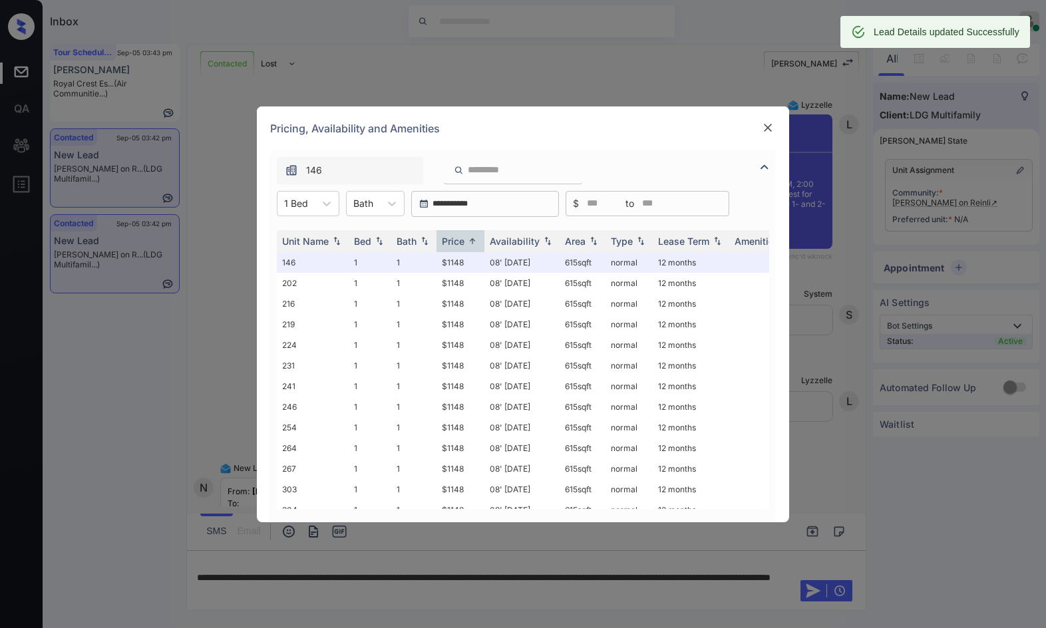
click at [766, 128] on img at bounding box center [767, 127] width 13 height 13
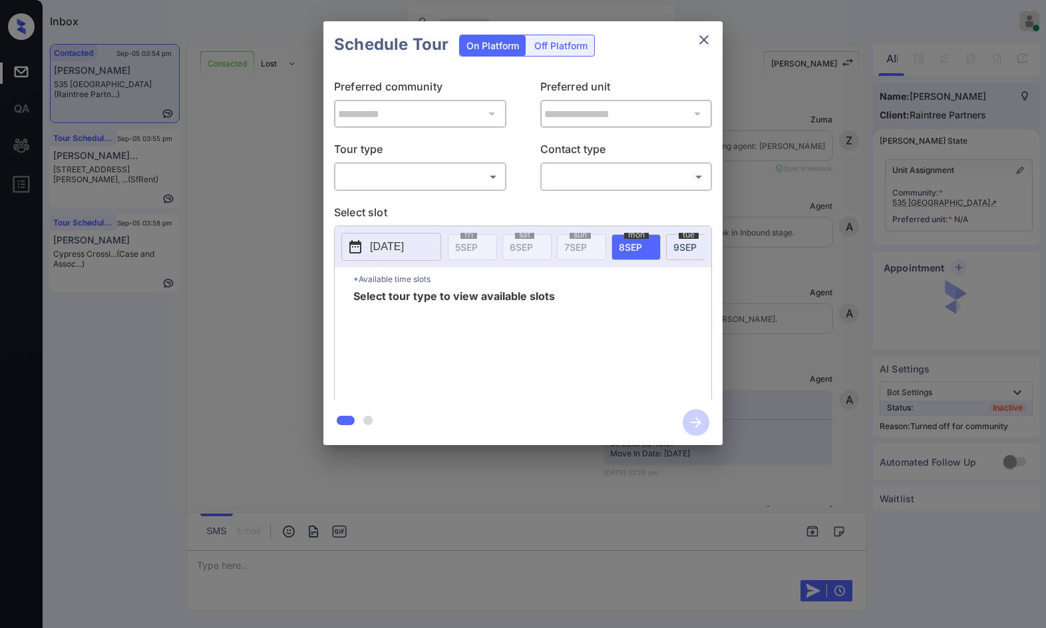
scroll to position [3380, 0]
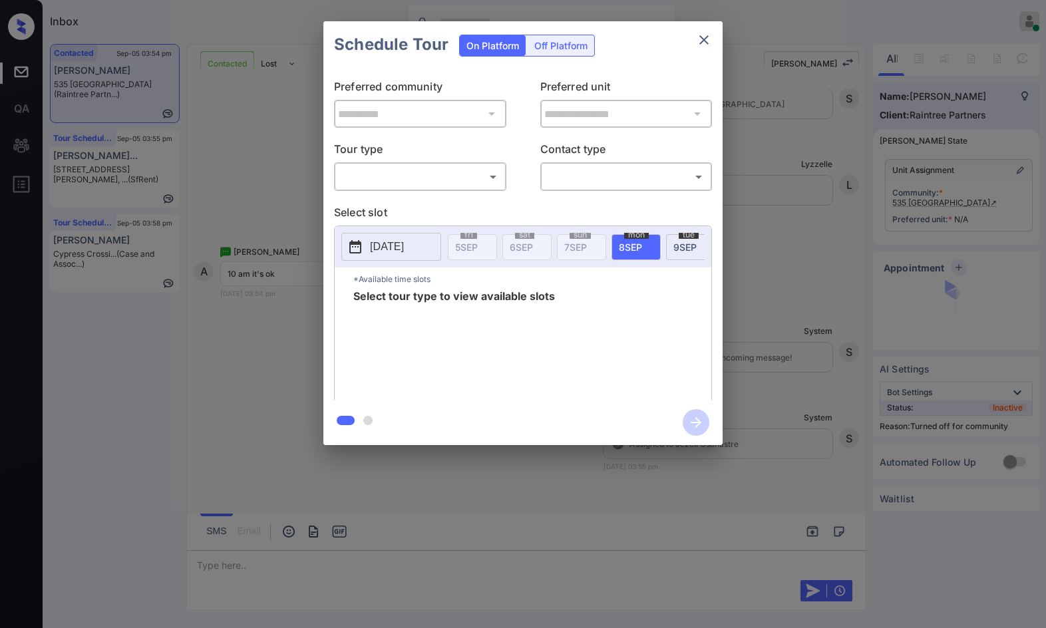
click at [443, 181] on body "Inbox Jezcil Usanastre Online Set yourself offline Set yourself on break Profil…" at bounding box center [523, 314] width 1046 height 628
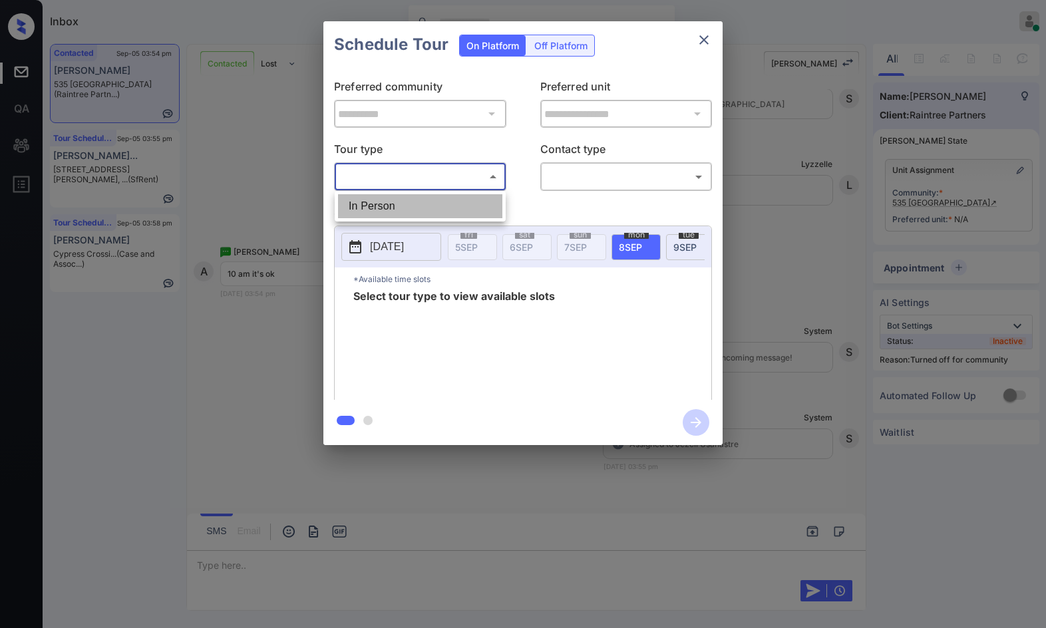
click at [439, 198] on li "In Person" at bounding box center [420, 206] width 164 height 24
type input "********"
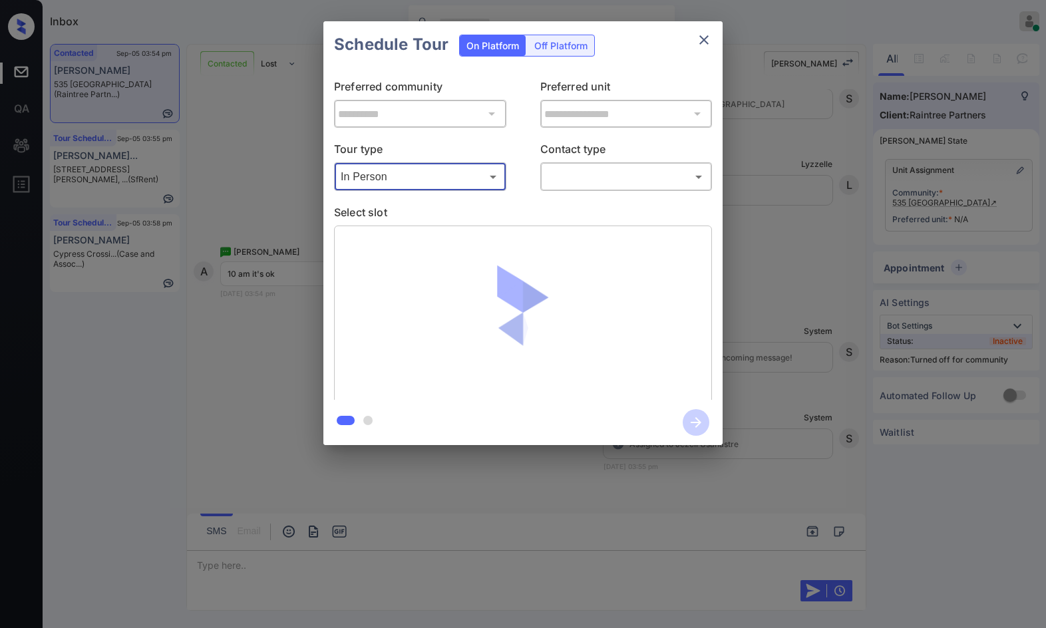
click at [542, 174] on div "​ ​" at bounding box center [626, 176] width 172 height 29
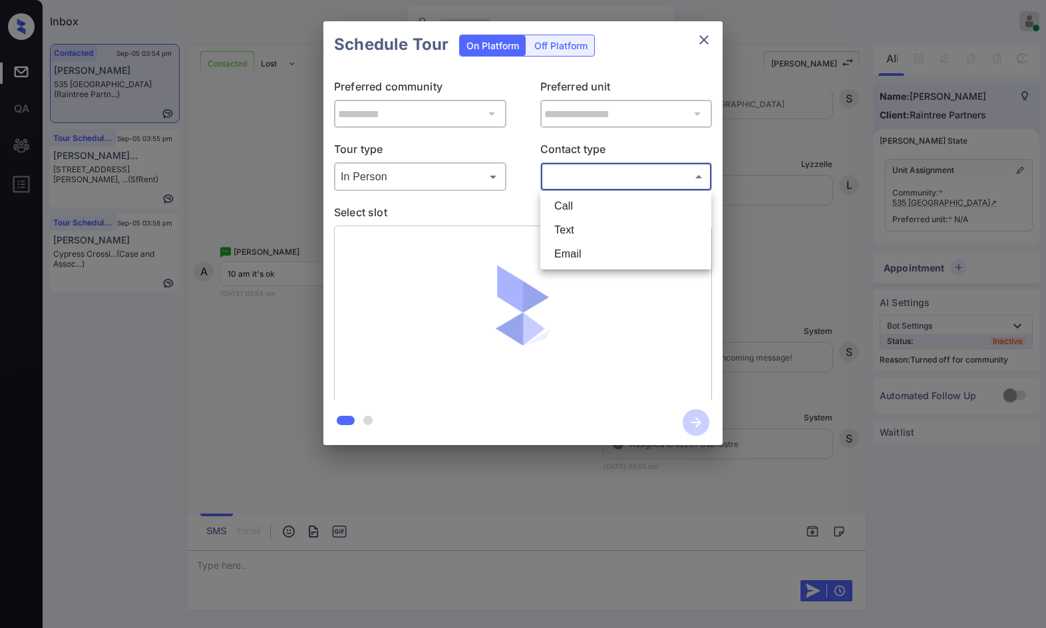
click at [578, 181] on body "Inbox Jezcil Usanastre Online Set yourself offline Set yourself on break Profil…" at bounding box center [523, 314] width 1046 height 628
click at [576, 226] on li "Text" at bounding box center [626, 230] width 164 height 24
type input "****"
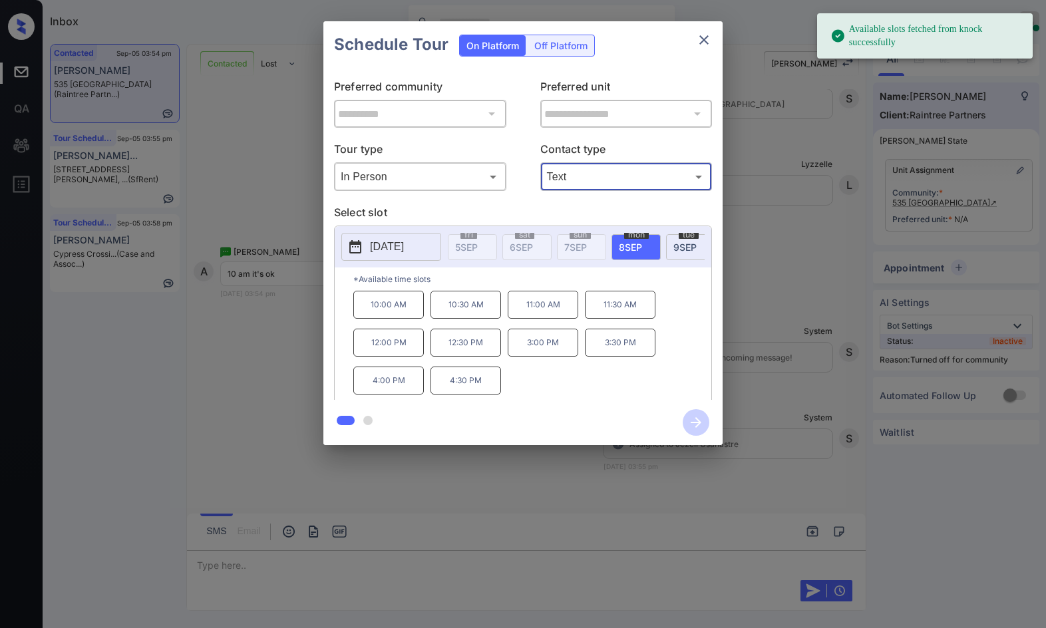
click at [252, 299] on div "**********" at bounding box center [523, 233] width 1046 height 466
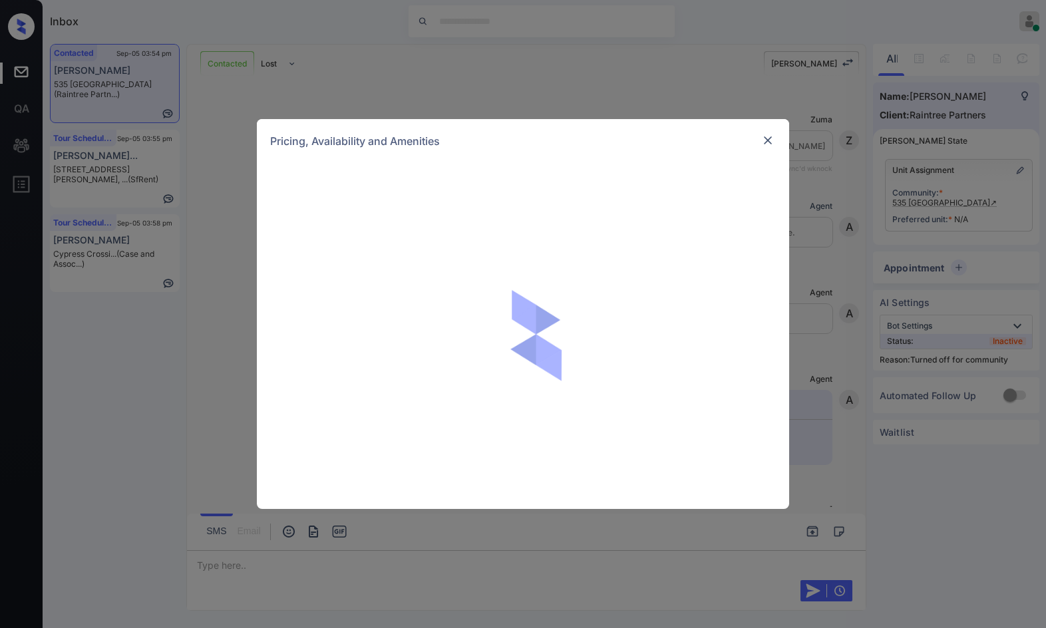
scroll to position [3155, 0]
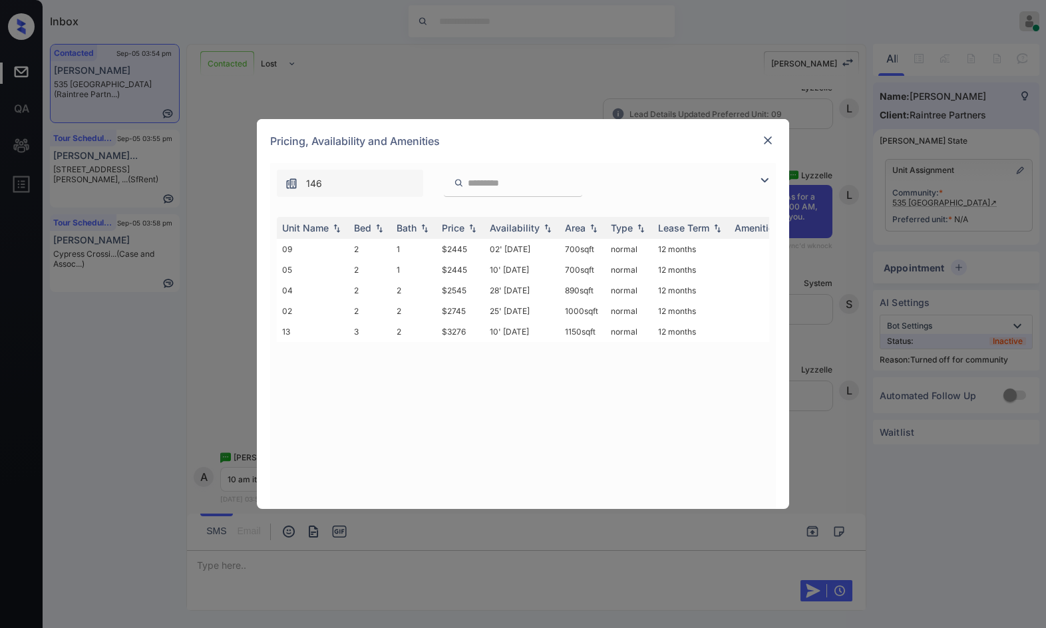
click at [762, 178] on img at bounding box center [764, 180] width 16 height 16
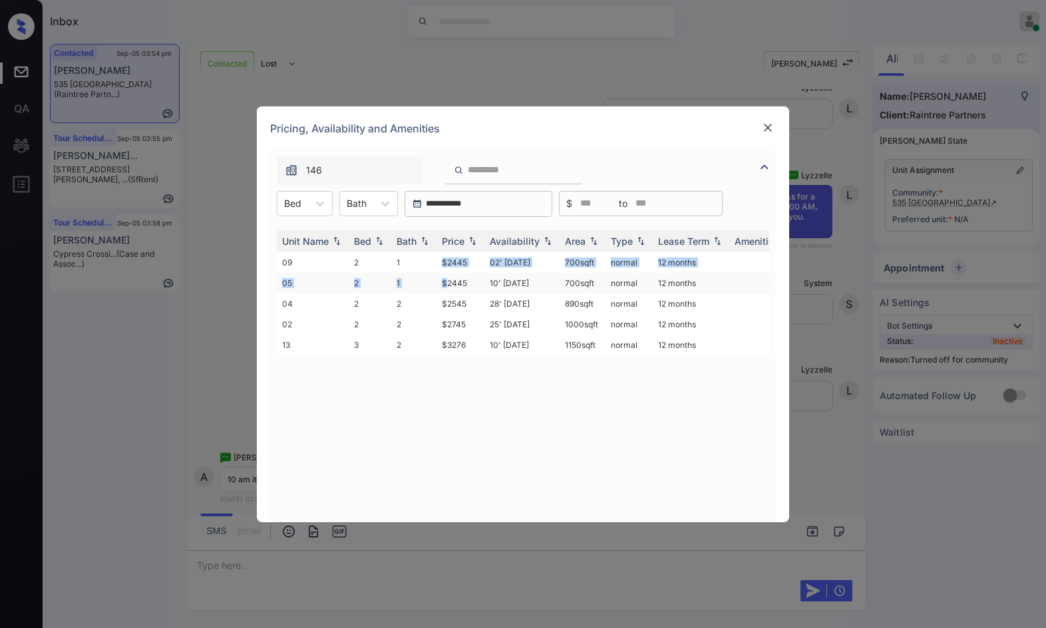
drag, startPoint x: 432, startPoint y: 261, endPoint x: 448, endPoint y: 285, distance: 29.7
click at [448, 285] on tbody "09 2 1 $2445 02' [DATE] 700 sqft normal 12 months 05 2 1 $2445 10' [DATE] 700 s…" at bounding box center [624, 303] width 695 height 103
click at [452, 303] on td "$2545" at bounding box center [460, 303] width 48 height 21
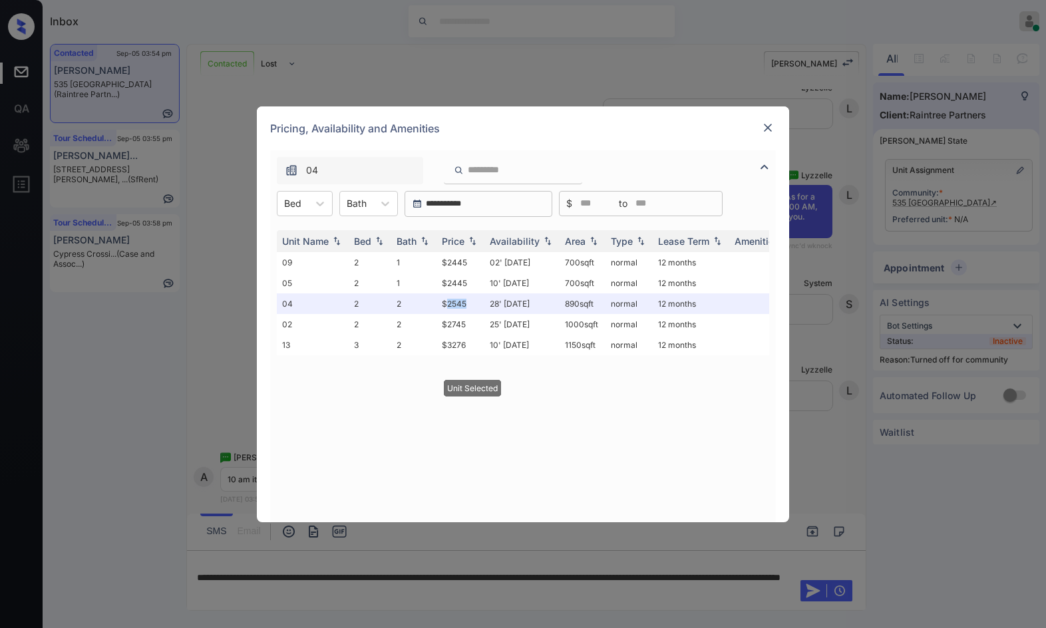
click at [764, 128] on img at bounding box center [767, 127] width 13 height 13
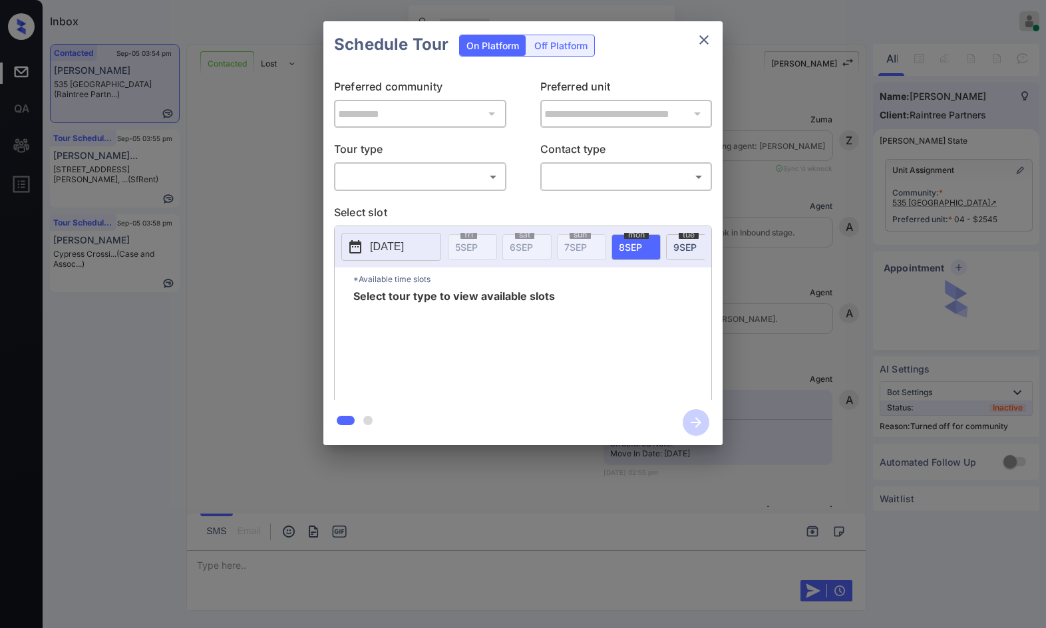
scroll to position [3546, 0]
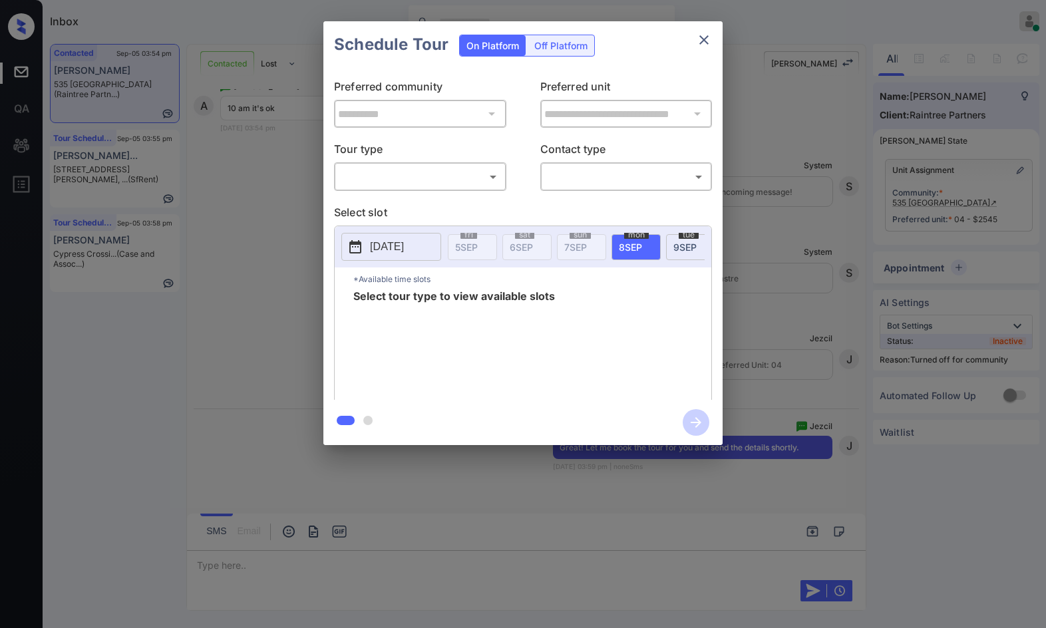
click at [442, 182] on body "Inbox Jezcil Usanastre Online Set yourself offline Set yourself on break Profil…" at bounding box center [523, 314] width 1046 height 628
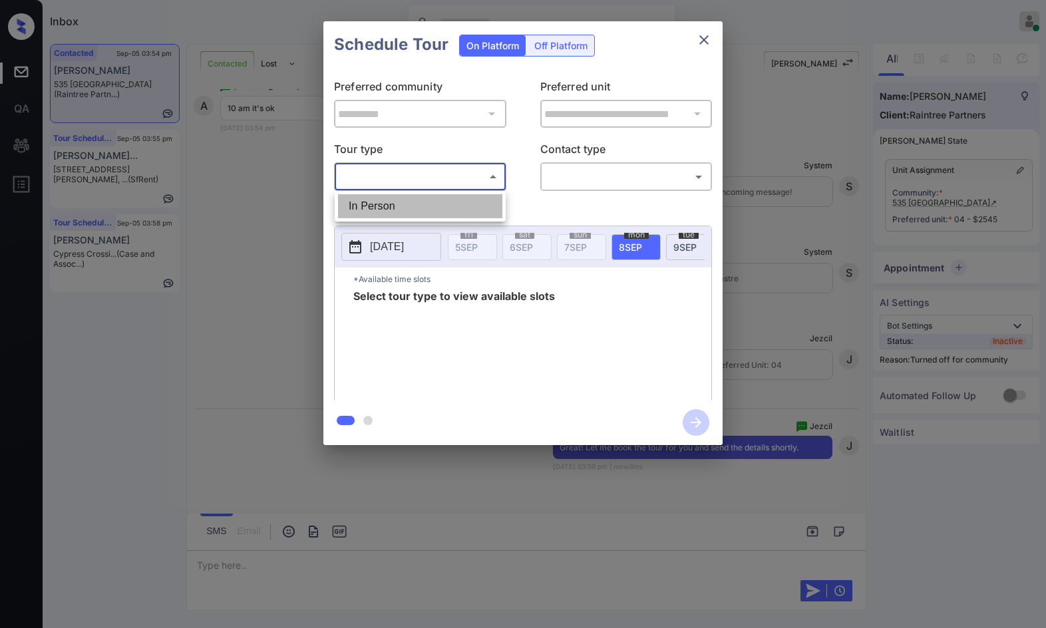
drag, startPoint x: 454, startPoint y: 202, endPoint x: 479, endPoint y: 208, distance: 26.0
click at [462, 207] on li "In Person" at bounding box center [420, 206] width 164 height 24
type input "********"
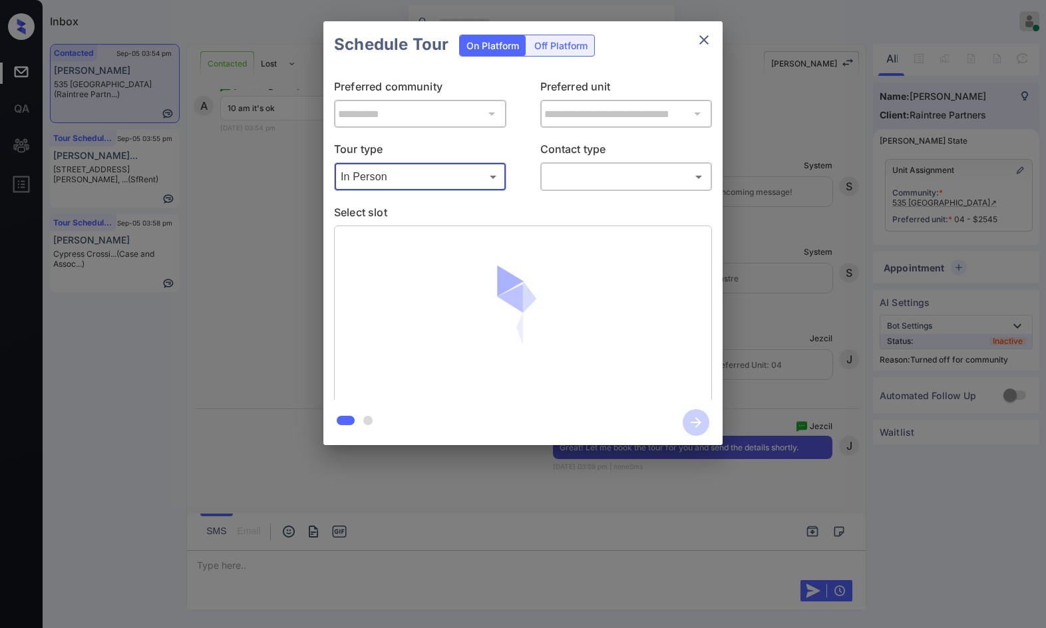
click at [590, 183] on body "Inbox Jezcil Usanastre Online Set yourself offline Set yourself on break Profil…" at bounding box center [523, 314] width 1046 height 628
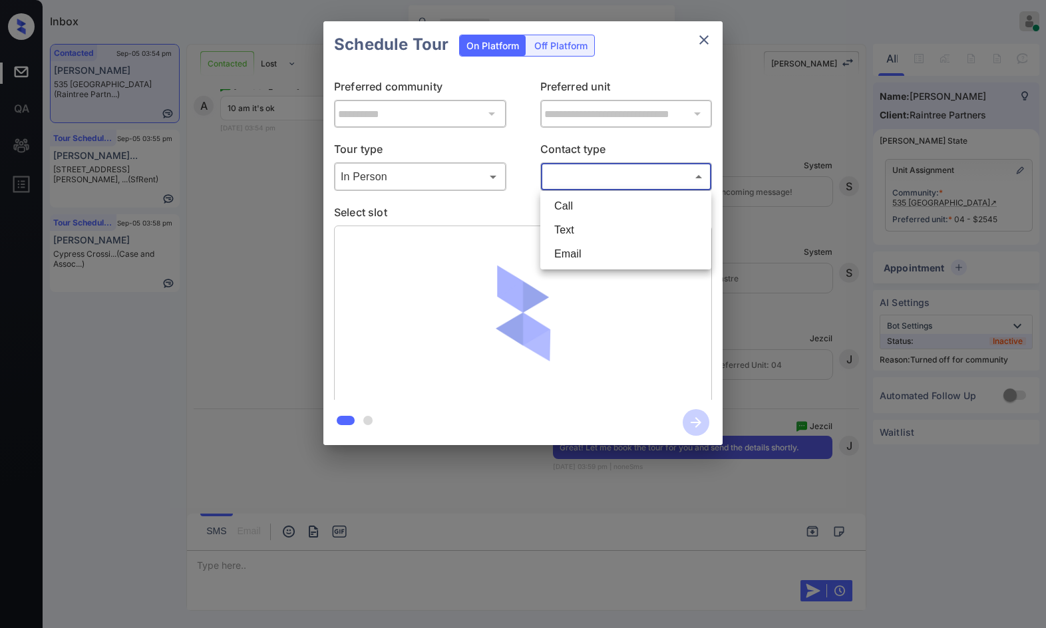
click at [578, 238] on li "Text" at bounding box center [626, 230] width 164 height 24
type input "****"
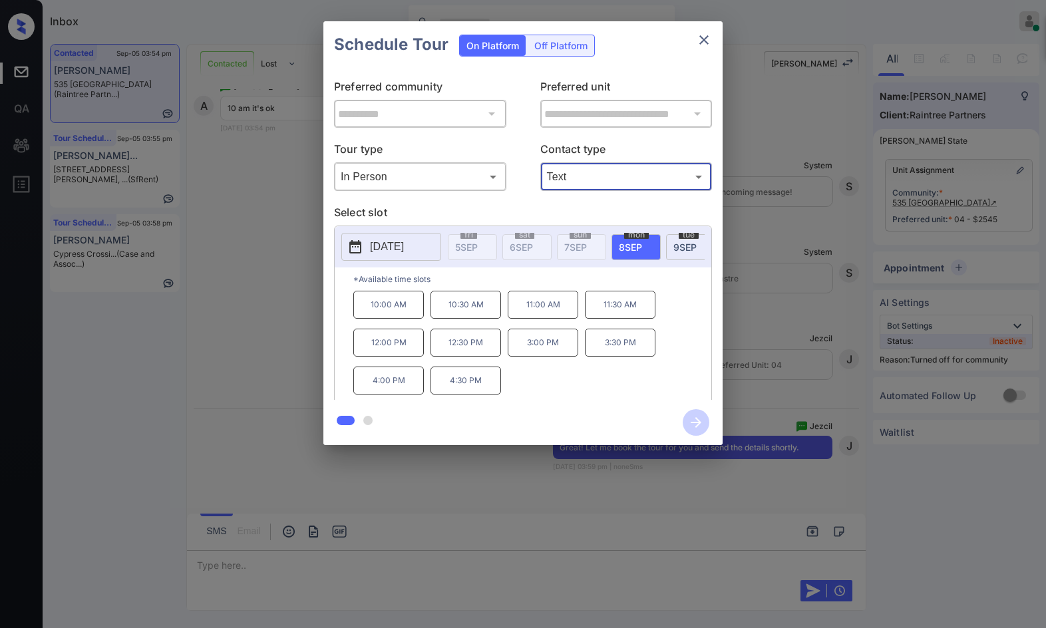
click at [399, 319] on p "10:00 AM" at bounding box center [388, 305] width 71 height 28
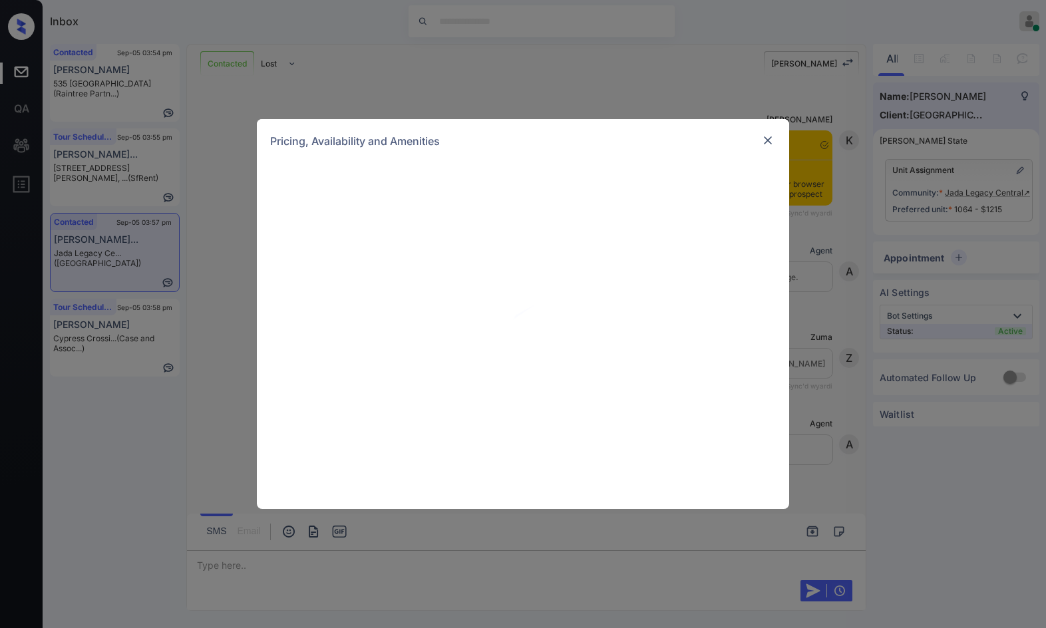
scroll to position [744, 0]
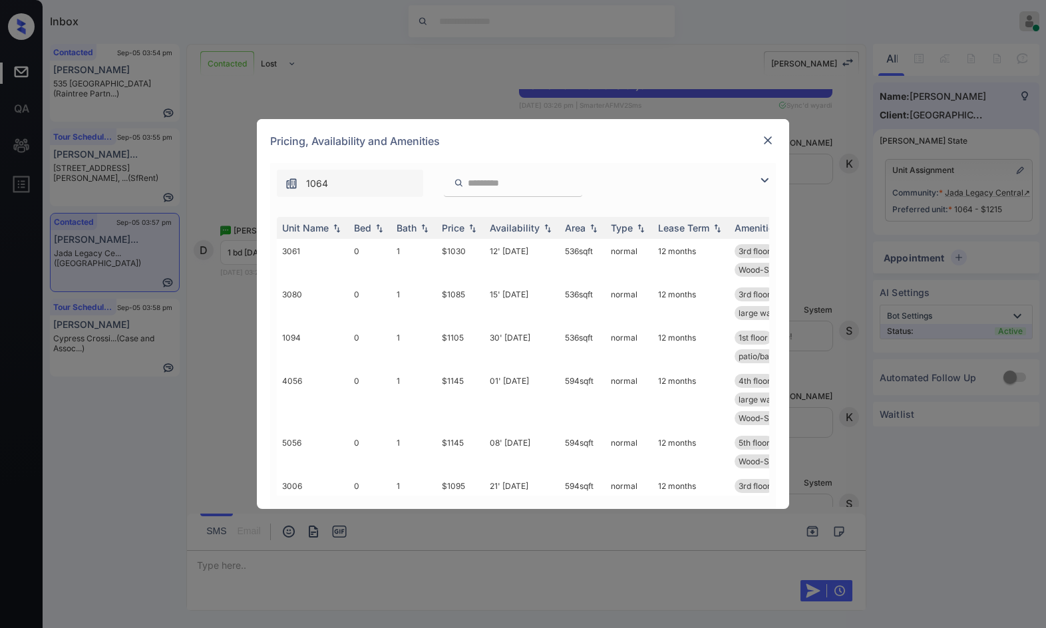
drag, startPoint x: 761, startPoint y: 181, endPoint x: 720, endPoint y: 185, distance: 40.8
click at [760, 180] on img at bounding box center [764, 180] width 16 height 16
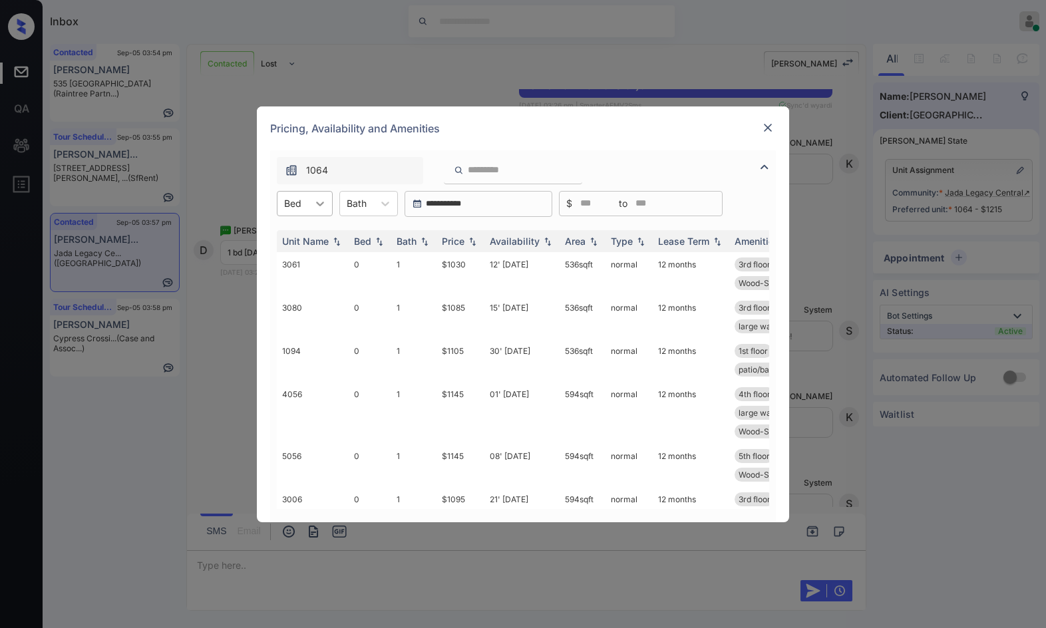
click at [325, 210] on div at bounding box center [320, 204] width 24 height 24
click at [318, 284] on div "2" at bounding box center [305, 284] width 56 height 24
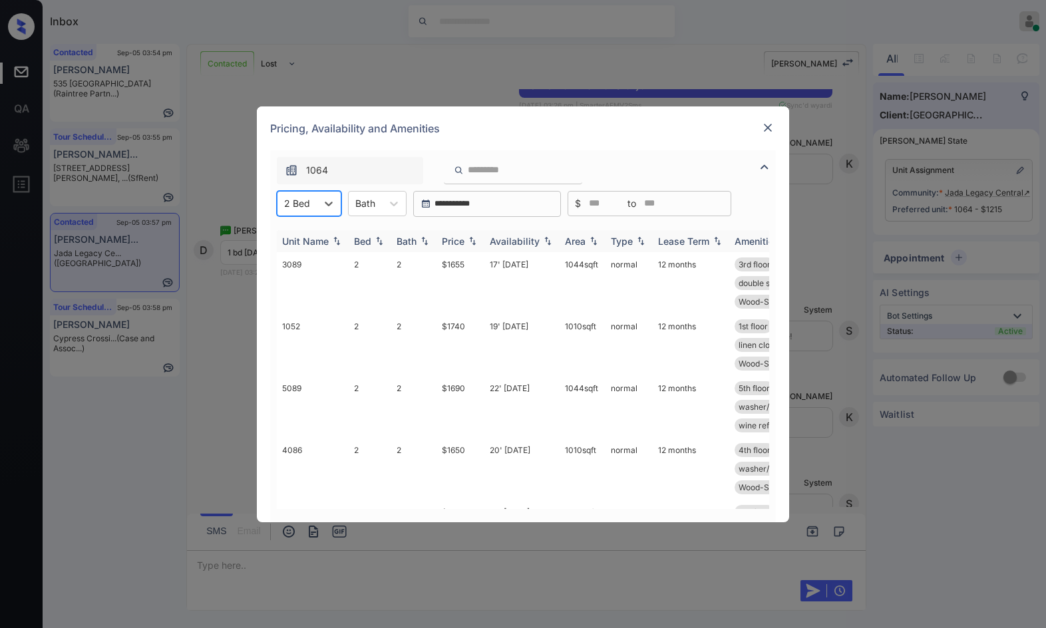
click at [484, 238] on th "Price" at bounding box center [460, 241] width 48 height 22
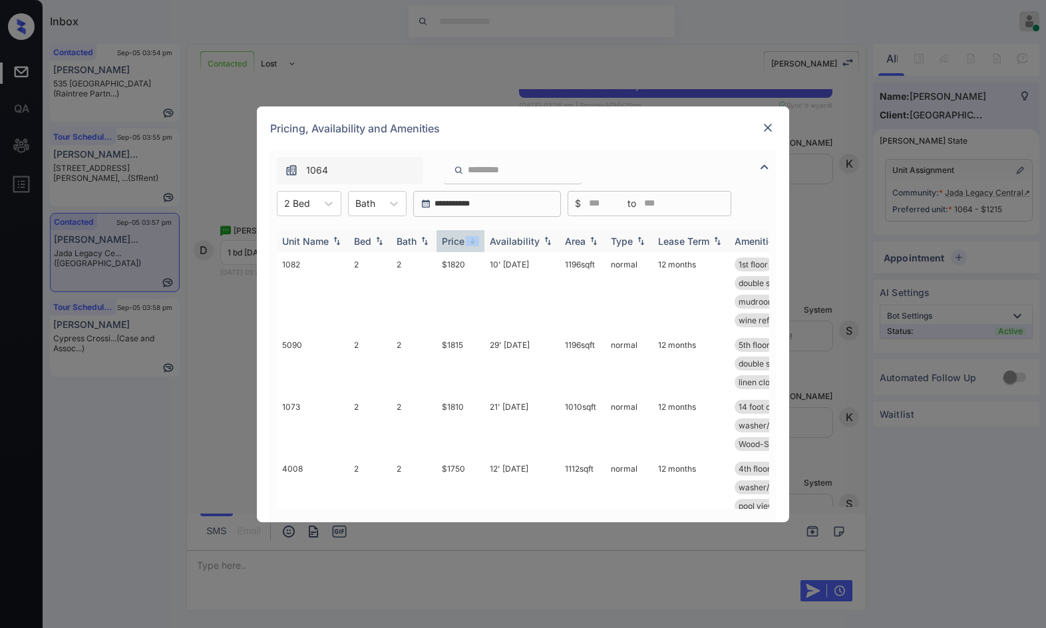
click at [483, 238] on th "Price" at bounding box center [460, 241] width 48 height 22
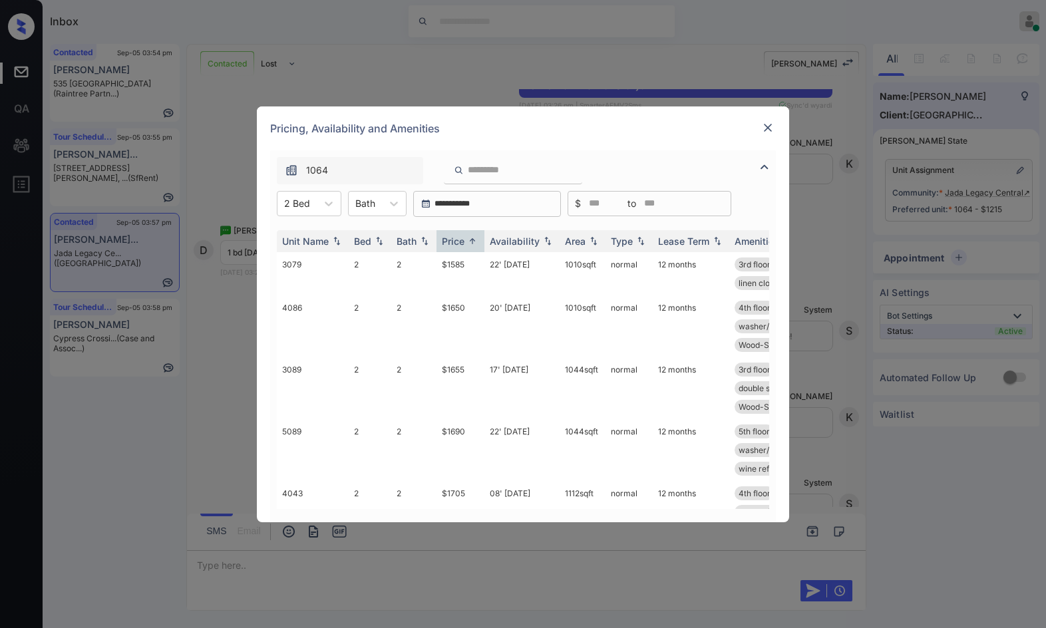
click at [748, 136] on div "Pricing, Availability and Amenities" at bounding box center [523, 128] width 532 height 44
click at [764, 126] on img at bounding box center [767, 127] width 13 height 13
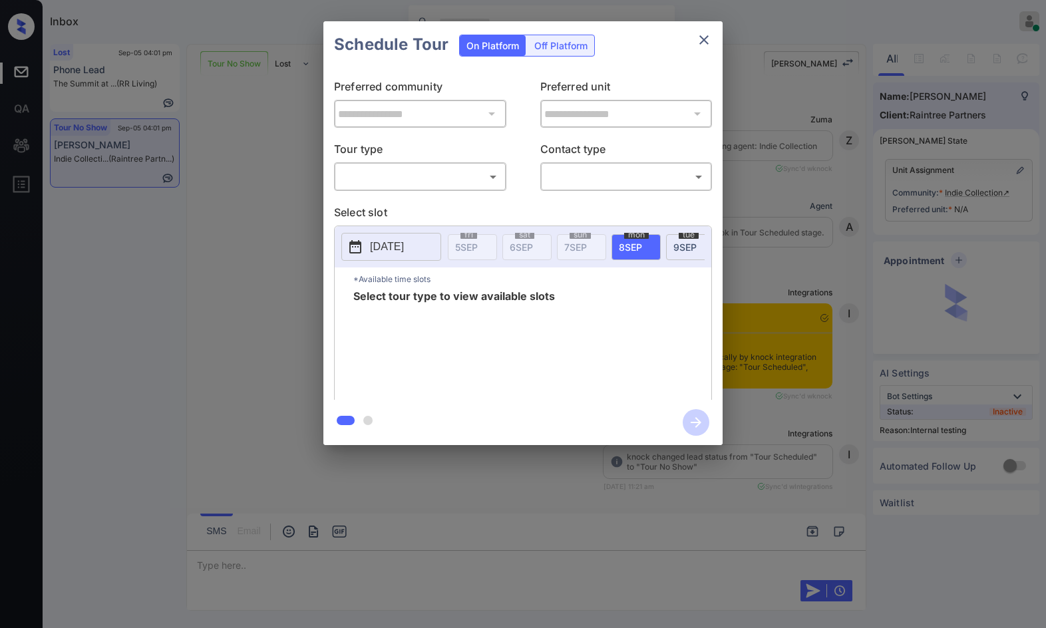
scroll to position [6121, 0]
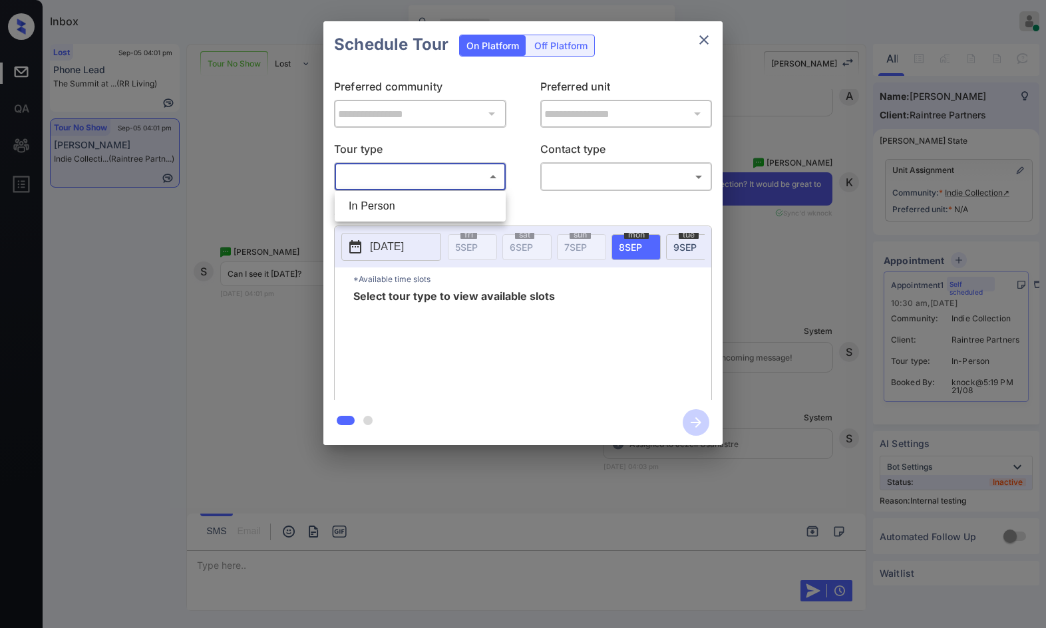
click at [425, 186] on body "Inbox Jezcil Usanastre Online Set yourself offline Set yourself on break Profil…" at bounding box center [523, 314] width 1046 height 628
click at [432, 196] on li "In Person" at bounding box center [420, 206] width 164 height 24
type input "********"
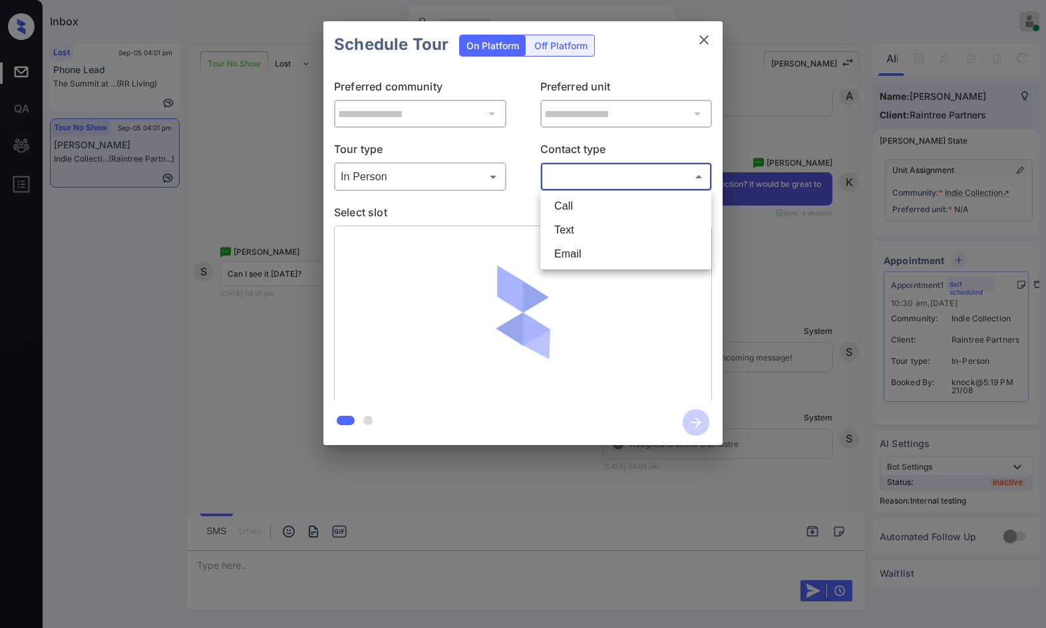
click at [593, 181] on body "Inbox Jezcil Usanastre Online Set yourself offline Set yourself on break Profil…" at bounding box center [523, 314] width 1046 height 628
click at [585, 226] on li "Text" at bounding box center [626, 230] width 164 height 24
type input "****"
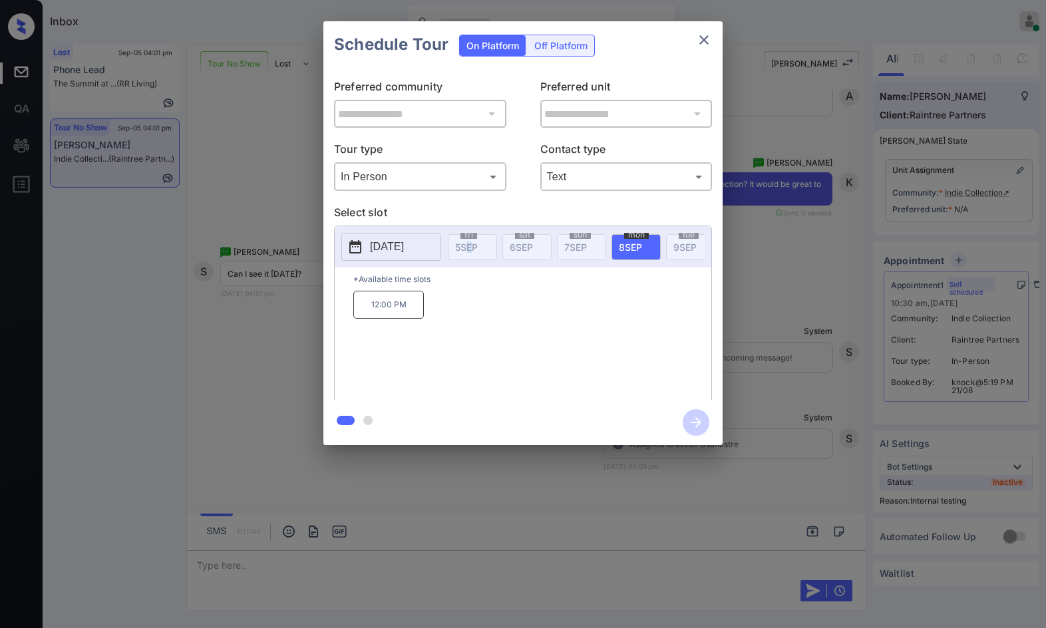
drag, startPoint x: 464, startPoint y: 269, endPoint x: 474, endPoint y: 269, distance: 10.0
click at [474, 261] on div "fri 5 SEP sat 6 SEP sun 7 SEP mon 8 SEP tue 9 SEP wed 10 SEP thu 11 SEP fri 12 …" at bounding box center [576, 247] width 257 height 28
click at [400, 238] on button "2025-09-08" at bounding box center [391, 247] width 100 height 28
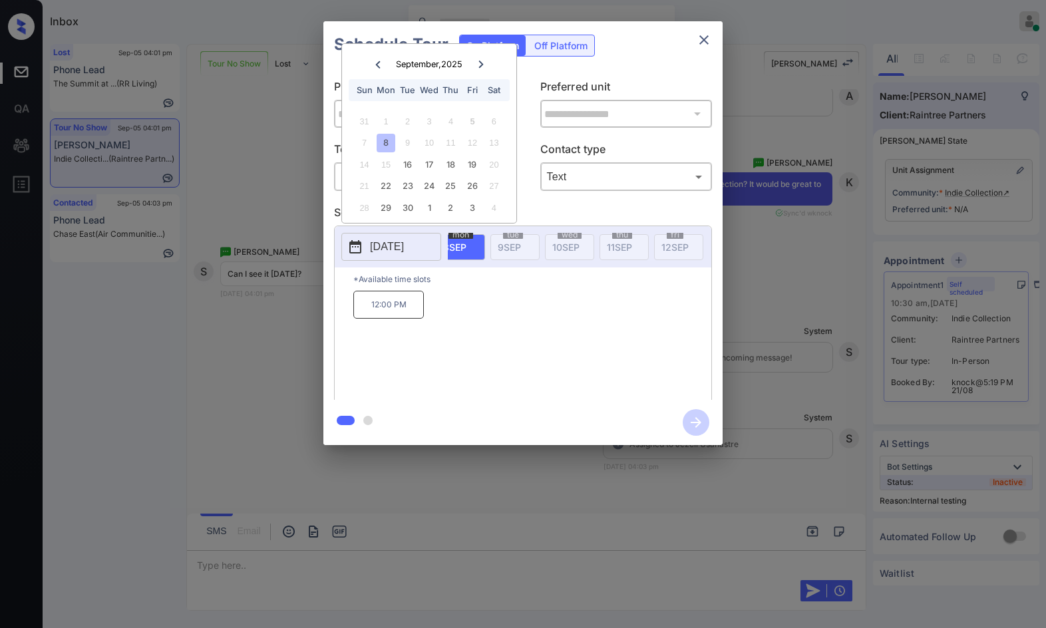
click at [220, 312] on div "**********" at bounding box center [523, 233] width 1046 height 466
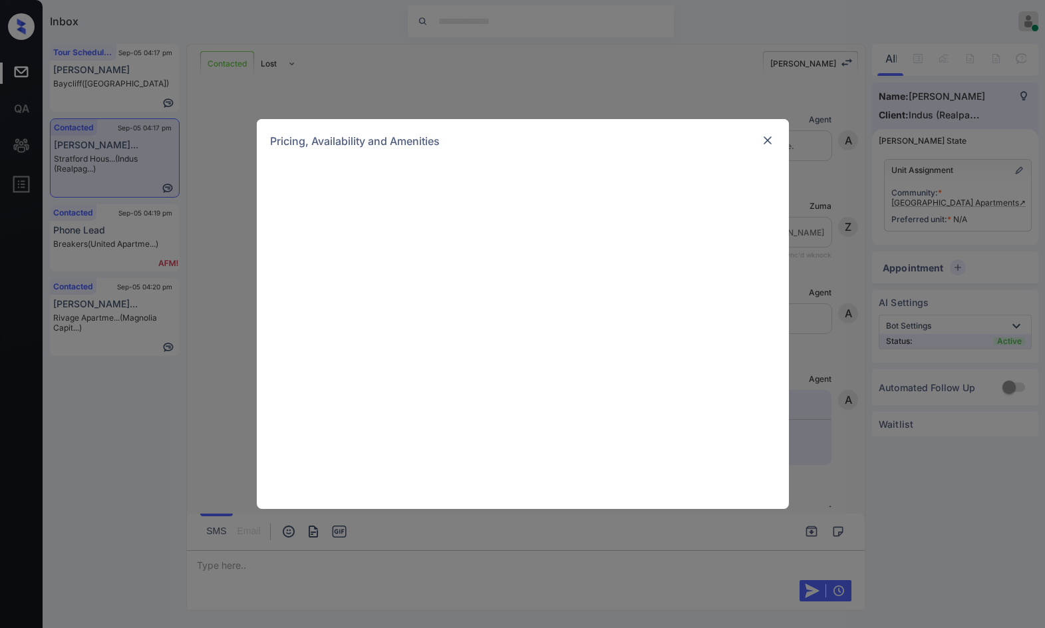
scroll to position [1058, 0]
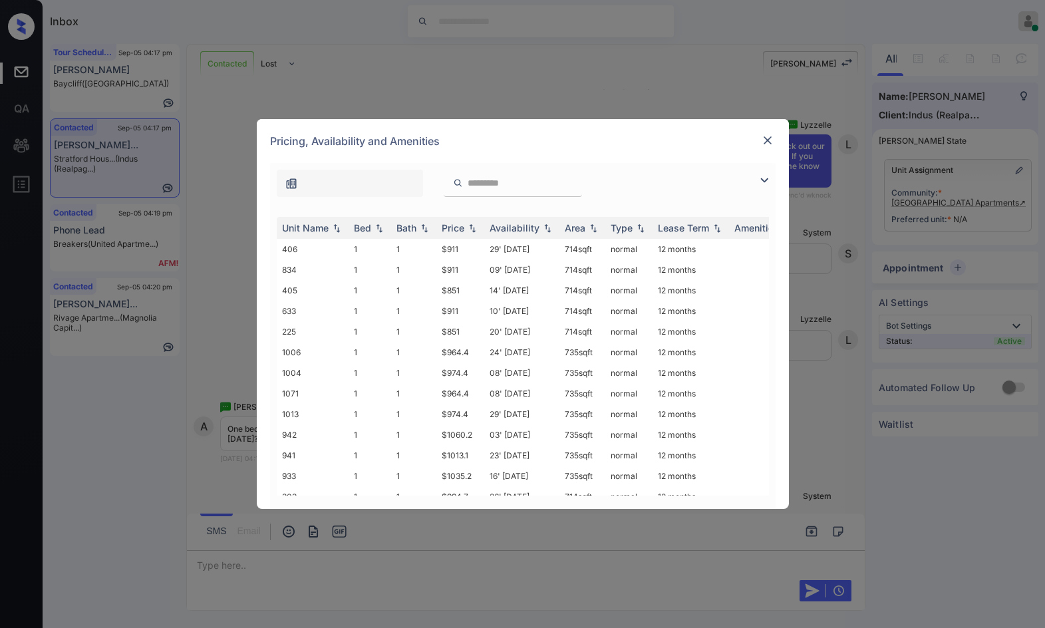
click at [769, 176] on img at bounding box center [764, 180] width 16 height 16
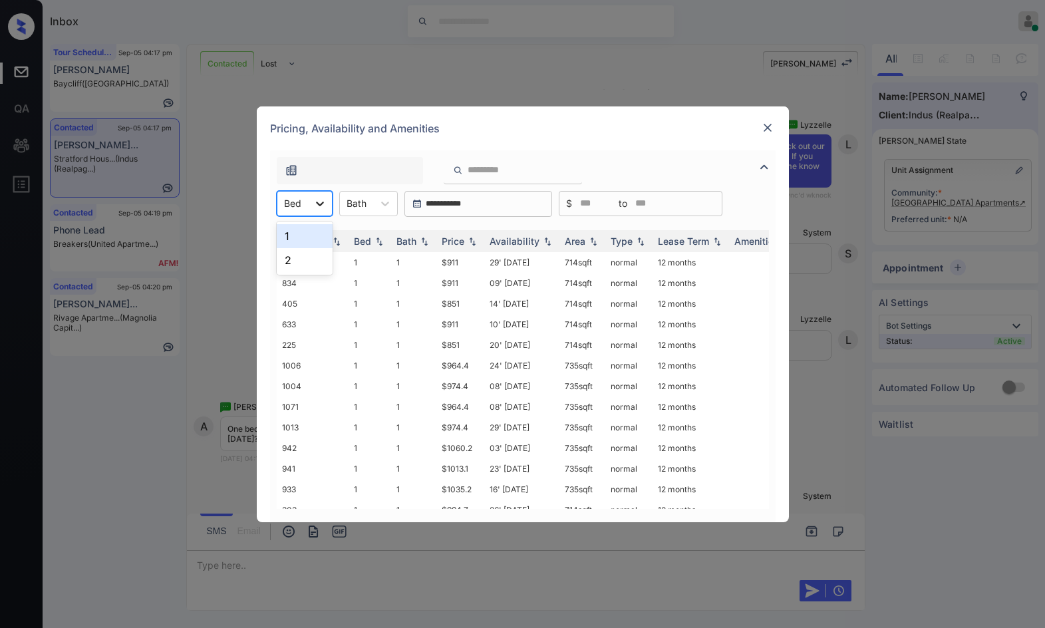
click at [330, 203] on div at bounding box center [320, 204] width 24 height 24
click at [474, 244] on img at bounding box center [472, 240] width 13 height 9
click at [452, 257] on td "$851" at bounding box center [460, 262] width 48 height 21
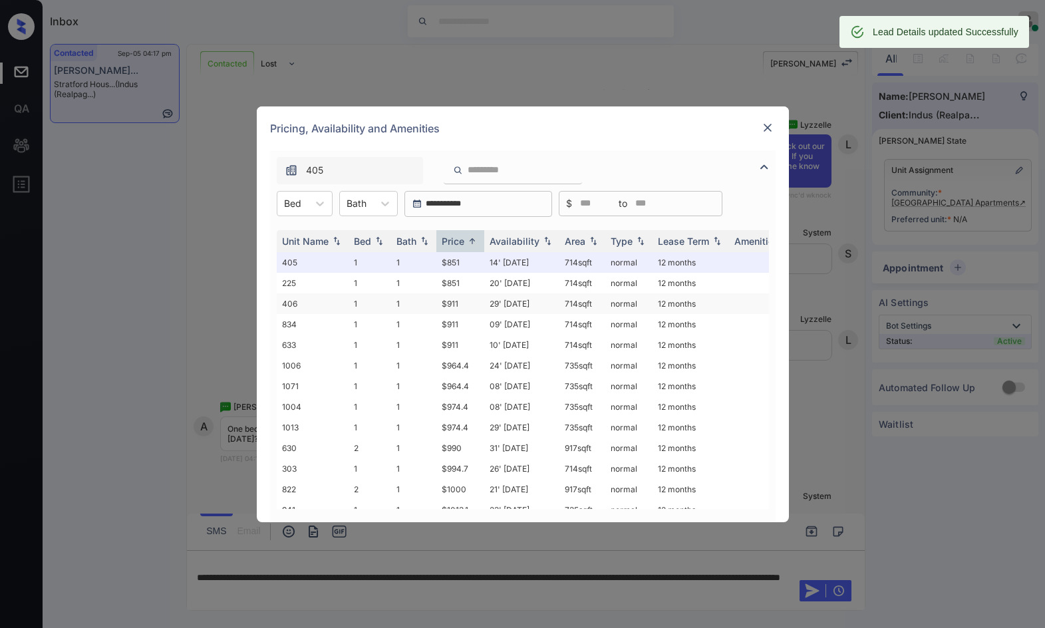
click at [527, 302] on td "29' [DATE]" at bounding box center [521, 303] width 75 height 21
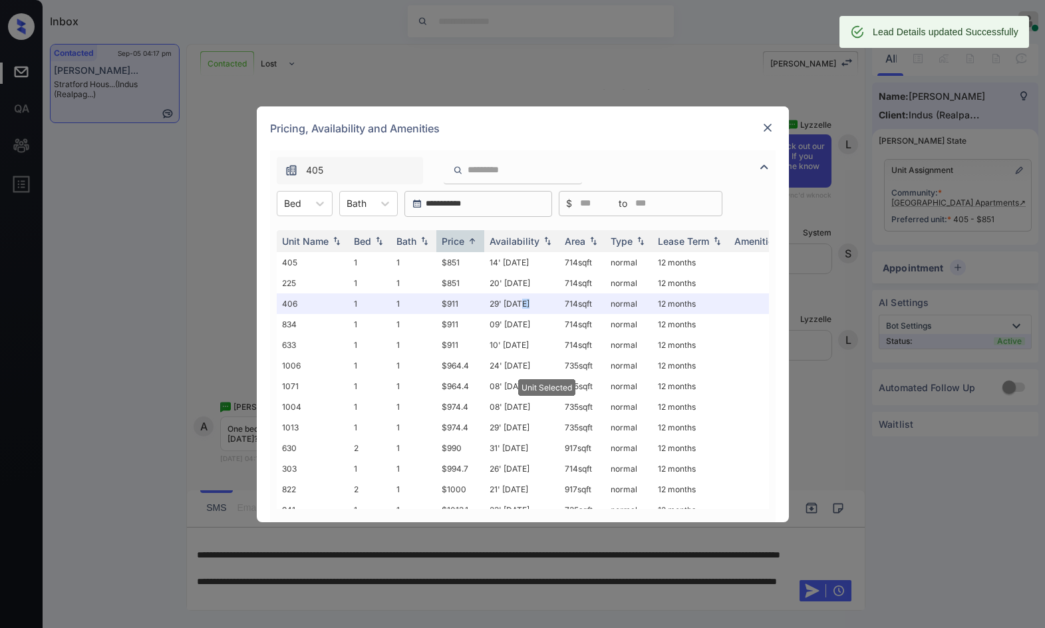
click at [765, 127] on img at bounding box center [767, 127] width 13 height 13
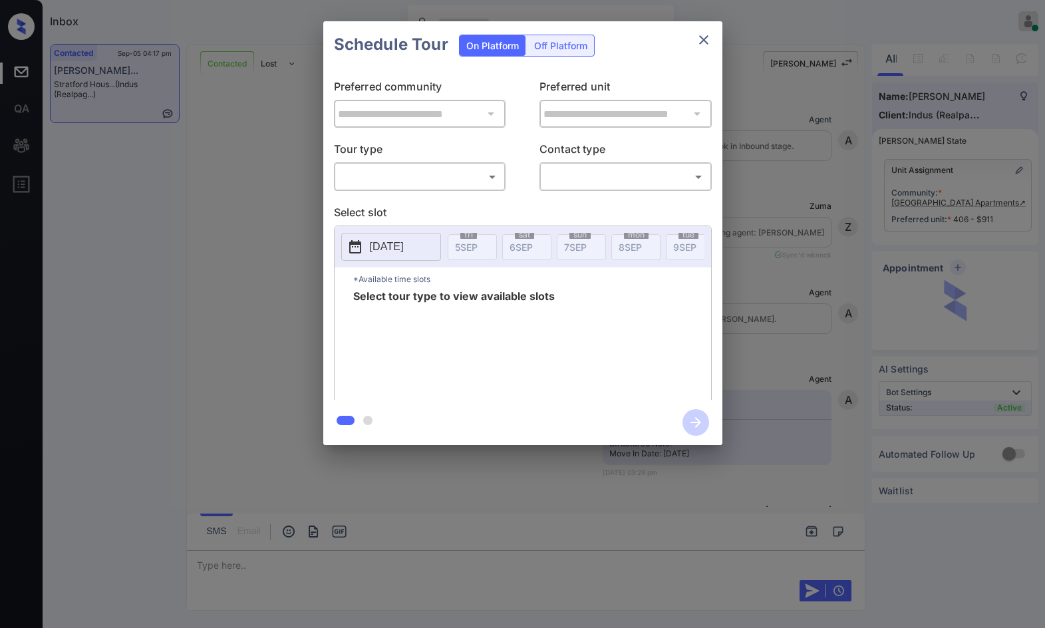
scroll to position [1252, 0]
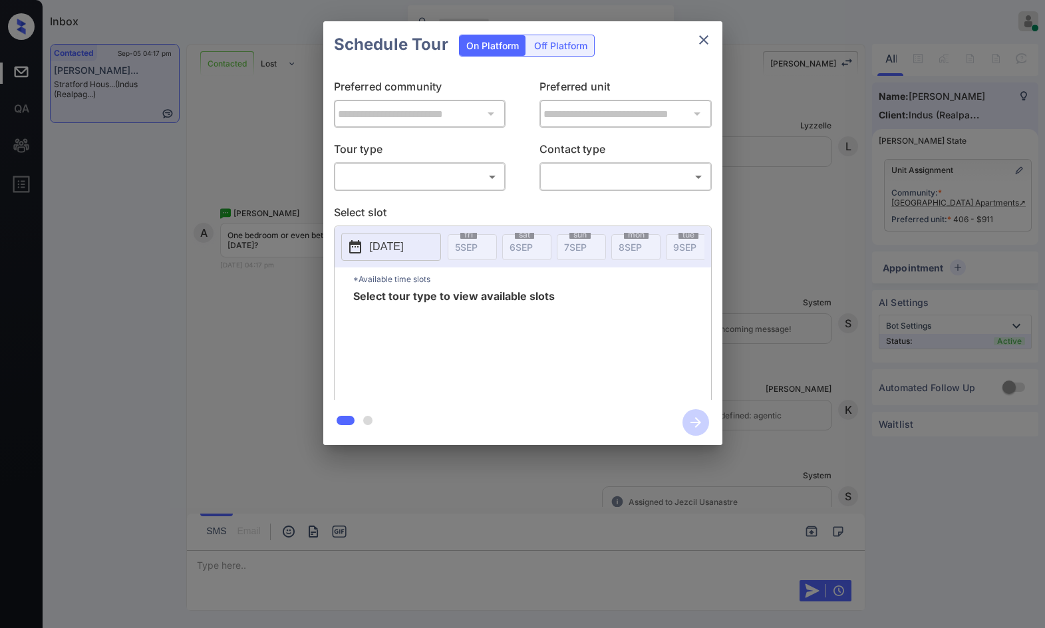
click at [436, 174] on body "Inbox Jezcil Usanastre Online Set yourself offline Set yourself on break Profil…" at bounding box center [522, 314] width 1045 height 628
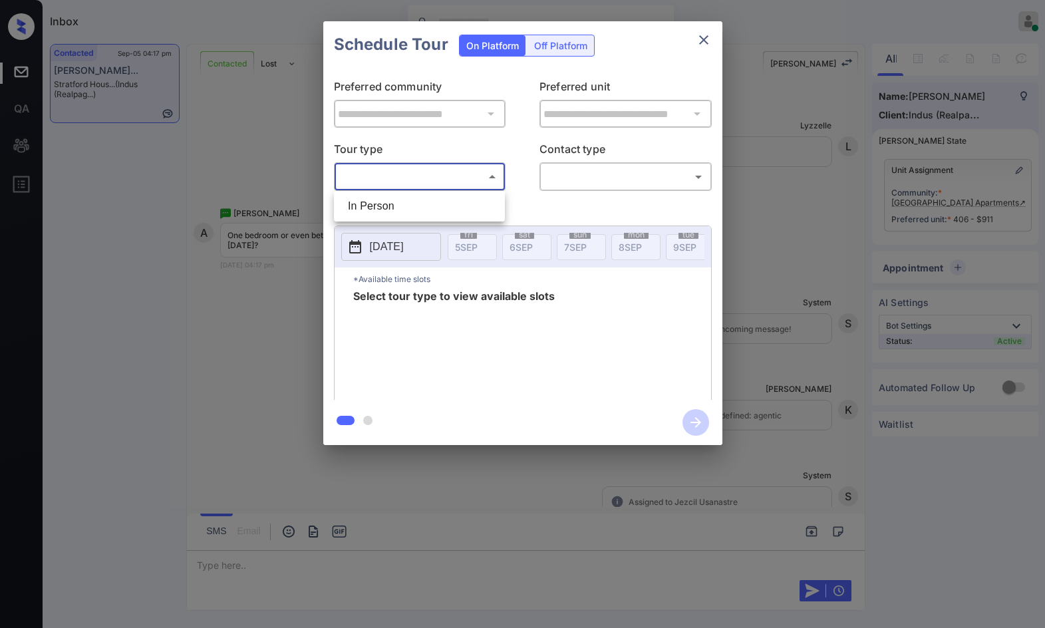
click at [431, 196] on ul "In Person" at bounding box center [419, 206] width 171 height 31
click at [431, 200] on li "In Person" at bounding box center [419, 206] width 164 height 24
type input "********"
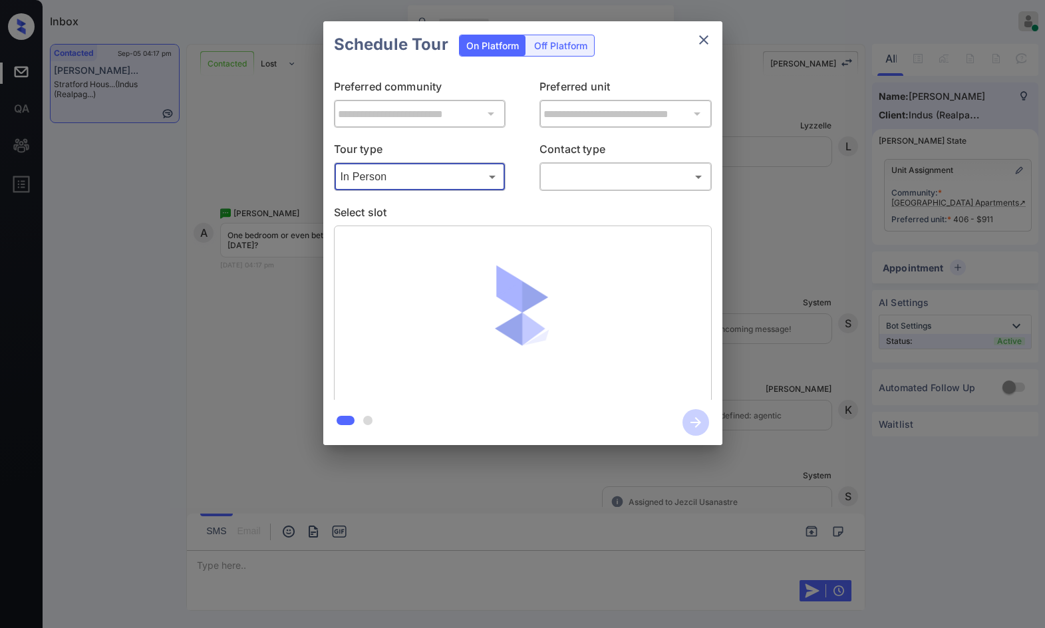
click at [599, 174] on body "Inbox Jezcil Usanastre Online Set yourself offline Set yourself on break Profil…" at bounding box center [522, 314] width 1045 height 628
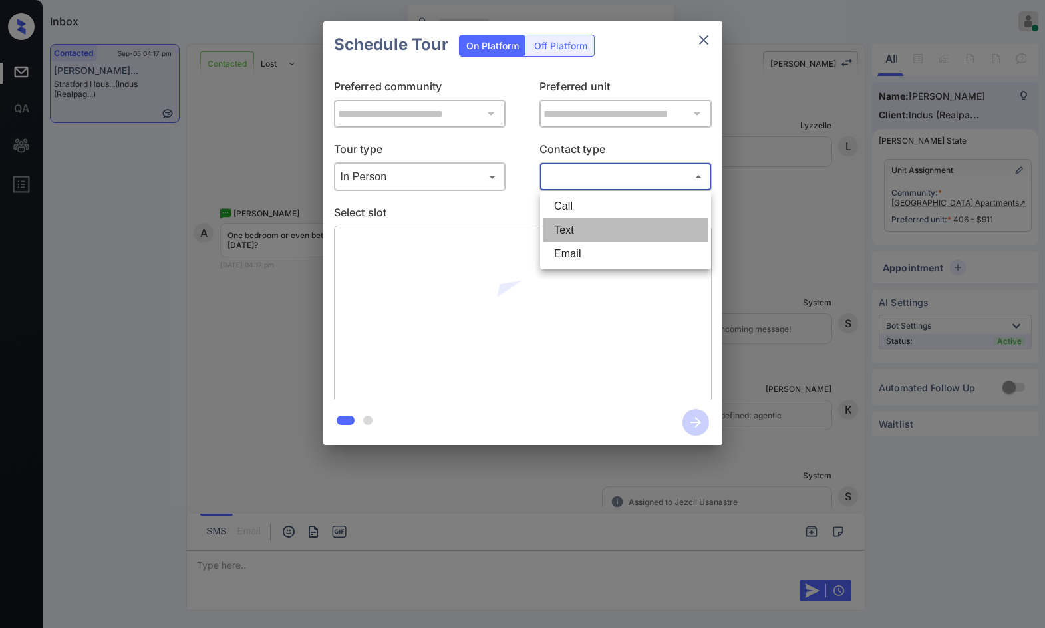
click at [603, 235] on li "Text" at bounding box center [626, 230] width 164 height 24
type input "****"
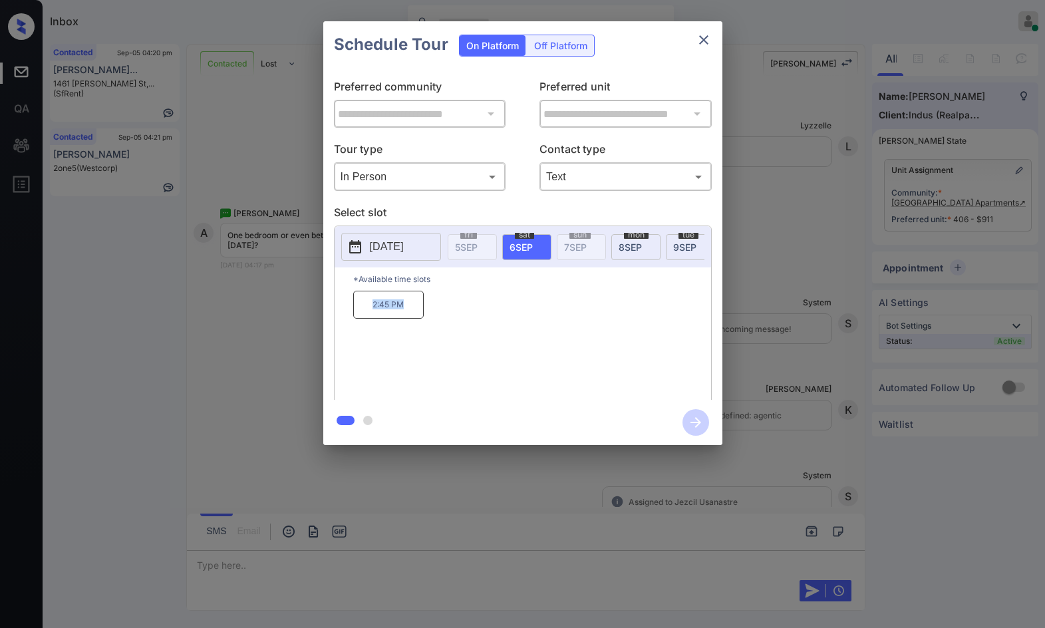
drag, startPoint x: 353, startPoint y: 319, endPoint x: 420, endPoint y: 311, distance: 67.7
click at [420, 311] on div "*Available time slots 2:45 PM" at bounding box center [523, 335] width 377 height 136
copy p "2:45 PM"
click at [253, 328] on div "**********" at bounding box center [522, 233] width 1045 height 466
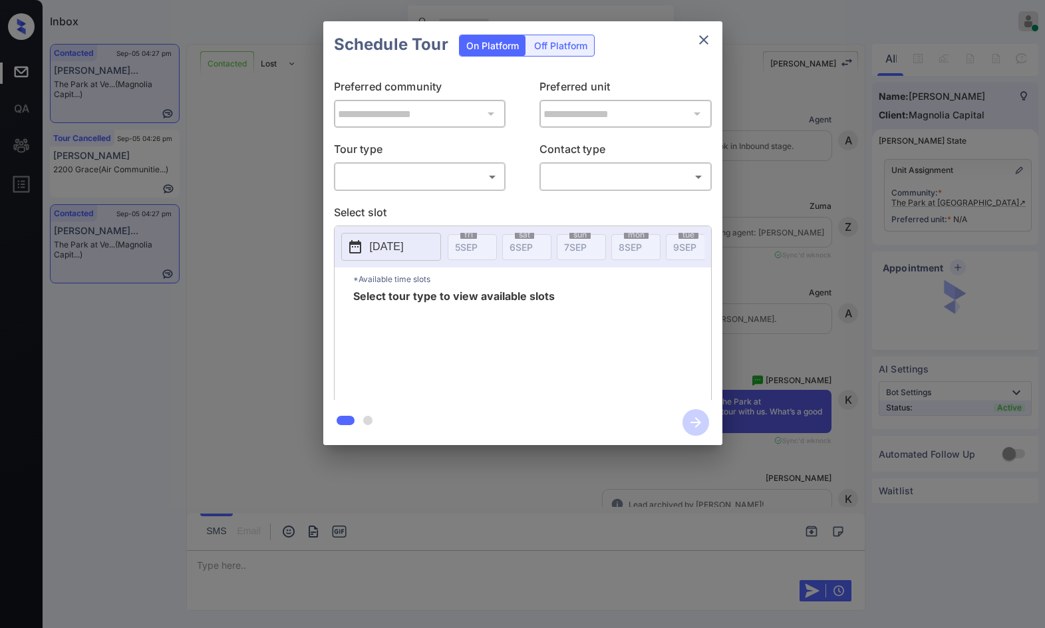
scroll to position [844, 0]
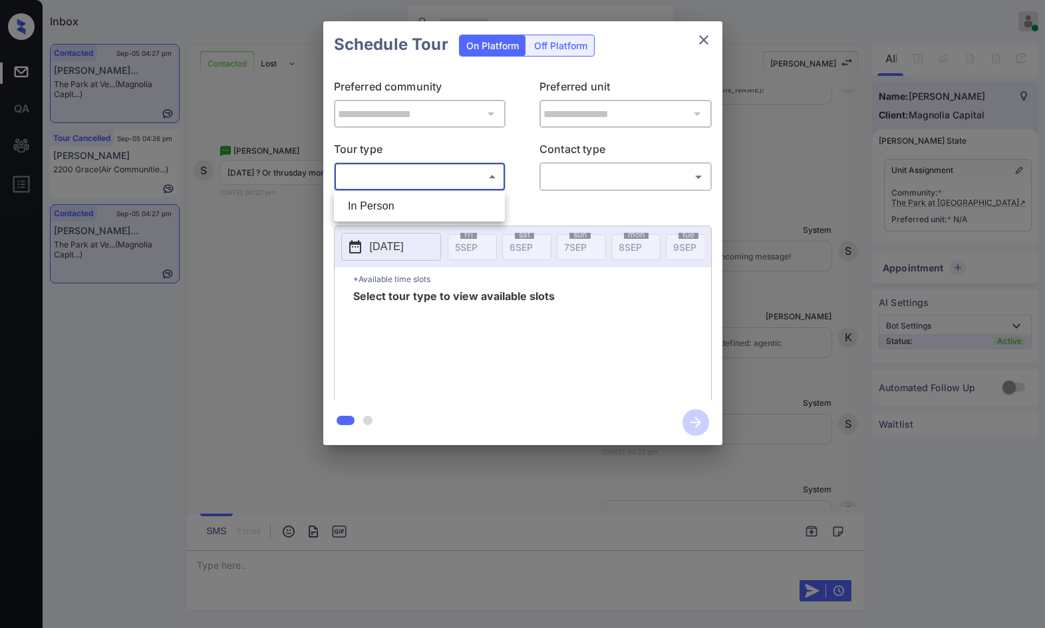
click at [468, 180] on body "Inbox Jezcil Usanastre Online Set yourself offline Set yourself on break Profil…" at bounding box center [522, 314] width 1045 height 628
click at [464, 200] on li "In Person" at bounding box center [419, 206] width 164 height 24
type input "********"
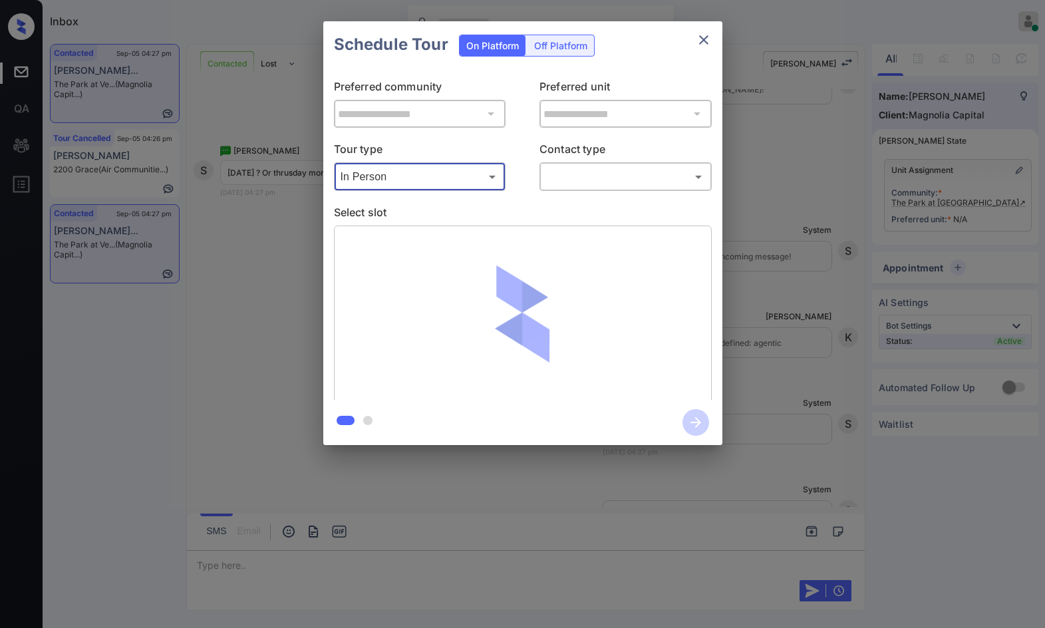
click at [589, 181] on body "Inbox Jezcil Usanastre Online Set yourself offline Set yourself on break Profil…" at bounding box center [522, 314] width 1045 height 628
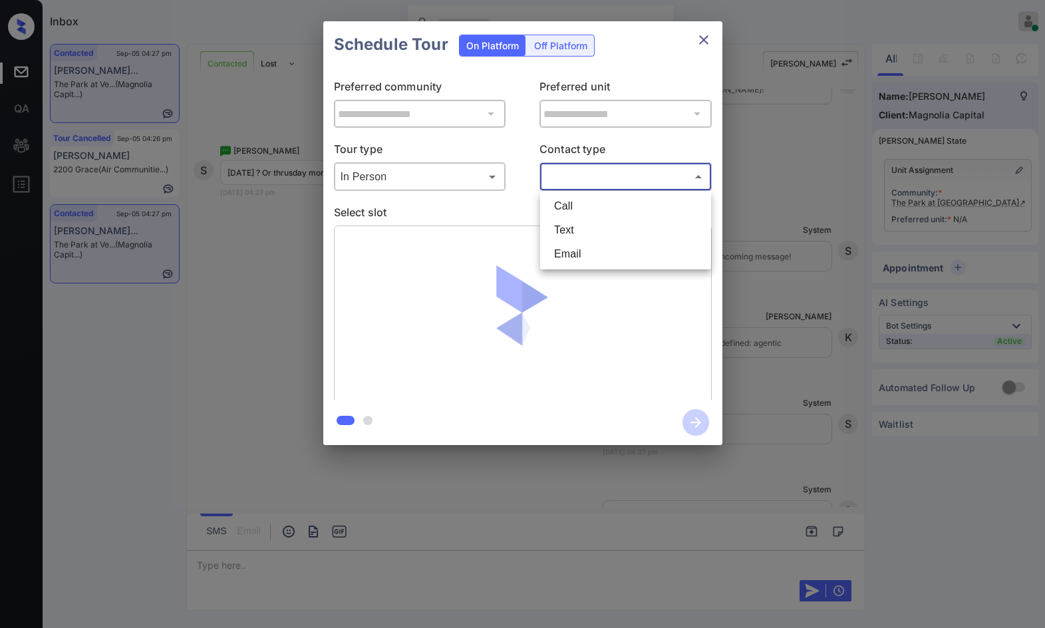
click at [593, 237] on li "Text" at bounding box center [626, 230] width 164 height 24
type input "****"
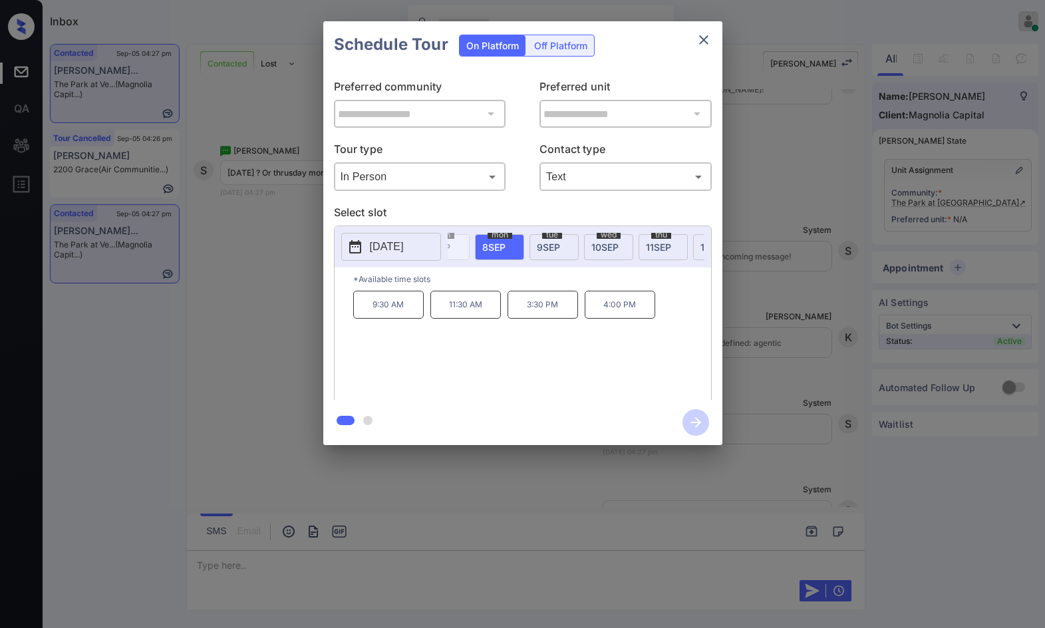
scroll to position [0, 146]
click at [647, 243] on span "11 SEP" at bounding box center [648, 246] width 25 height 11
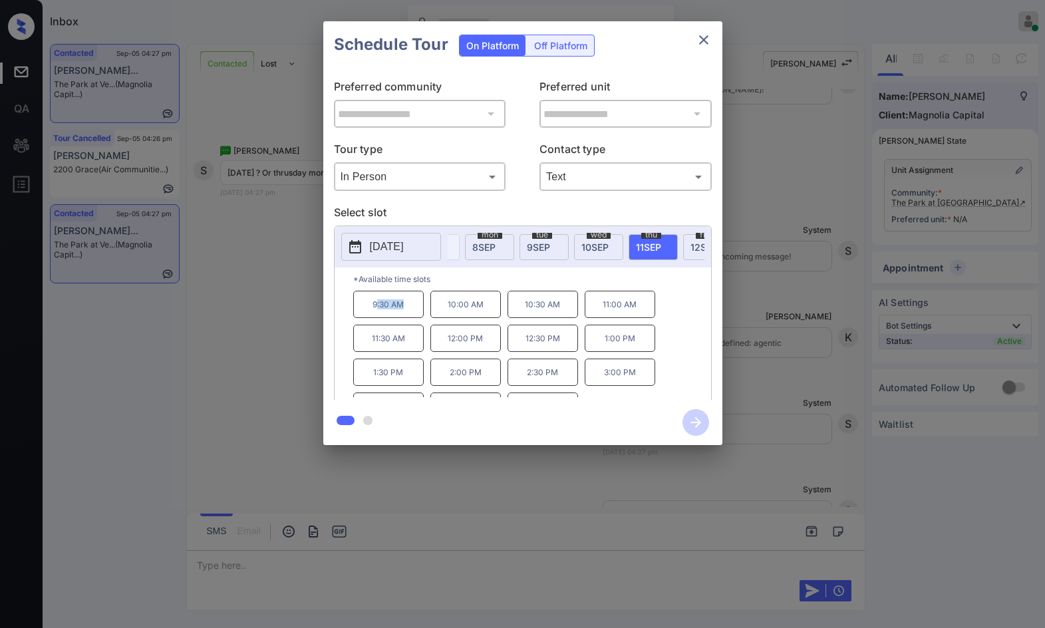
drag, startPoint x: 386, startPoint y: 315, endPoint x: 422, endPoint y: 317, distance: 35.9
click at [422, 317] on p "9:30 AM" at bounding box center [388, 304] width 71 height 27
drag, startPoint x: 367, startPoint y: 318, endPoint x: 412, endPoint y: 311, distance: 45.1
click at [412, 313] on p "9:30 AM" at bounding box center [388, 304] width 71 height 27
copy p "9:30 AM"
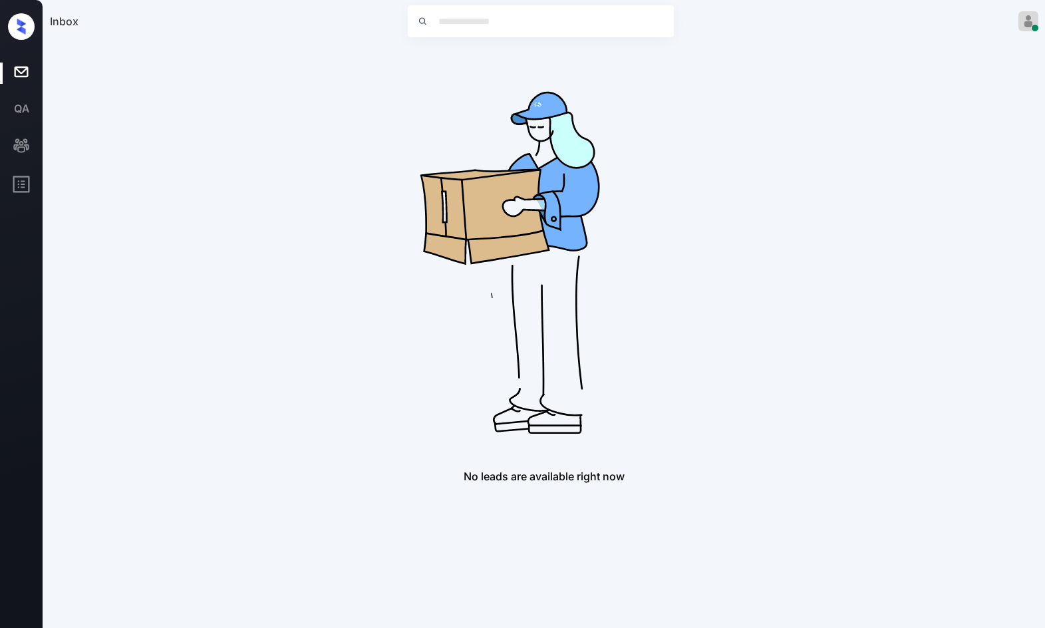
click at [281, 222] on div "No leads are available right now" at bounding box center [544, 263] width 989 height 439
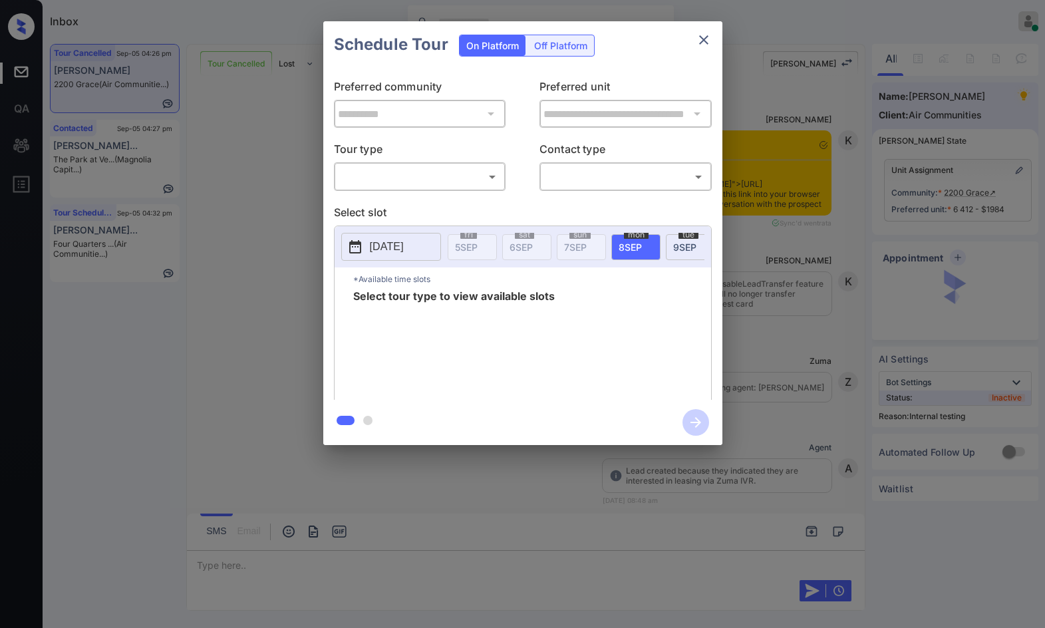
scroll to position [7899, 0]
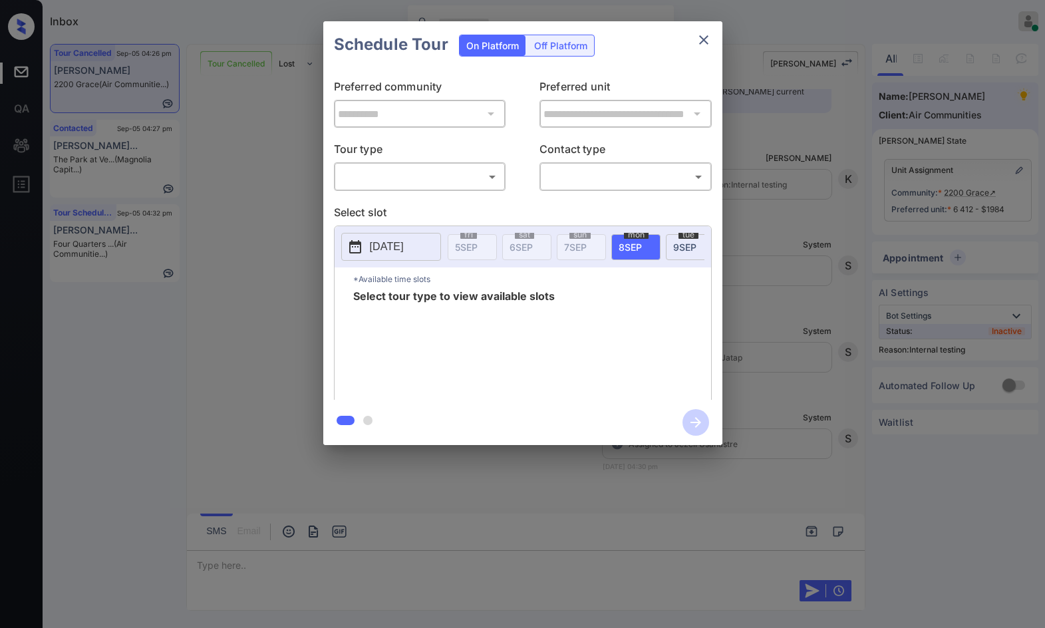
click at [415, 167] on body "Inbox Jezcil Usanastre Online Set yourself offline Set yourself on break Profil…" at bounding box center [522, 314] width 1045 height 628
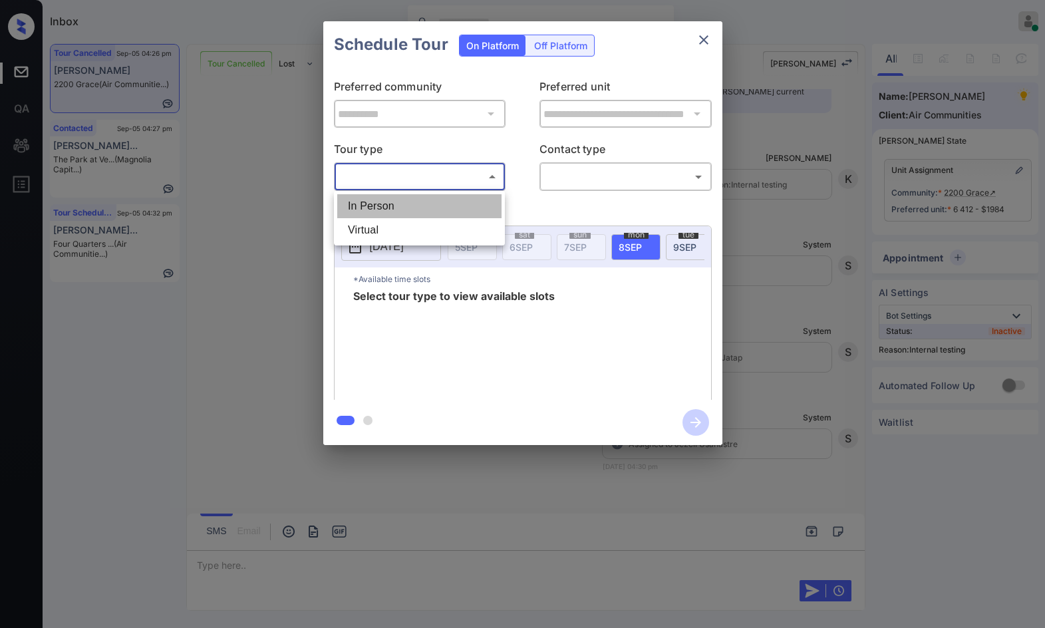
click at [414, 206] on li "In Person" at bounding box center [419, 206] width 164 height 24
type input "********"
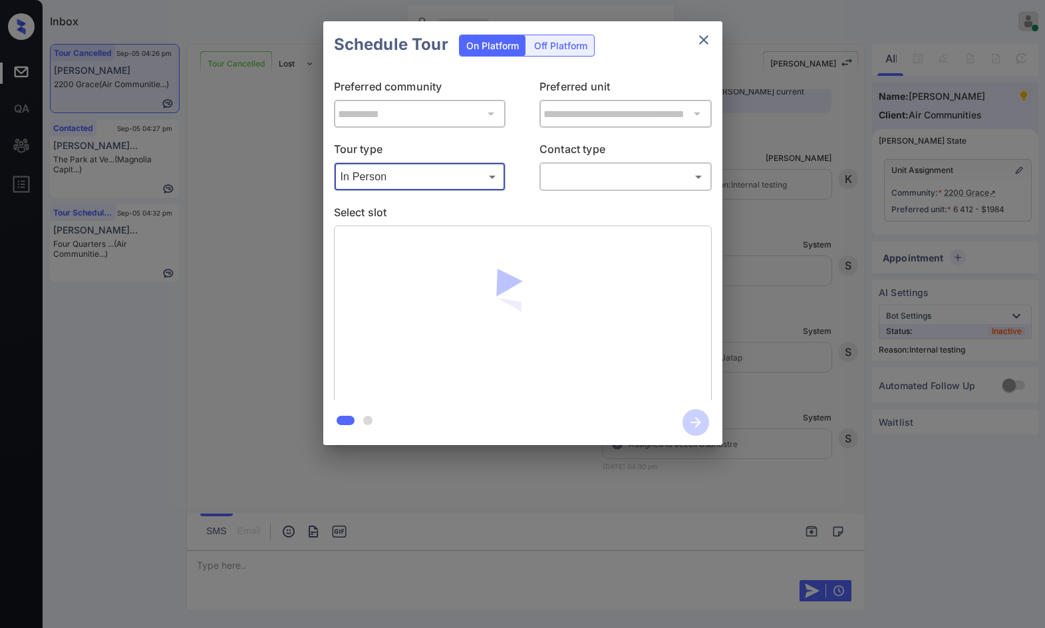
click at [635, 184] on body "Inbox Jezcil Usanastre Online Set yourself offline Set yourself on break Profil…" at bounding box center [522, 314] width 1045 height 628
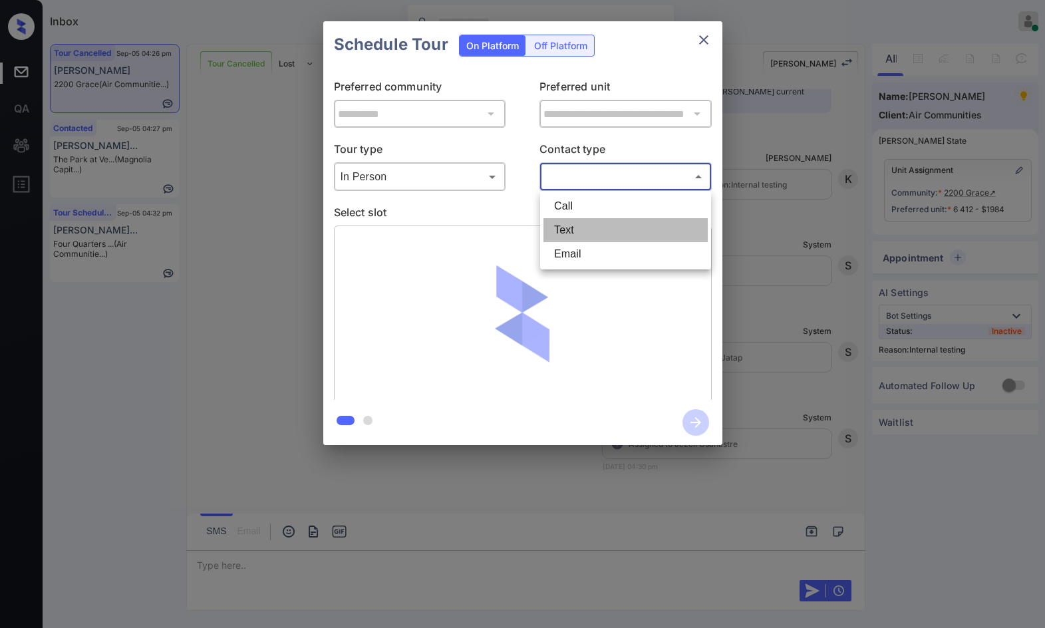
click at [595, 232] on li "Text" at bounding box center [626, 230] width 164 height 24
type input "****"
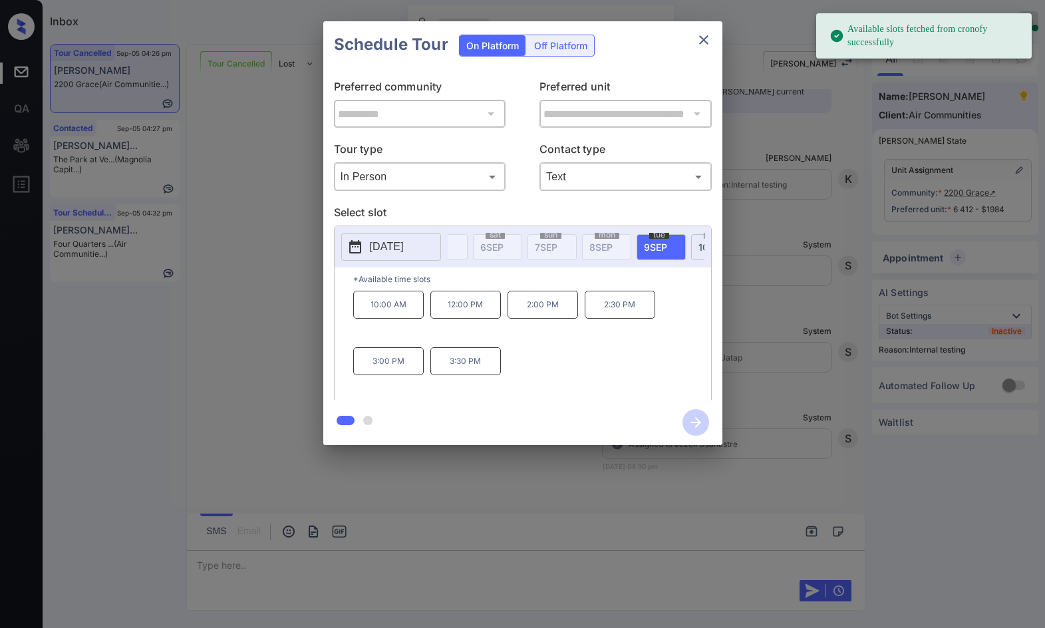
scroll to position [0, 127]
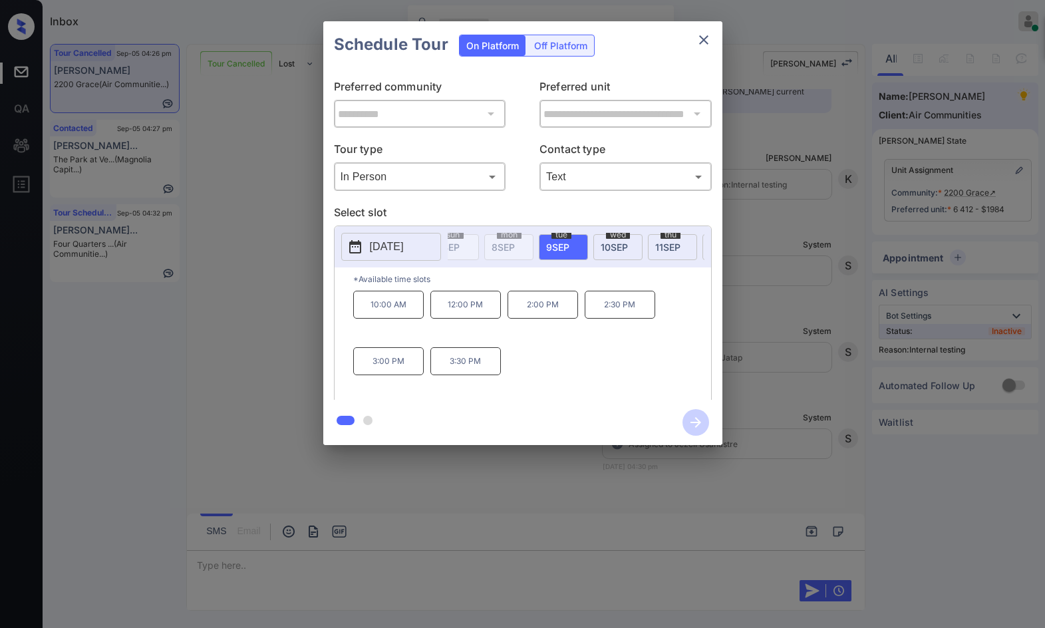
click at [615, 241] on span "10 SEP" at bounding box center [614, 246] width 27 height 11
click at [305, 367] on div "**********" at bounding box center [522, 233] width 1045 height 466
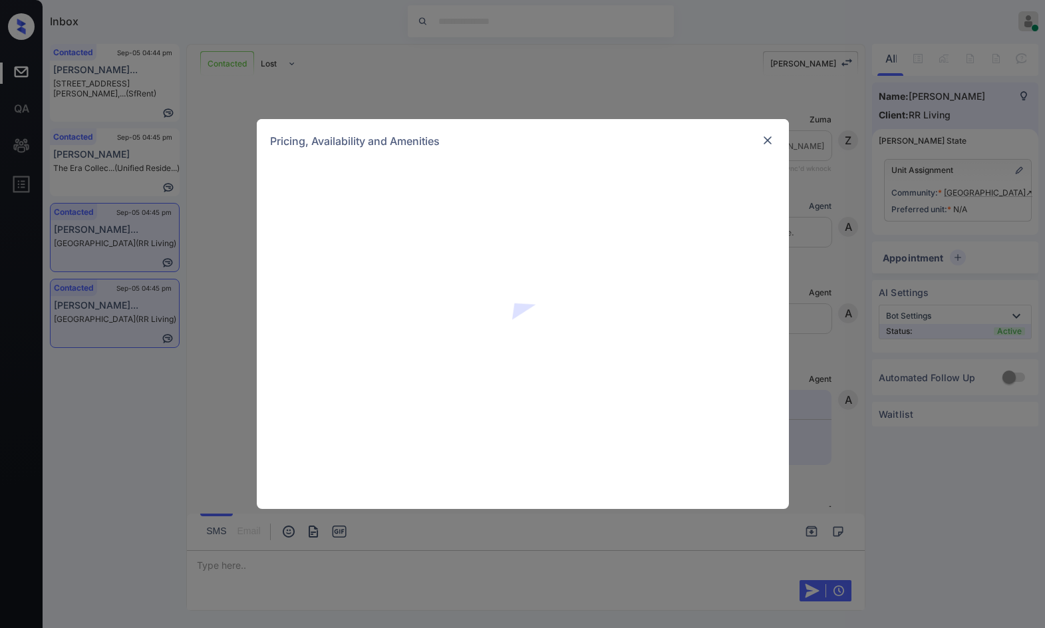
scroll to position [645, 0]
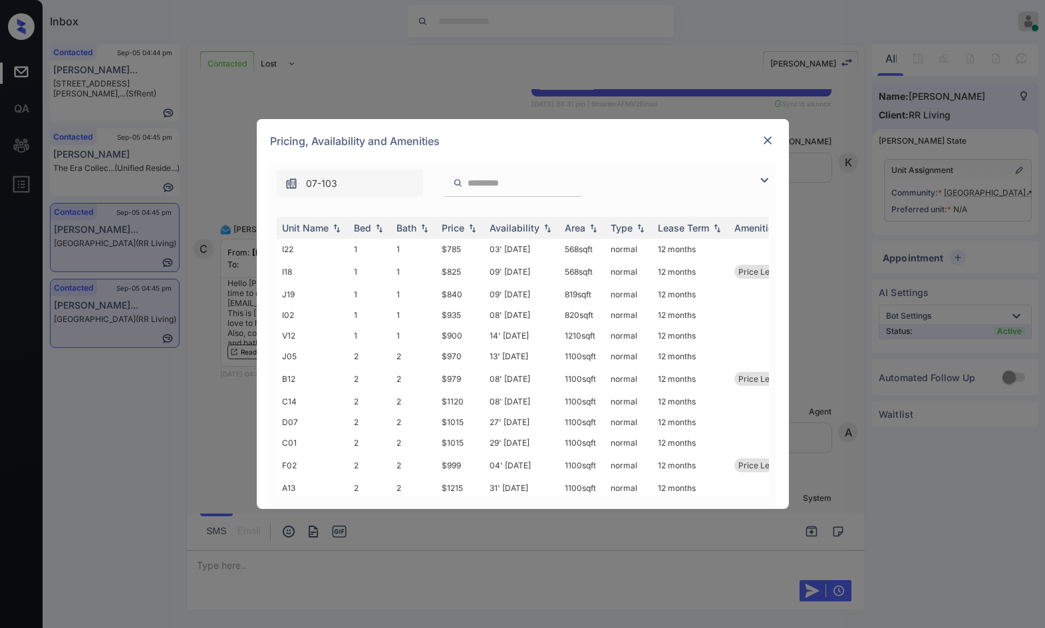
click at [769, 179] on img at bounding box center [764, 180] width 16 height 16
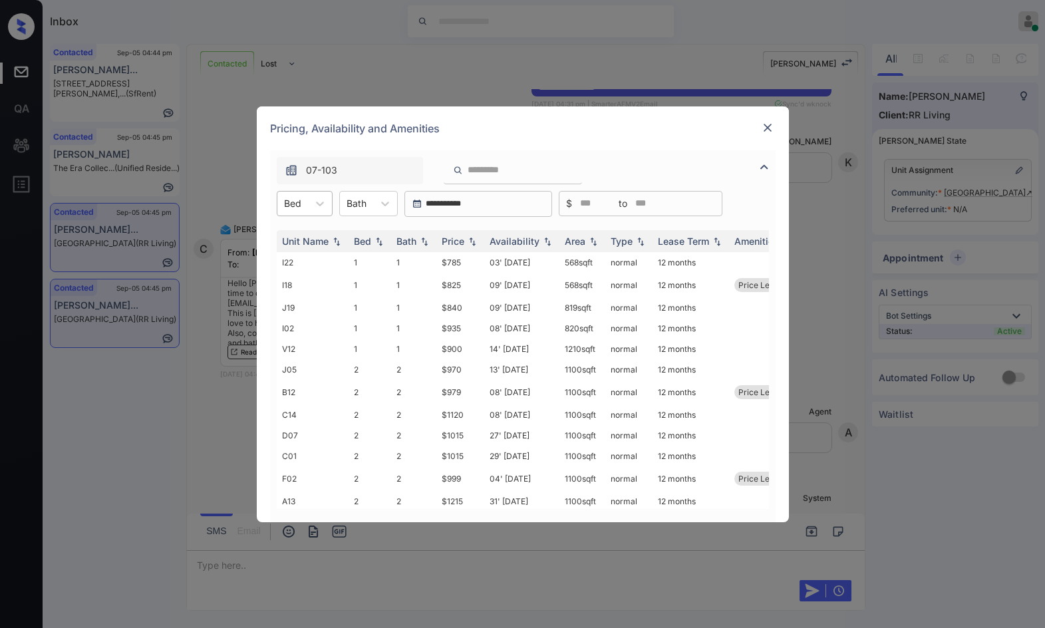
click at [307, 208] on div "Bed" at bounding box center [292, 203] width 31 height 19
click at [309, 234] on div "1" at bounding box center [305, 236] width 56 height 24
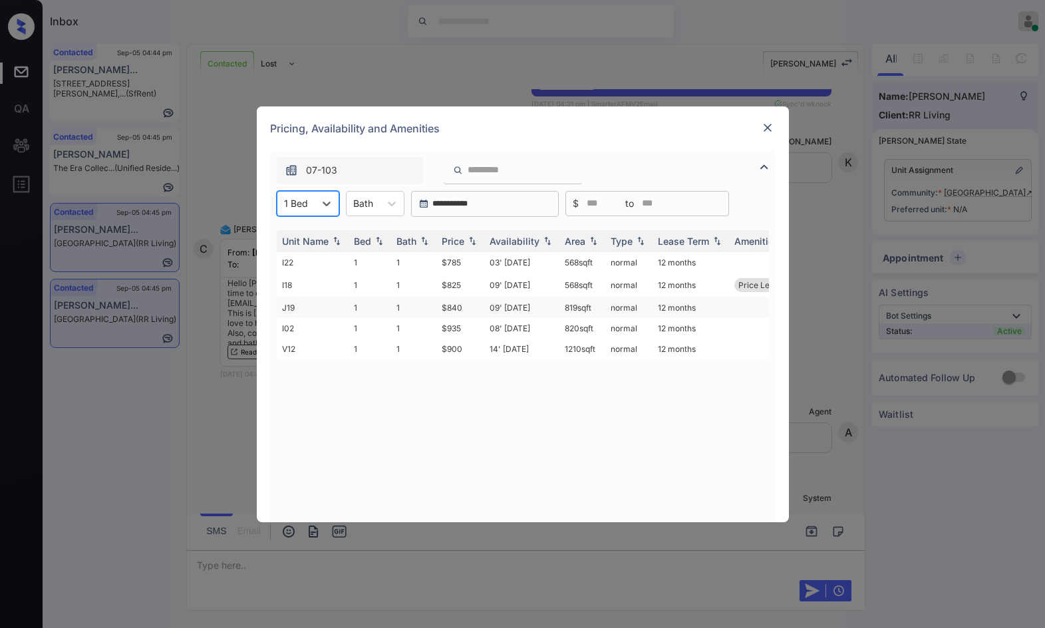
click at [439, 310] on td "$840" at bounding box center [460, 307] width 48 height 21
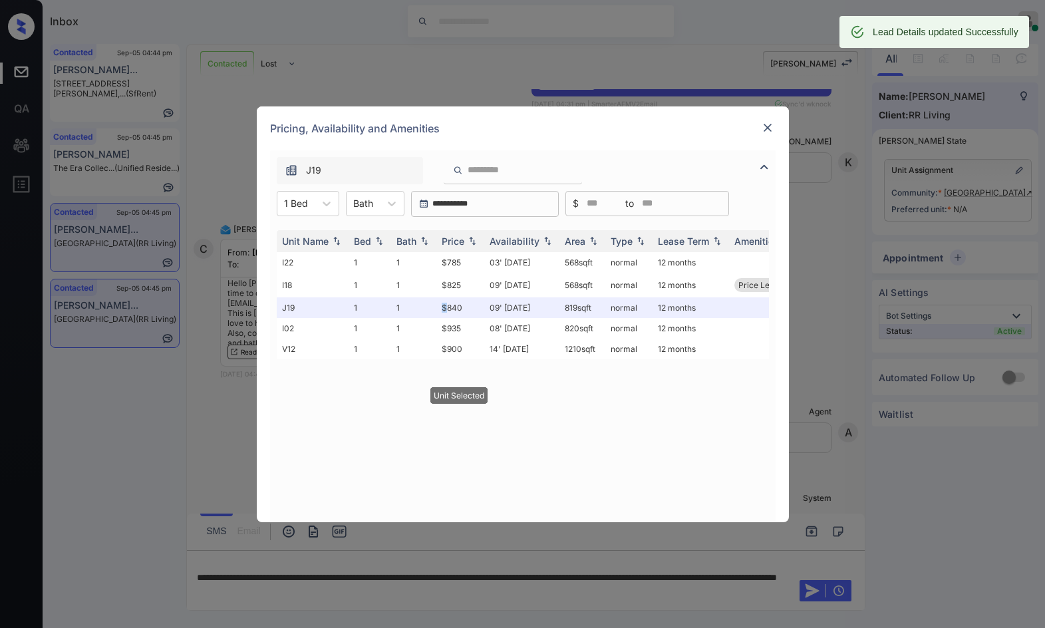
click at [762, 132] on img at bounding box center [767, 127] width 13 height 13
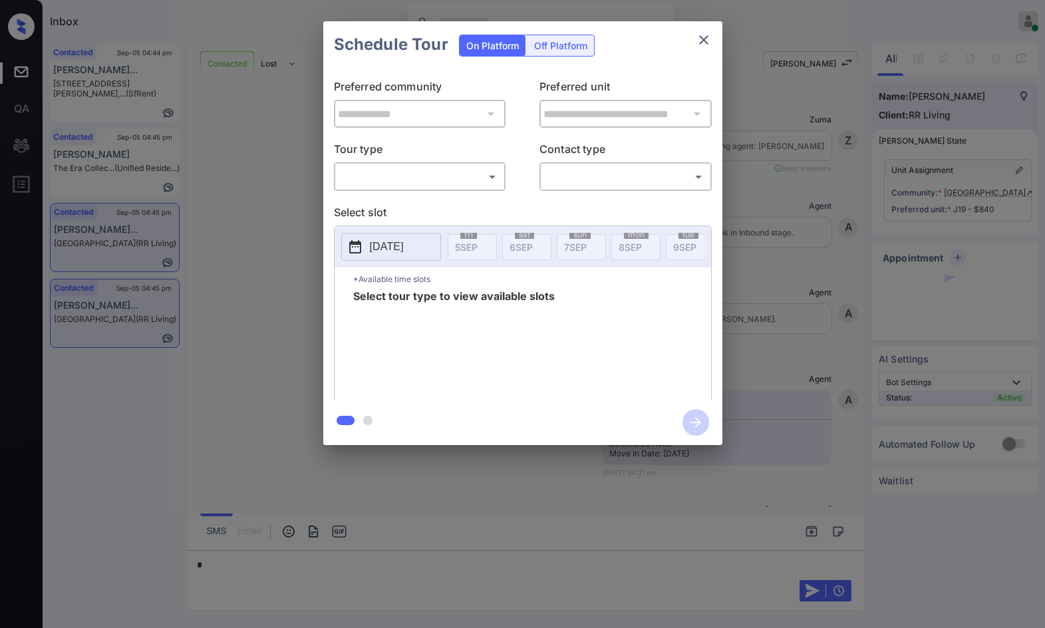
scroll to position [645, 0]
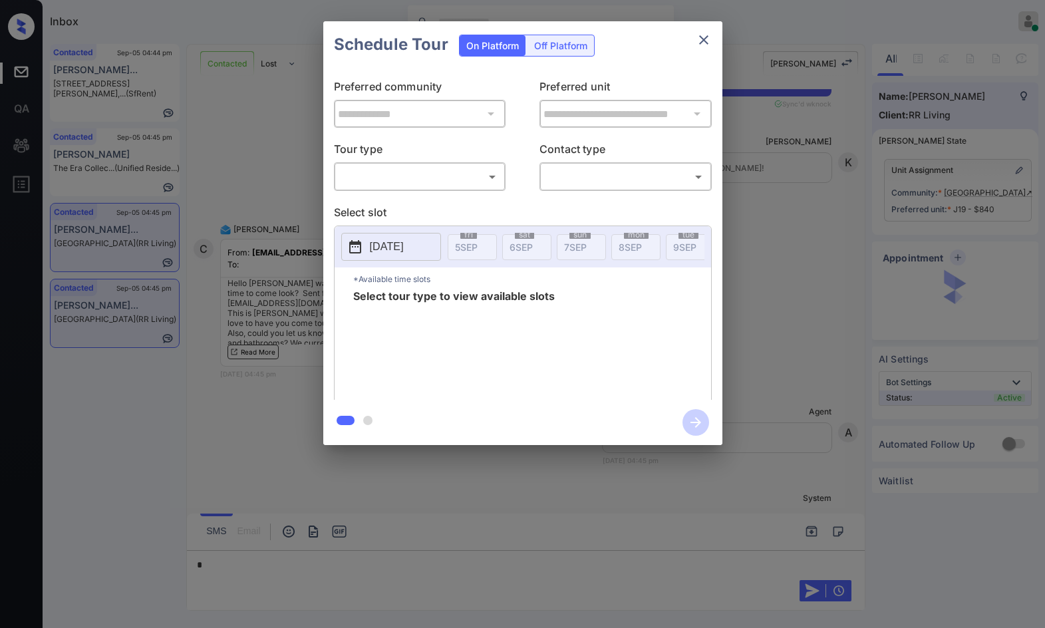
click at [403, 183] on body "Inbox Jezcil Usanastre Online Set yourself offline Set yourself on break Profil…" at bounding box center [522, 314] width 1045 height 628
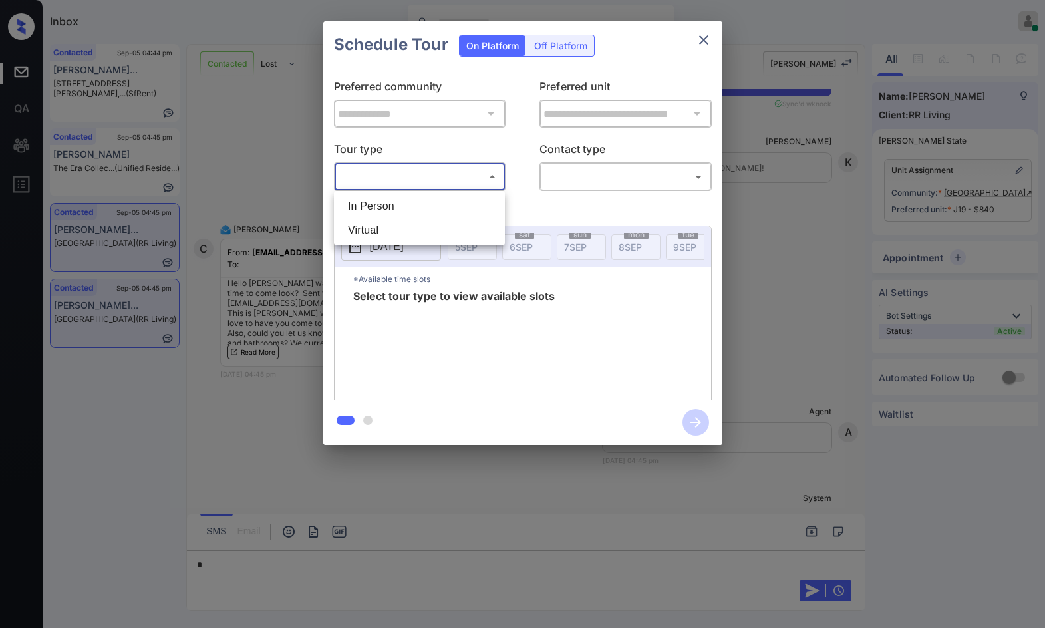
click at [396, 204] on li "In Person" at bounding box center [419, 206] width 164 height 24
type input "********"
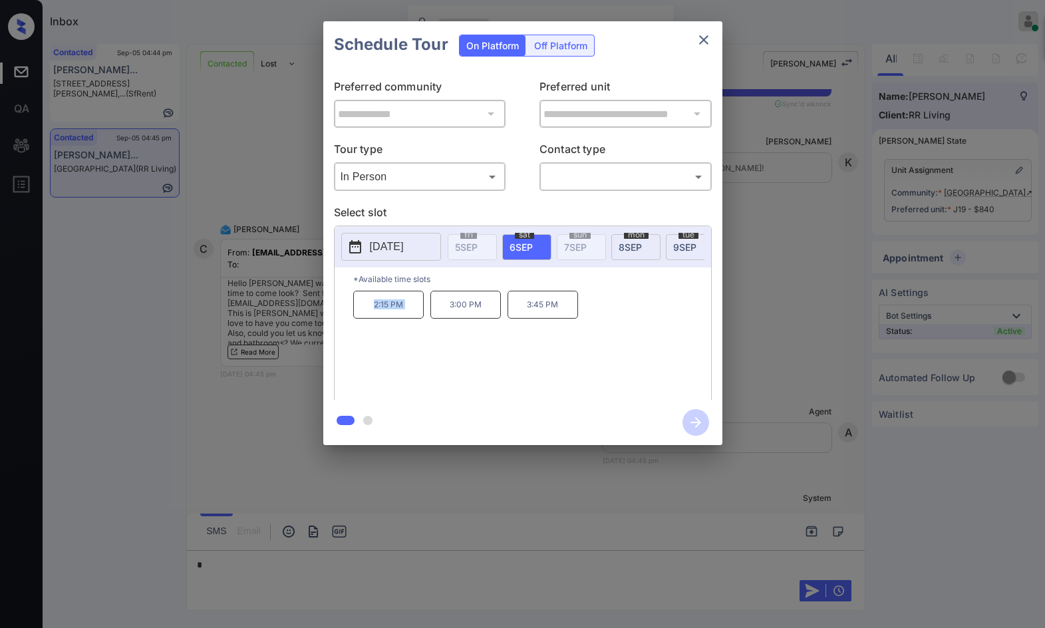
drag, startPoint x: 368, startPoint y: 322, endPoint x: 435, endPoint y: 313, distance: 67.7
click at [436, 313] on div "2:15 PM 3:00 PM 3:45 PM" at bounding box center [532, 344] width 358 height 106
copy p "2:15 PM"
click at [483, 328] on div "2:15 PM 3:00 PM 3:45 PM" at bounding box center [532, 344] width 358 height 106
drag, startPoint x: 451, startPoint y: 321, endPoint x: 488, endPoint y: 324, distance: 37.4
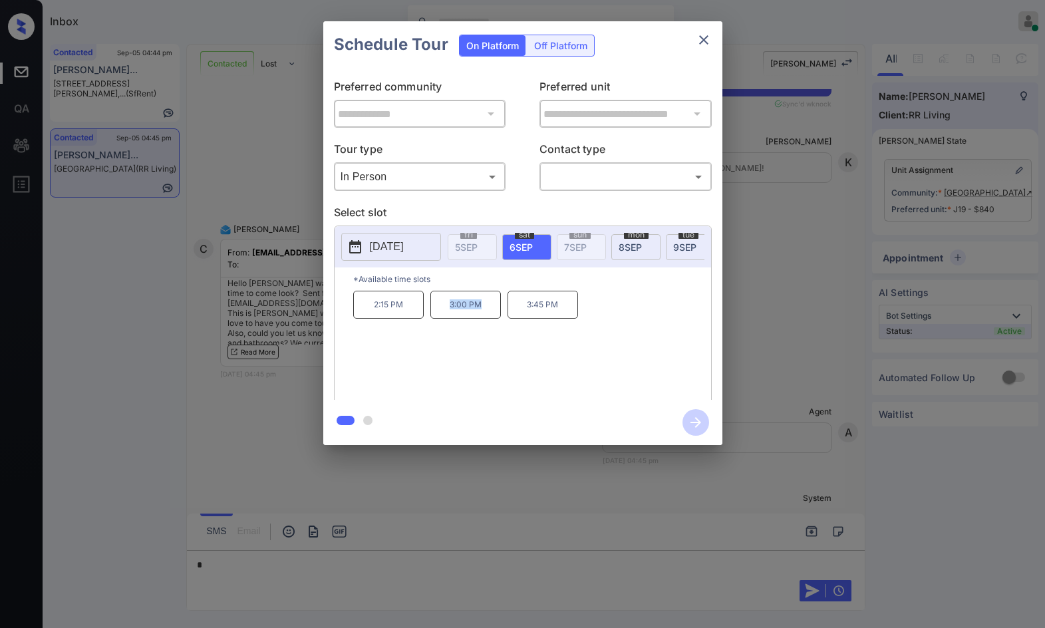
click at [488, 319] on p "3:00 PM" at bounding box center [465, 305] width 71 height 28
copy p "3:00 PM"
drag, startPoint x: 522, startPoint y: 317, endPoint x: 603, endPoint y: 301, distance: 82.2
click at [603, 301] on div "2:15 PM 3:00 PM 3:45 PM" at bounding box center [532, 344] width 358 height 106
copy p "3:45 PM"
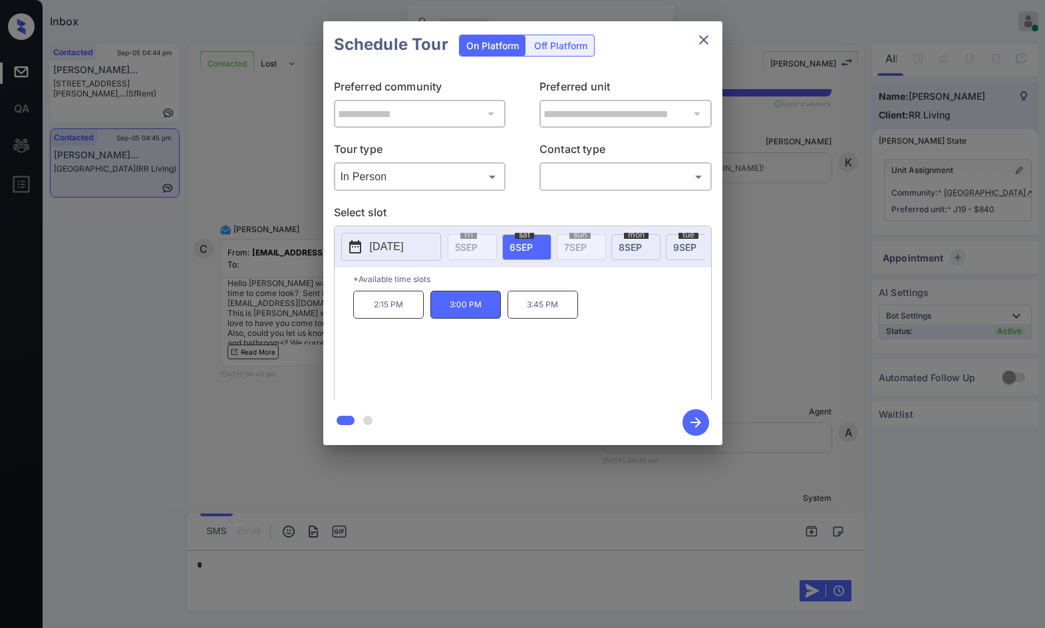
click at [279, 368] on div "**********" at bounding box center [522, 233] width 1045 height 466
